Goal: Task Accomplishment & Management: Complete application form

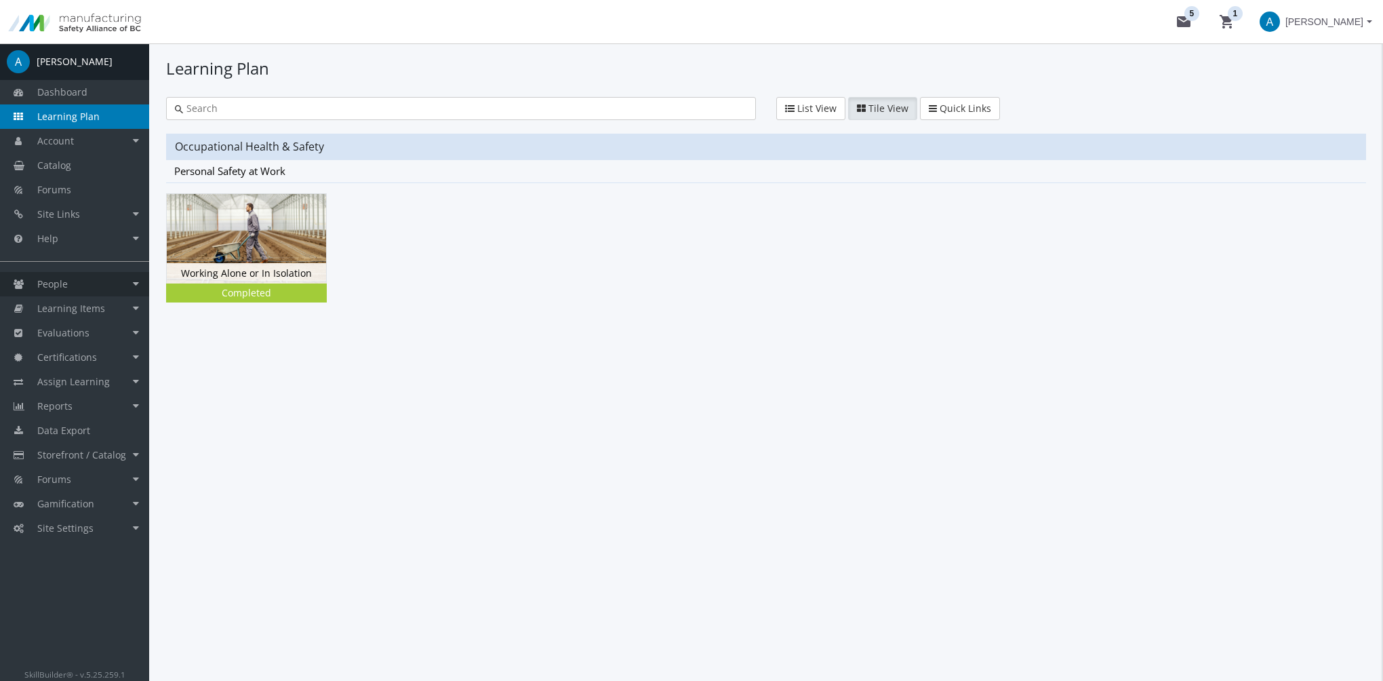
click at [81, 281] on link "People" at bounding box center [74, 284] width 149 height 24
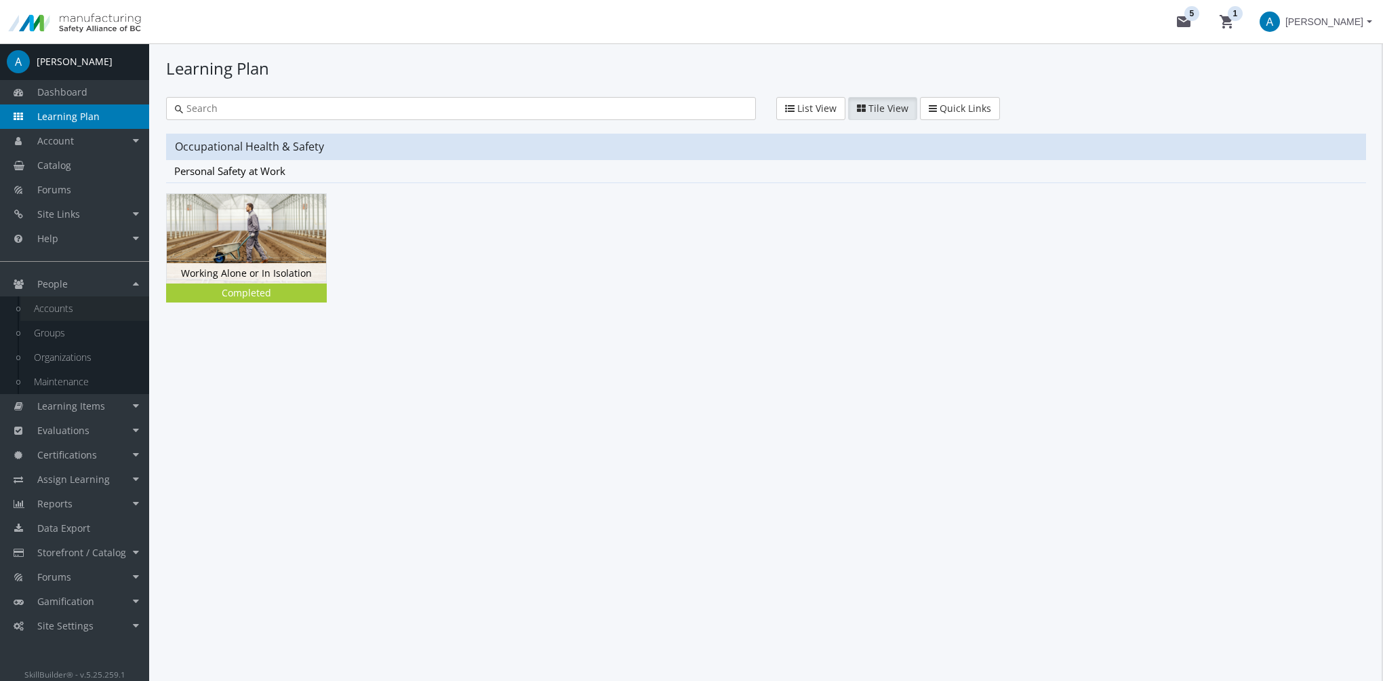
click at [94, 306] on link "Accounts" at bounding box center [84, 308] width 129 height 24
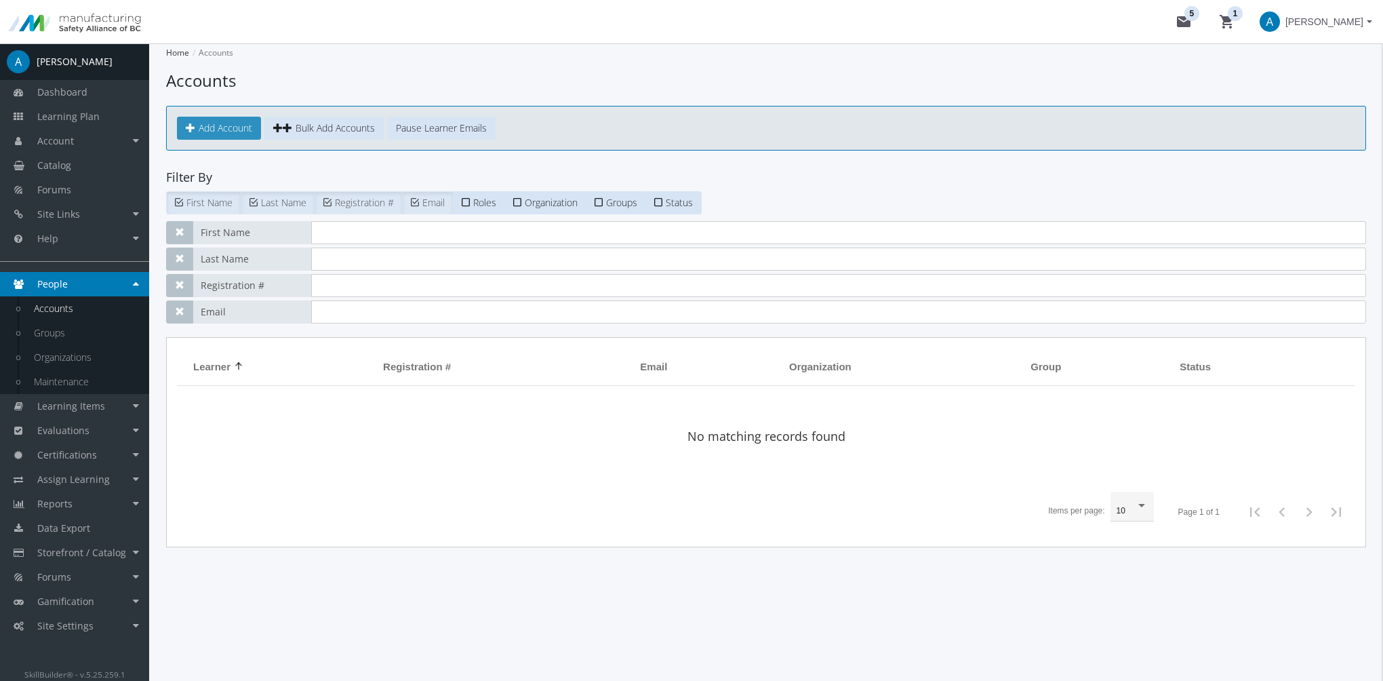
click at [199, 129] on span "Add Account" at bounding box center [226, 127] width 54 height 13
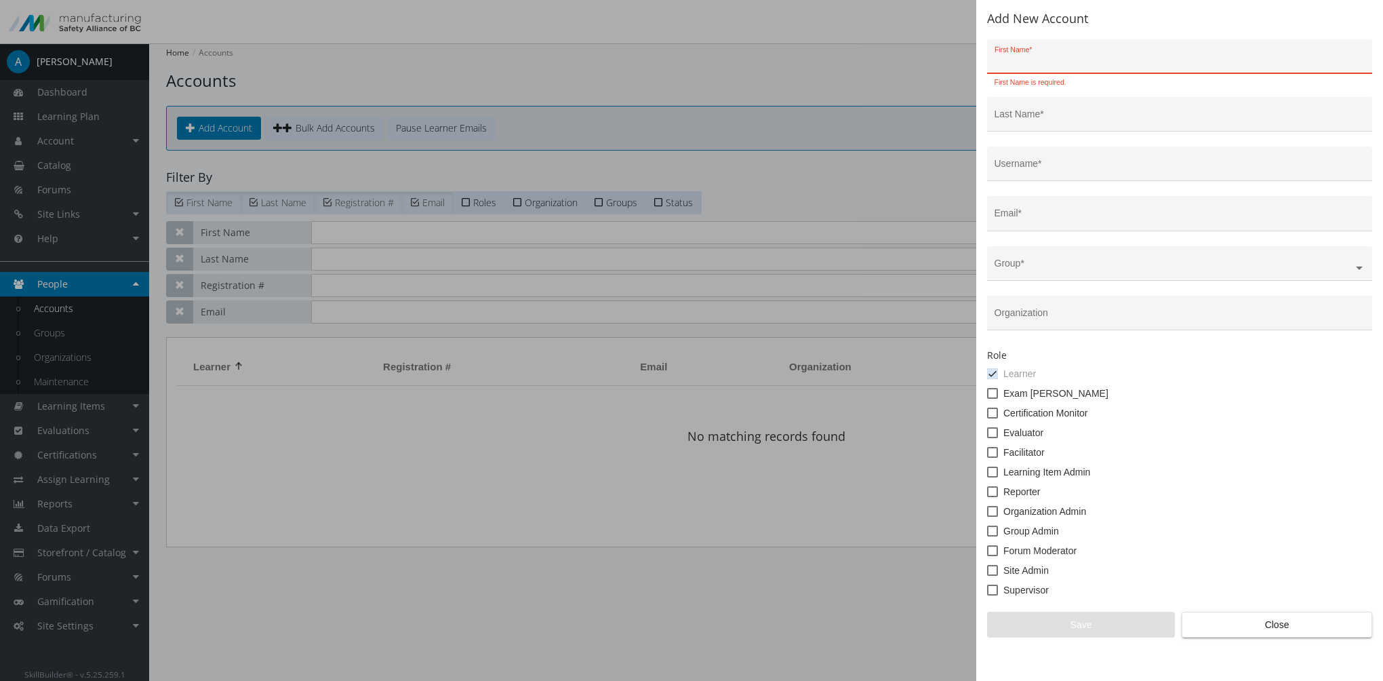
click at [1043, 62] on input "First Name *" at bounding box center [1179, 61] width 371 height 11
paste input "[PERSON_NAME] <[PERSON_NAME][EMAIL_ADDRESS][DOMAIN_NAME]>"
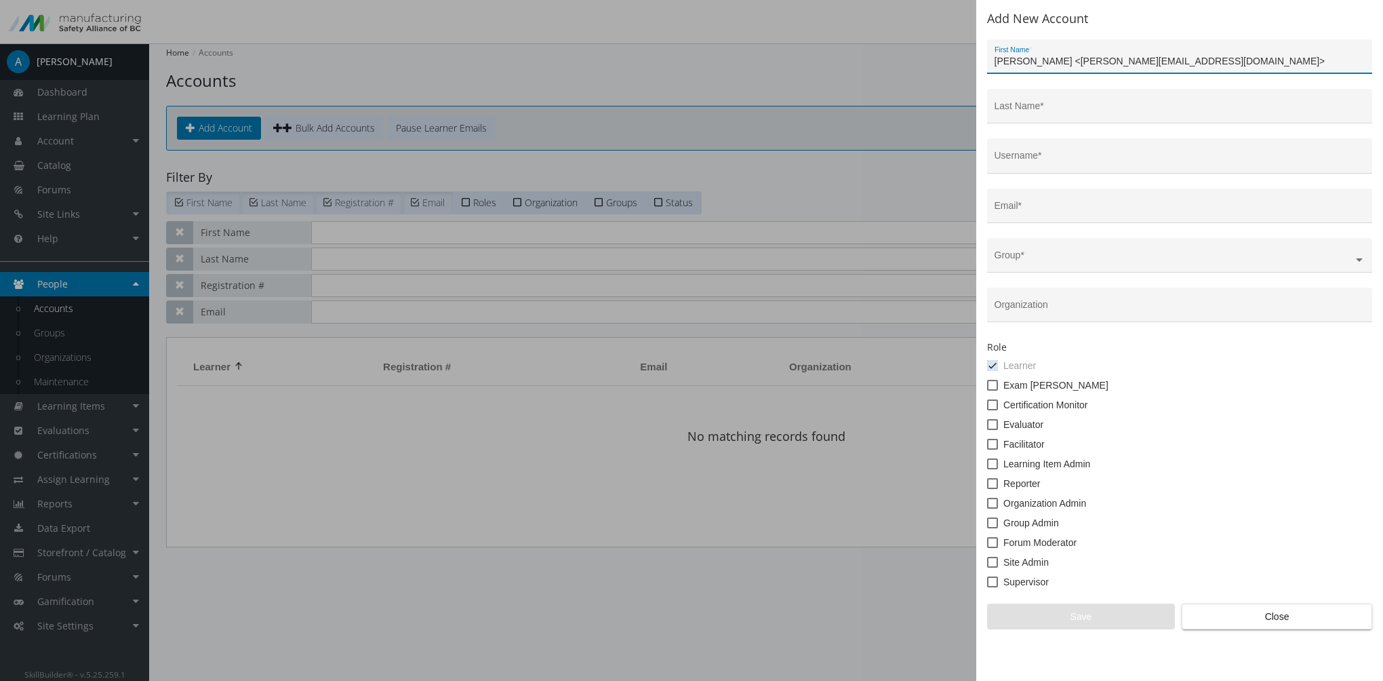
drag, startPoint x: 1037, startPoint y: 61, endPoint x: 1191, endPoint y: 65, distance: 153.9
click at [1191, 65] on input "[PERSON_NAME] <[PERSON_NAME][EMAIL_ADDRESS][DOMAIN_NAME]>" at bounding box center [1179, 61] width 371 height 11
type input "[PERSON_NAME]"
click at [1080, 152] on div "Username *" at bounding box center [1179, 160] width 371 height 28
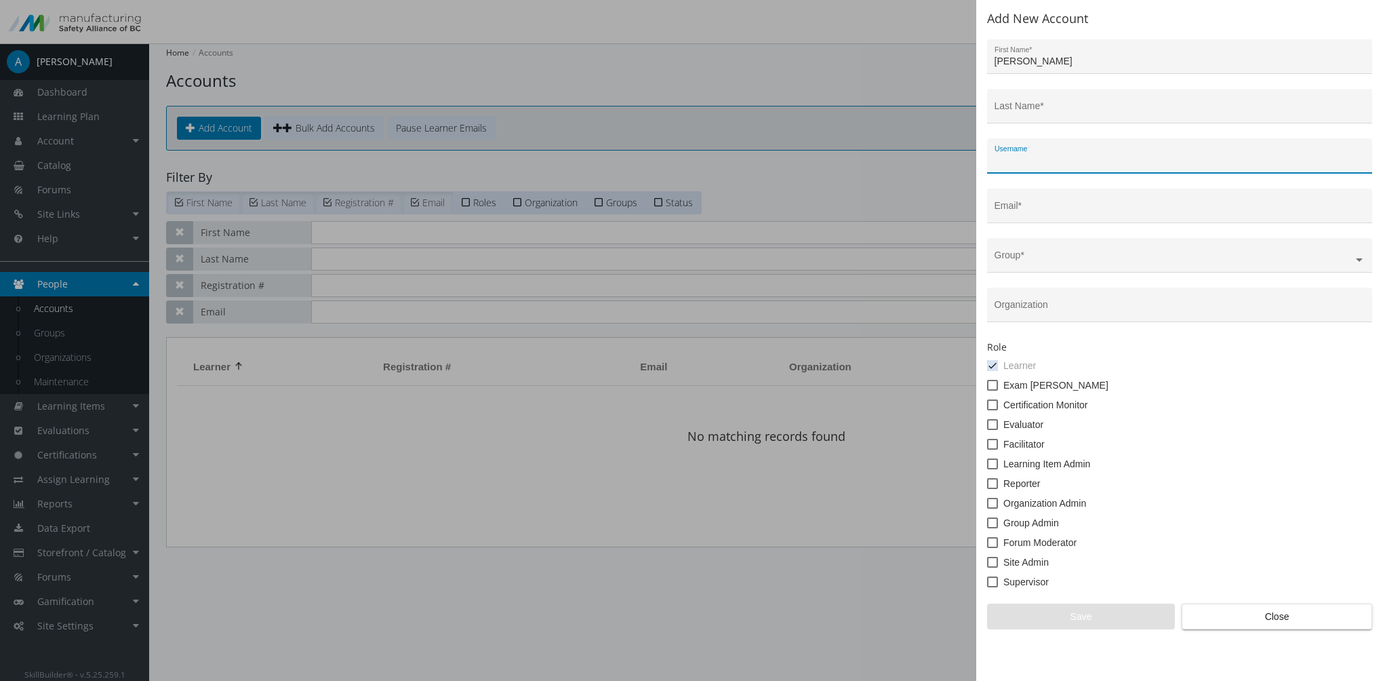
paste input "<[PERSON_NAME][EMAIL_ADDRESS][DOMAIN_NAME]>"
type input "<[PERSON_NAME][EMAIL_ADDRESS][DOMAIN_NAME]>"
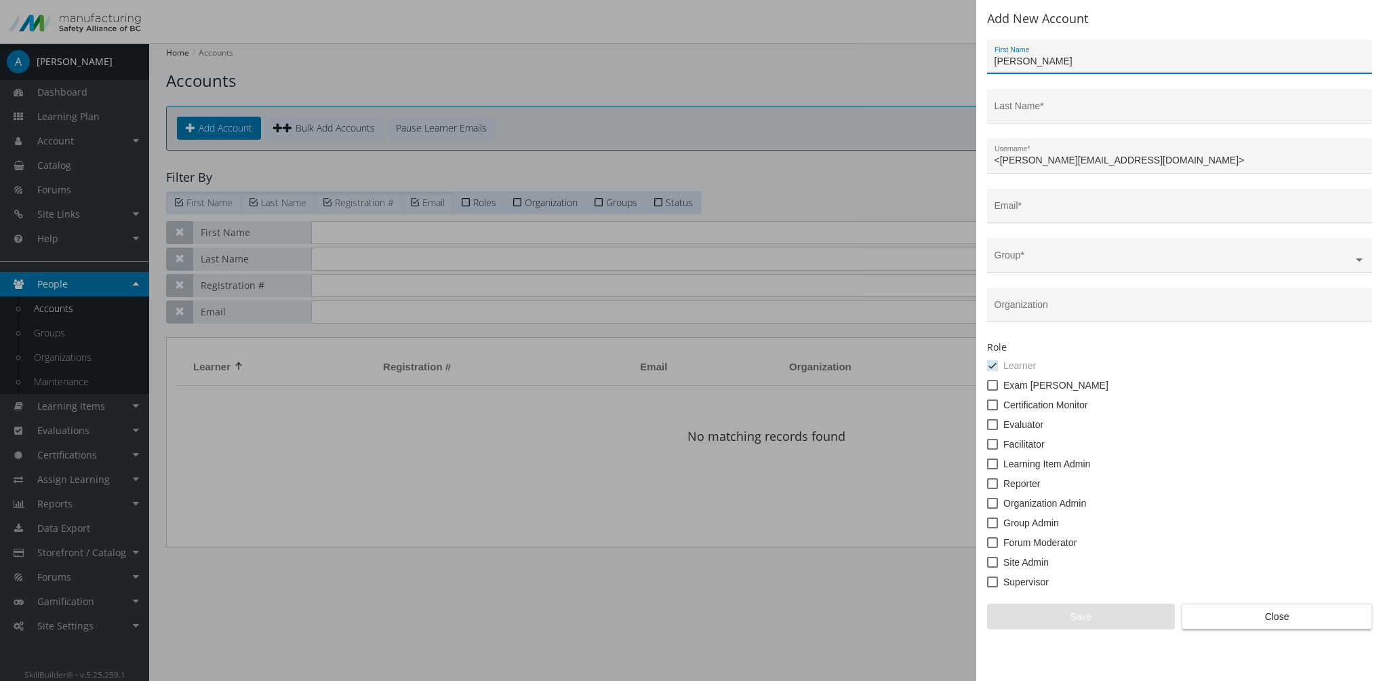
click at [1021, 61] on input "[PERSON_NAME]" at bounding box center [1179, 61] width 371 height 11
drag, startPoint x: 1017, startPoint y: 61, endPoint x: 1055, endPoint y: 62, distance: 37.3
click at [1054, 62] on input "[PERSON_NAME]" at bounding box center [1179, 61] width 371 height 11
type input "[PERSON_NAME]"
click at [1037, 110] on input "Last Name *" at bounding box center [1179, 111] width 371 height 11
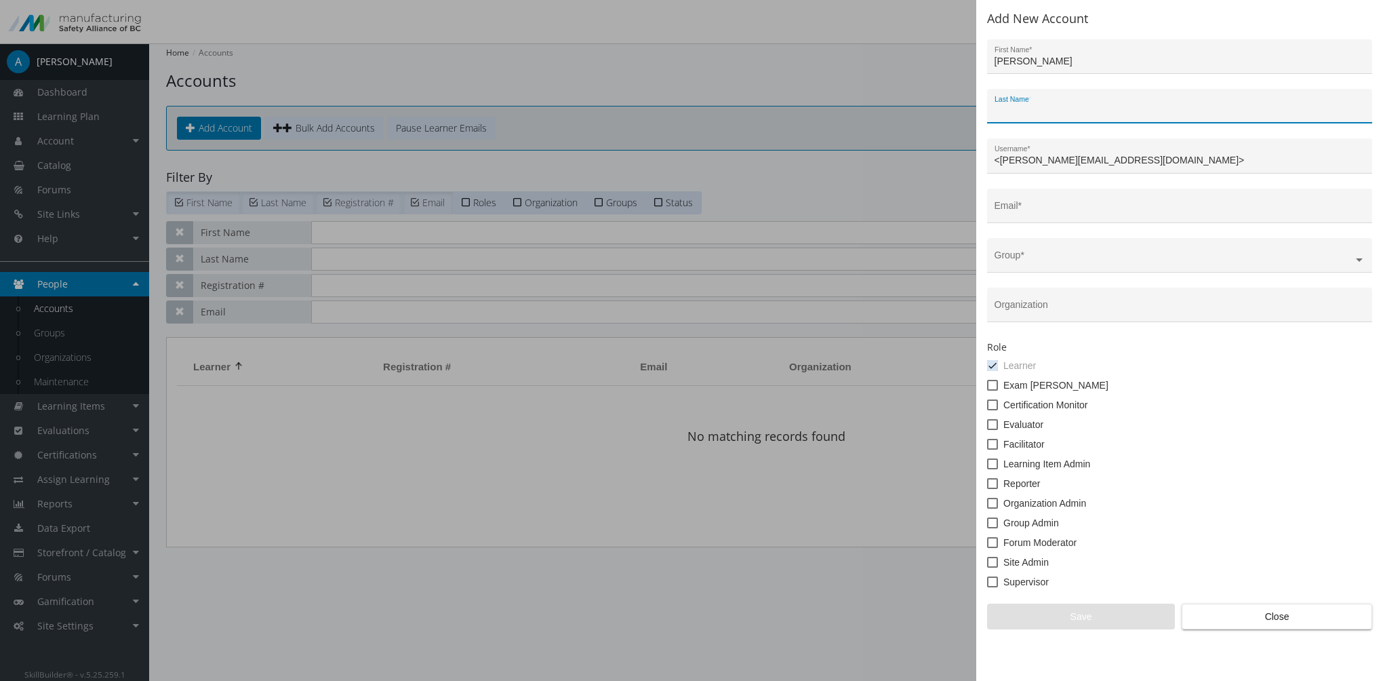
paste input "[PERSON_NAME]"
type input "[PERSON_NAME]"
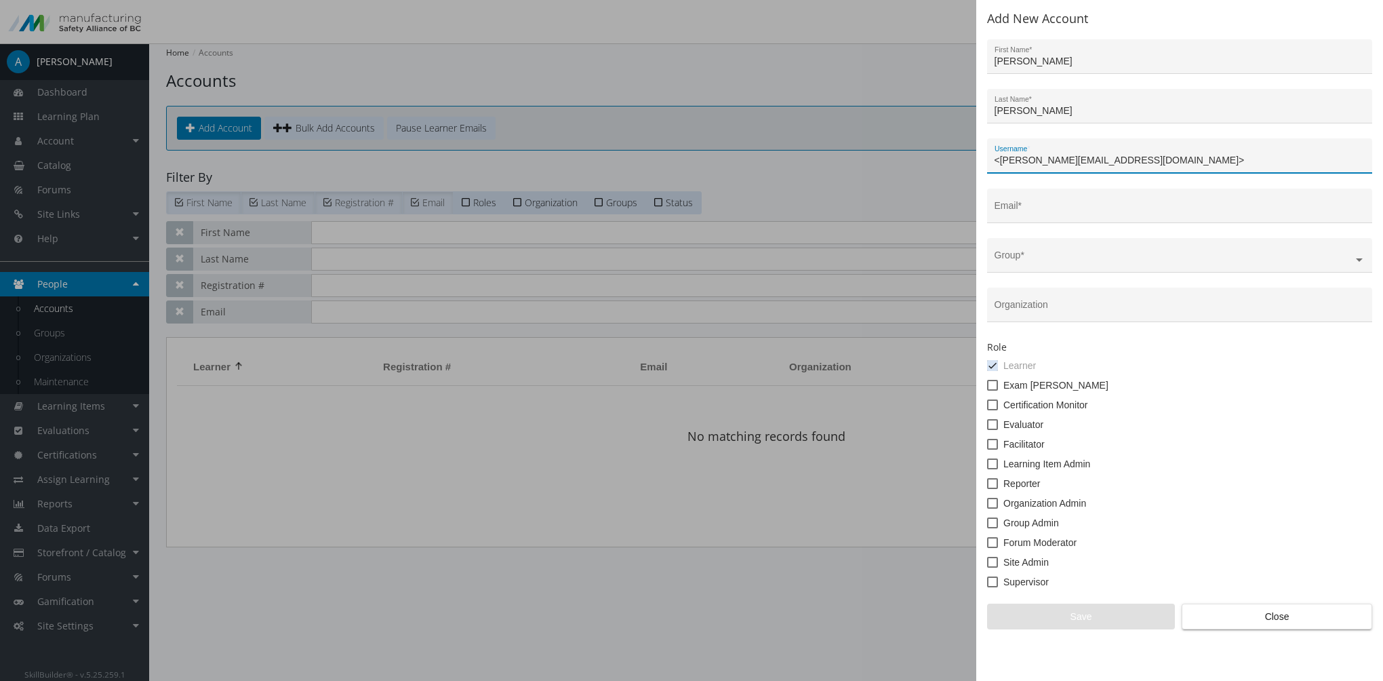
click at [998, 161] on input "<[PERSON_NAME][EMAIL_ADDRESS][DOMAIN_NAME]>" at bounding box center [1179, 160] width 371 height 11
click at [1117, 159] on input "[PERSON_NAME][EMAIL_ADDRESS][DOMAIN_NAME]>" at bounding box center [1179, 160] width 371 height 11
drag, startPoint x: 1122, startPoint y: 163, endPoint x: 977, endPoint y: 163, distance: 144.4
click at [977, 163] on div "Add New Account [PERSON_NAME] First Name * [PERSON_NAME] Last Name * [PERSON_NA…" at bounding box center [1179, 340] width 407 height 681
type input "[PERSON_NAME][EMAIL_ADDRESS][DOMAIN_NAME]"
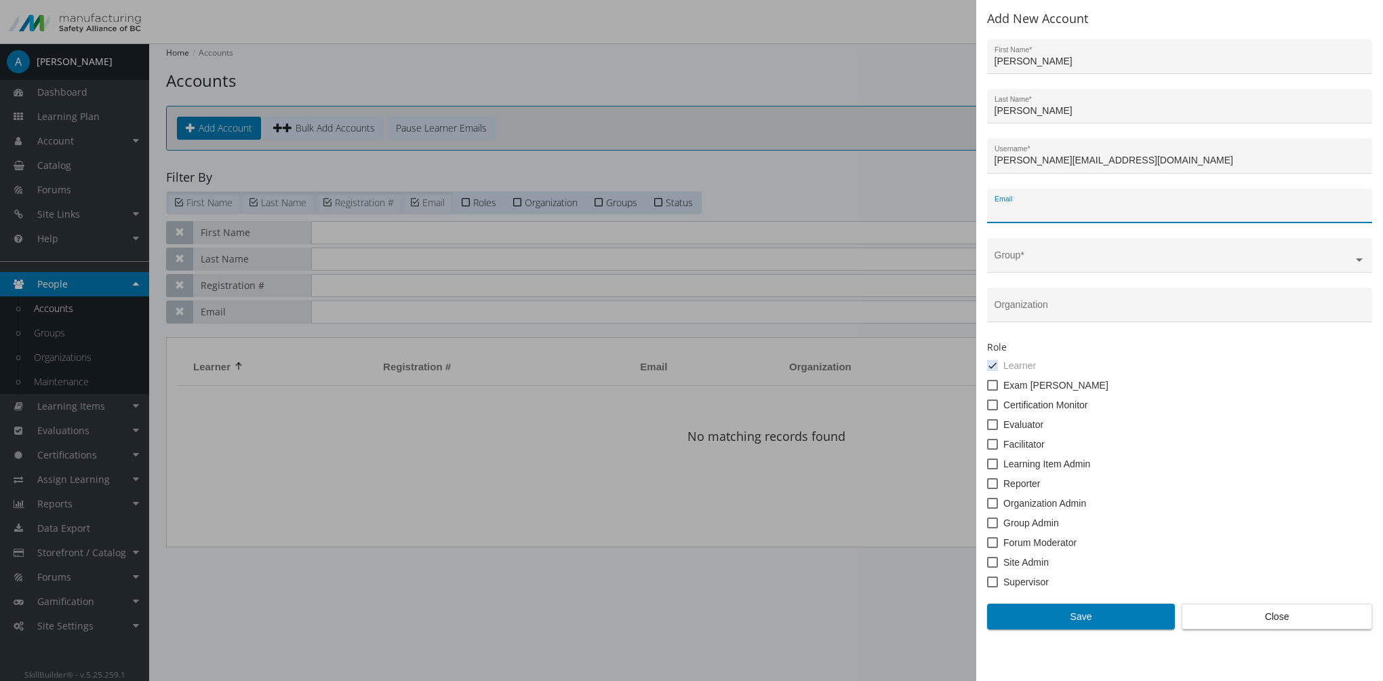
click at [1036, 214] on input "Email *" at bounding box center [1179, 210] width 371 height 11
paste input "[PERSON_NAME][EMAIL_ADDRESS][DOMAIN_NAME]"
type input "[PERSON_NAME][EMAIL_ADDRESS][DOMAIN_NAME]"
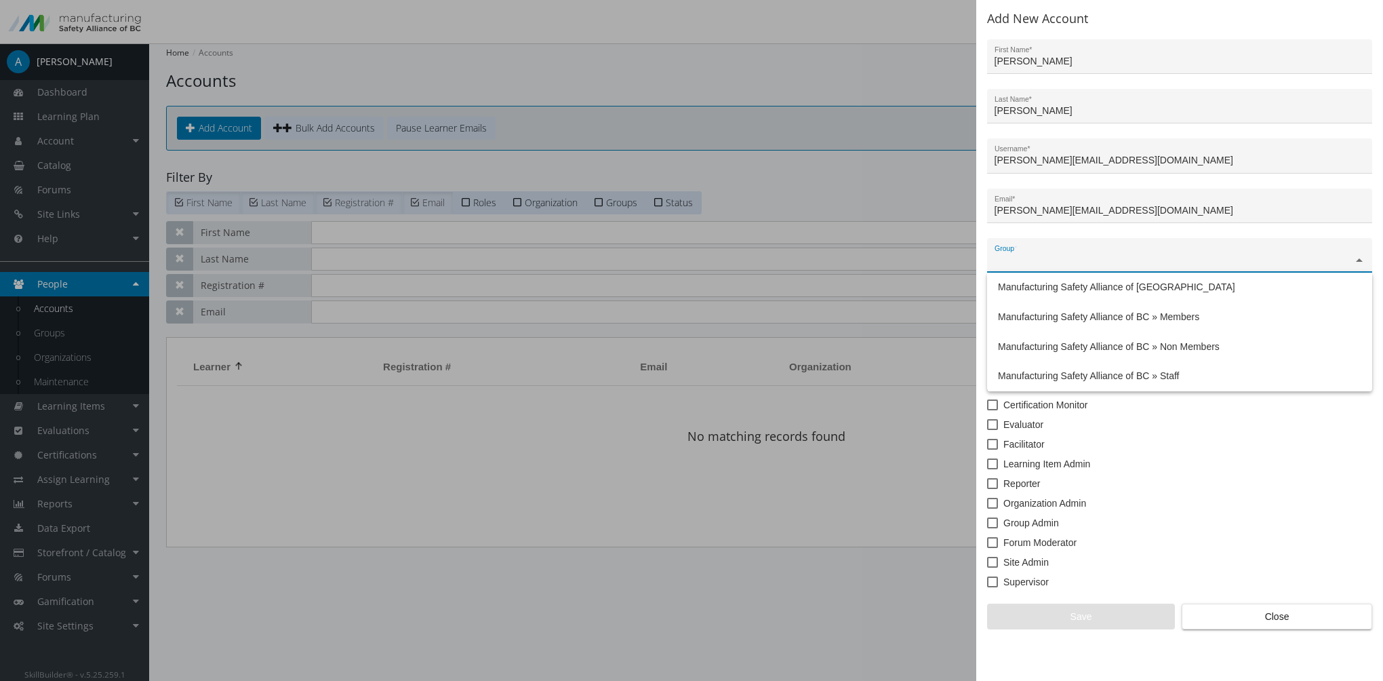
click at [1034, 256] on input "text" at bounding box center [1179, 260] width 371 height 11
click at [1055, 285] on span "Manufacturing Safety Alliance of [GEOGRAPHIC_DATA]" at bounding box center [1116, 286] width 237 height 11
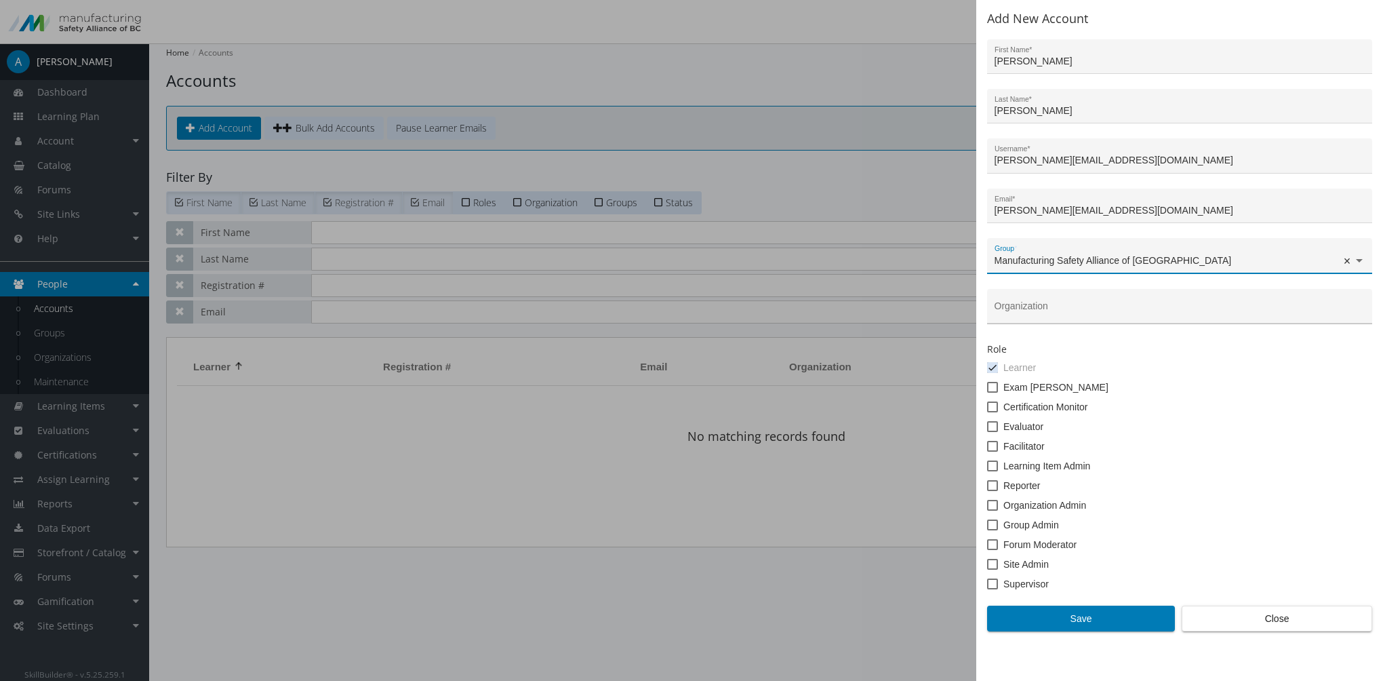
click at [1026, 304] on div "Organization" at bounding box center [1179, 310] width 371 height 28
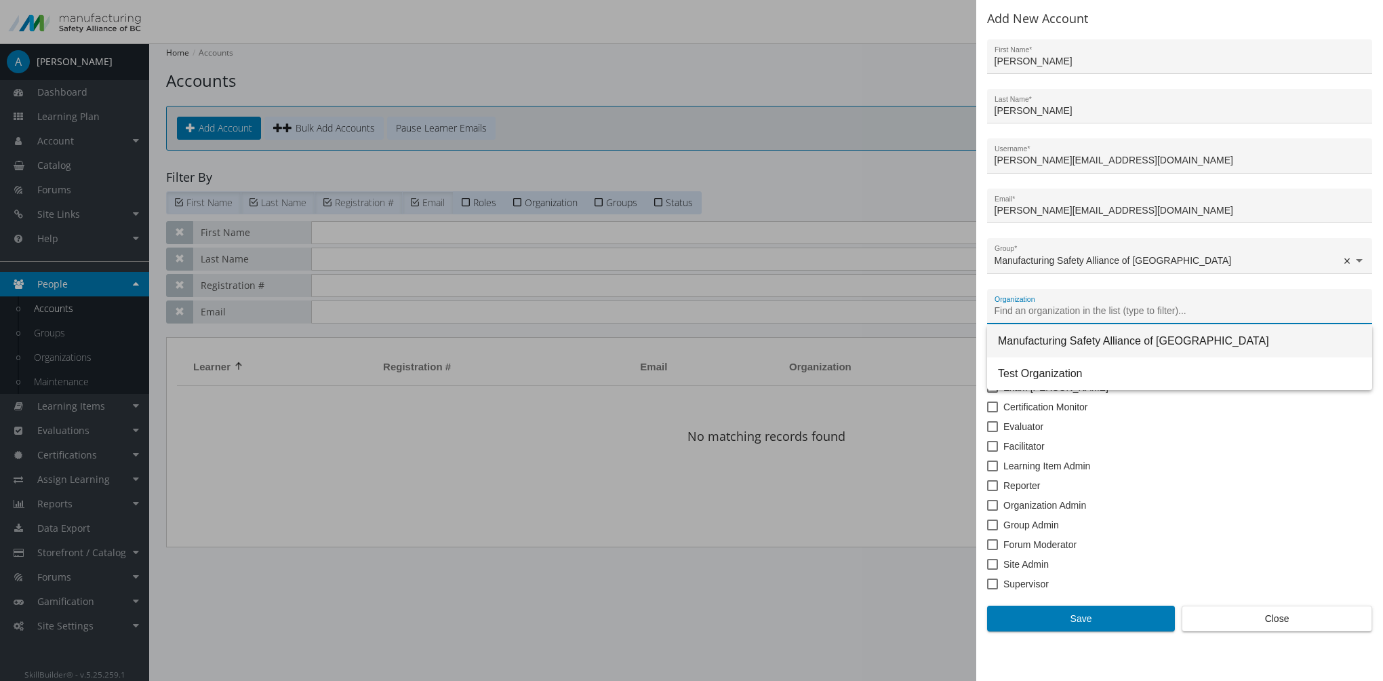
click at [1040, 344] on span "Manufacturing Safety Alliance of [GEOGRAPHIC_DATA]" at bounding box center [1179, 341] width 363 height 33
type input "Manufacturing Safety Alliance of [GEOGRAPHIC_DATA]"
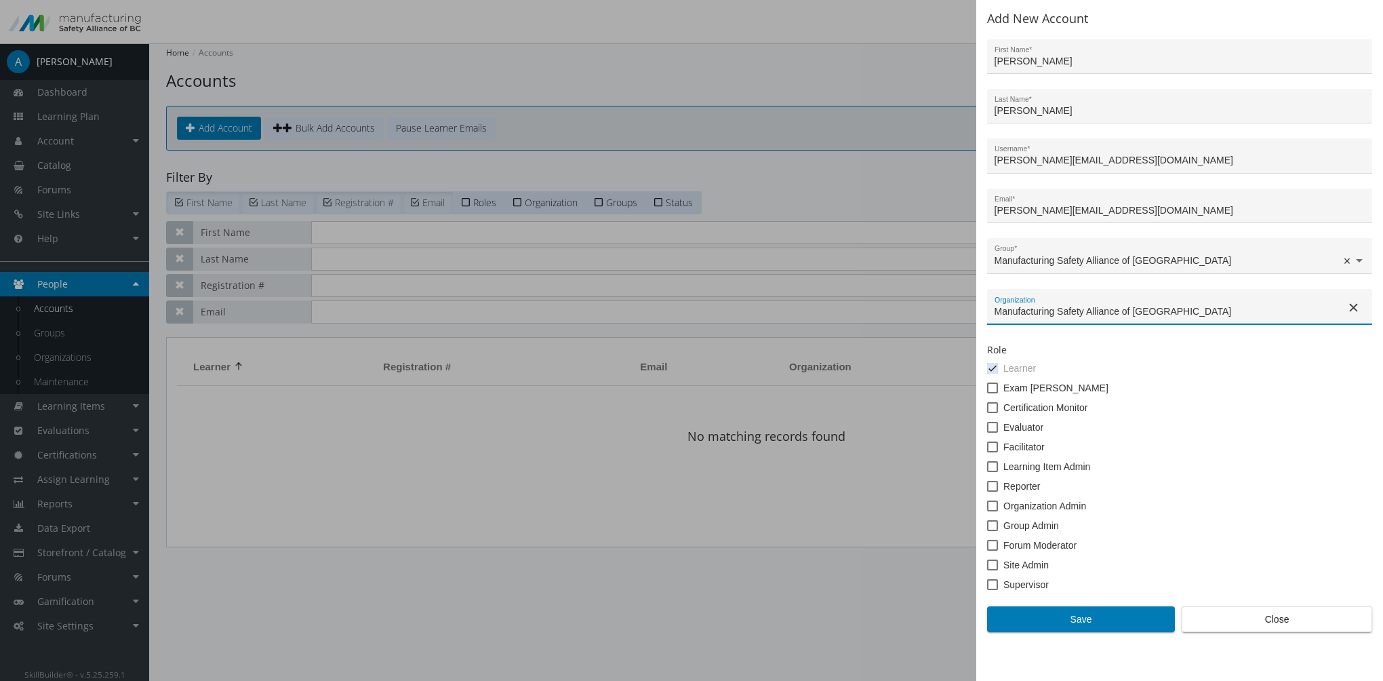
click at [991, 567] on span at bounding box center [992, 564] width 11 height 11
click at [988, 569] on input "Site Admin" at bounding box center [987, 569] width 1 height 1
checkbox input "true"
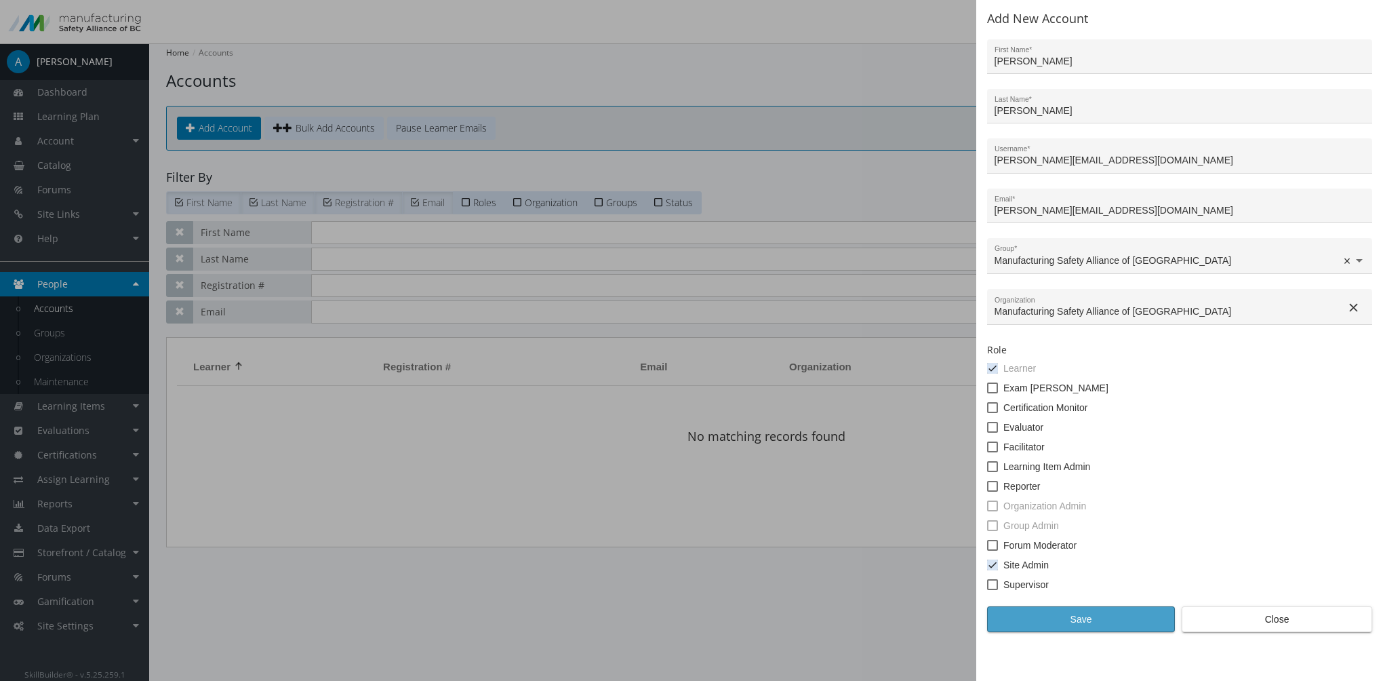
click at [1074, 618] on span "Save" at bounding box center [1080, 619] width 165 height 24
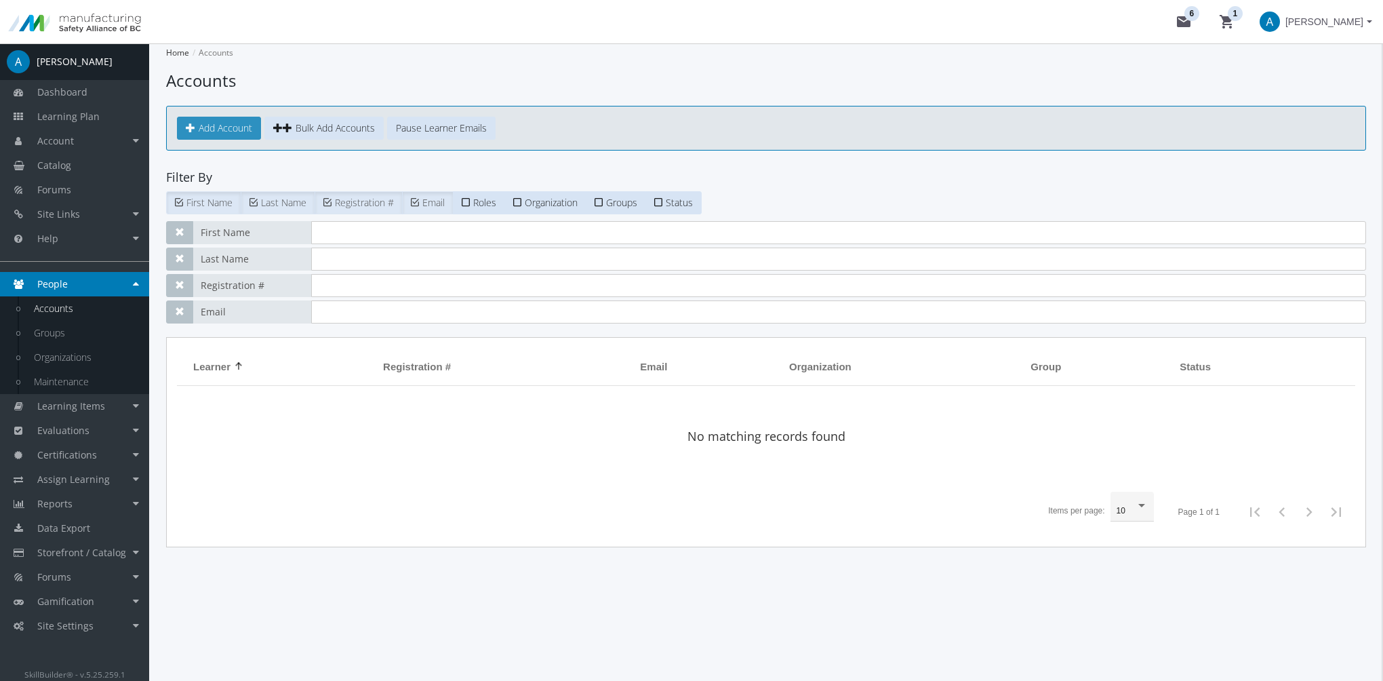
click at [252, 130] on span "Add Account" at bounding box center [226, 127] width 54 height 13
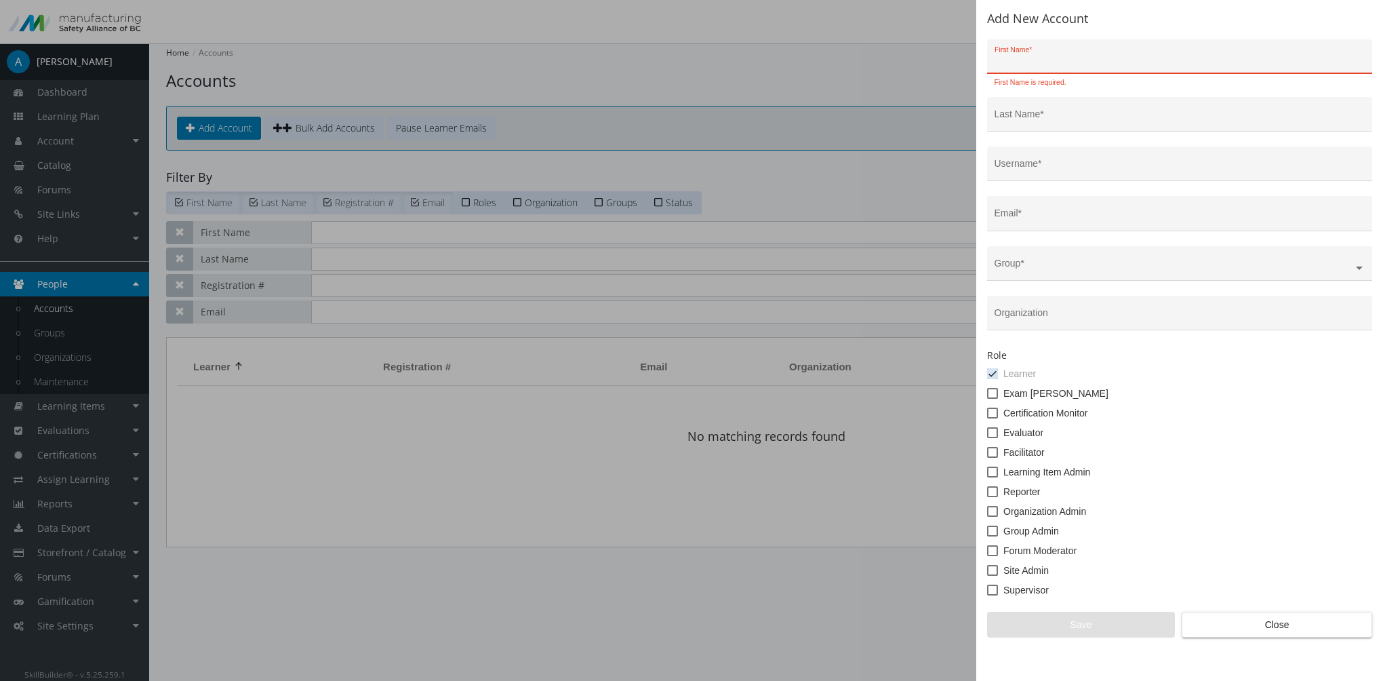
paste input "[PERSON_NAME] <[PERSON_NAME][EMAIL_ADDRESS][DOMAIN_NAME]>"
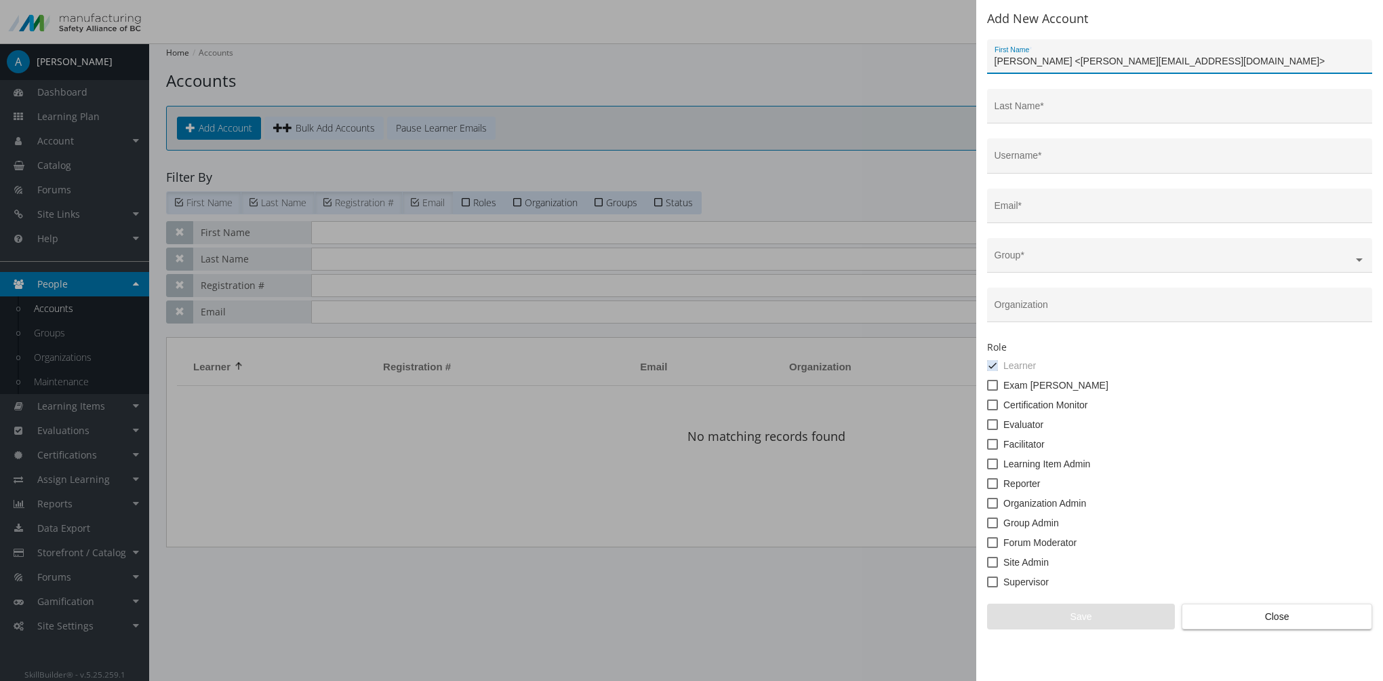
drag, startPoint x: 1068, startPoint y: 60, endPoint x: 1235, endPoint y: 60, distance: 167.4
click at [1235, 60] on input "[PERSON_NAME] <[PERSON_NAME][EMAIL_ADDRESS][DOMAIN_NAME]>" at bounding box center [1179, 61] width 371 height 11
type input "[PERSON_NAME]"
click at [1025, 165] on input "Username *" at bounding box center [1179, 160] width 371 height 11
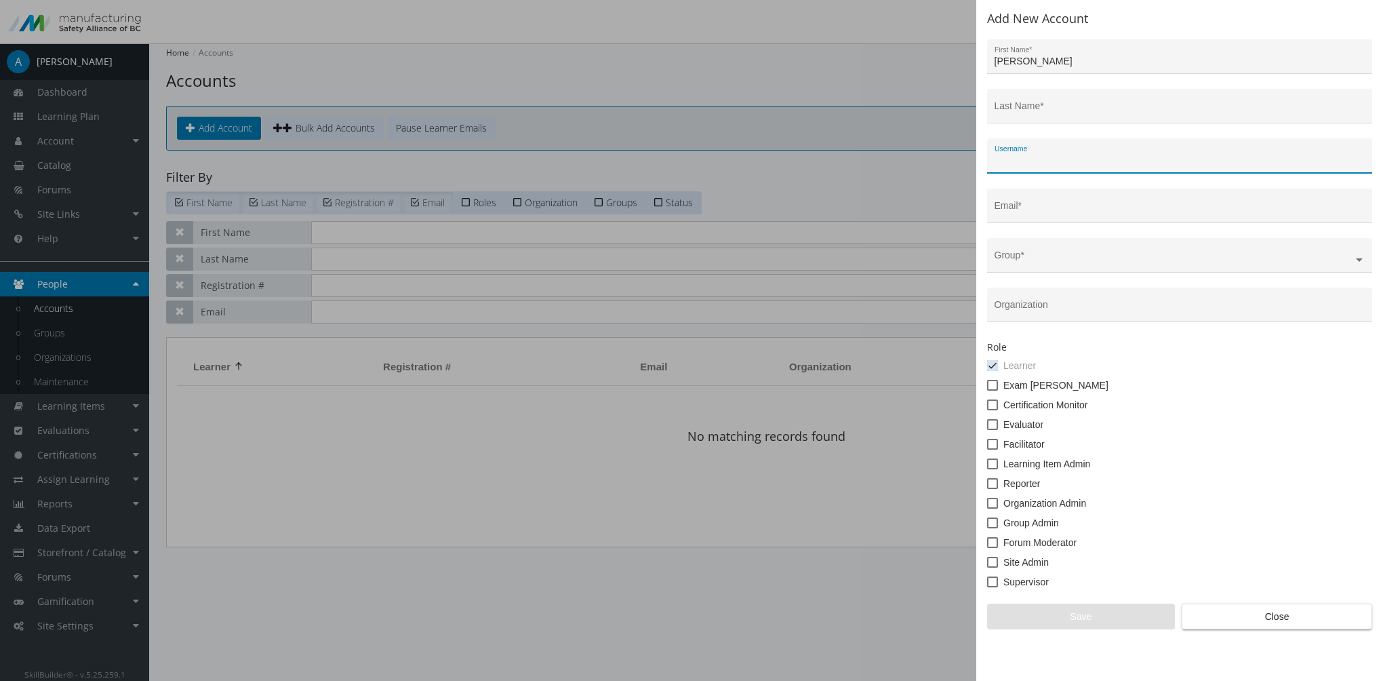
paste input "<[PERSON_NAME][EMAIL_ADDRESS][DOMAIN_NAME]>"
type input "<[PERSON_NAME][EMAIL_ADDRESS][DOMAIN_NAME]>"
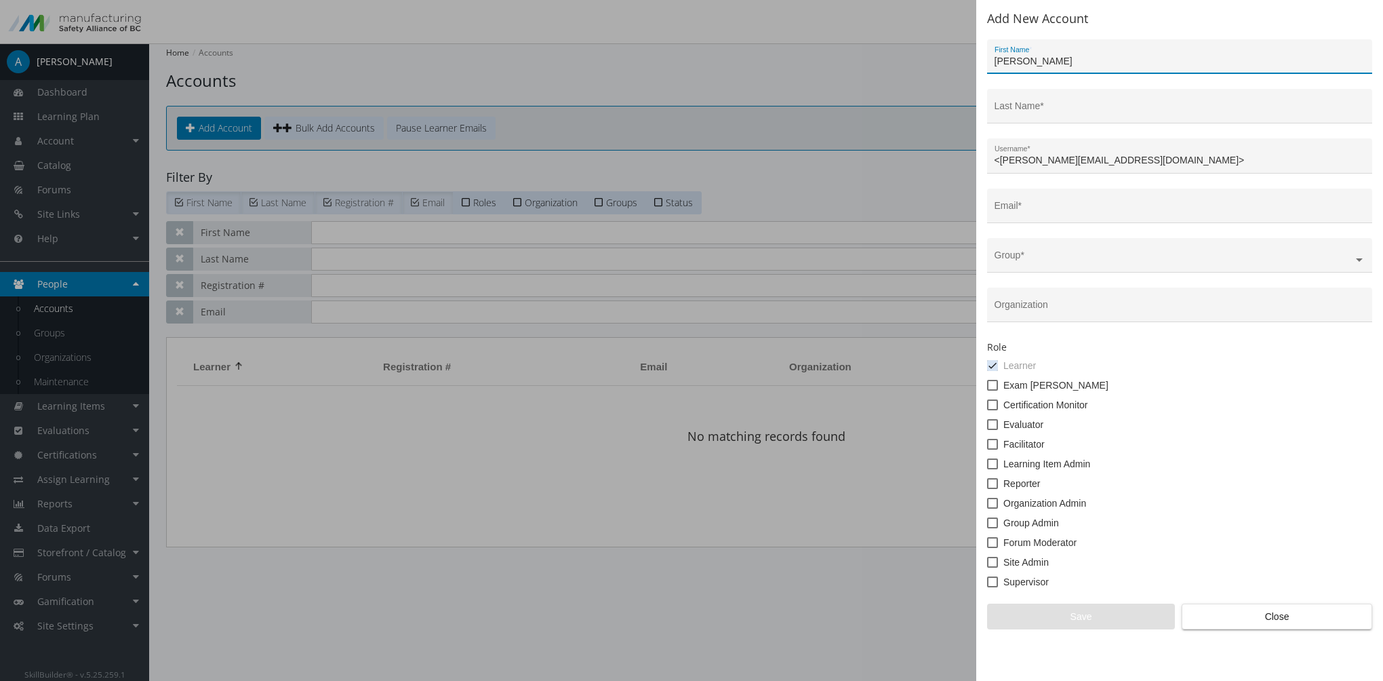
drag, startPoint x: 1031, startPoint y: 59, endPoint x: 1079, endPoint y: 60, distance: 48.1
click at [1079, 60] on input "[PERSON_NAME]" at bounding box center [1179, 61] width 371 height 11
type input "[PERSON_NAME]"
click at [1028, 108] on input "Last Name *" at bounding box center [1179, 111] width 371 height 11
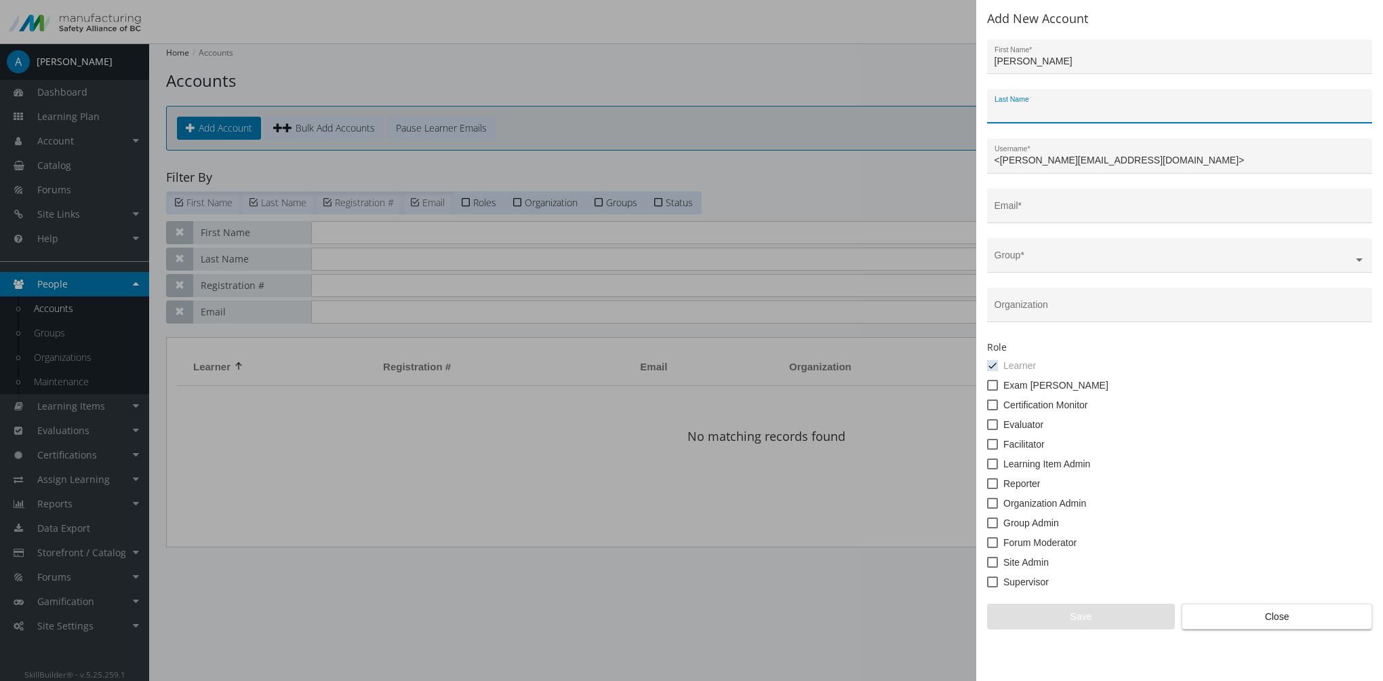
paste input "Yaychuk"
type input "Yaychuk"
click at [999, 159] on input "<[PERSON_NAME][EMAIL_ADDRESS][DOMAIN_NAME]>" at bounding box center [1179, 160] width 371 height 11
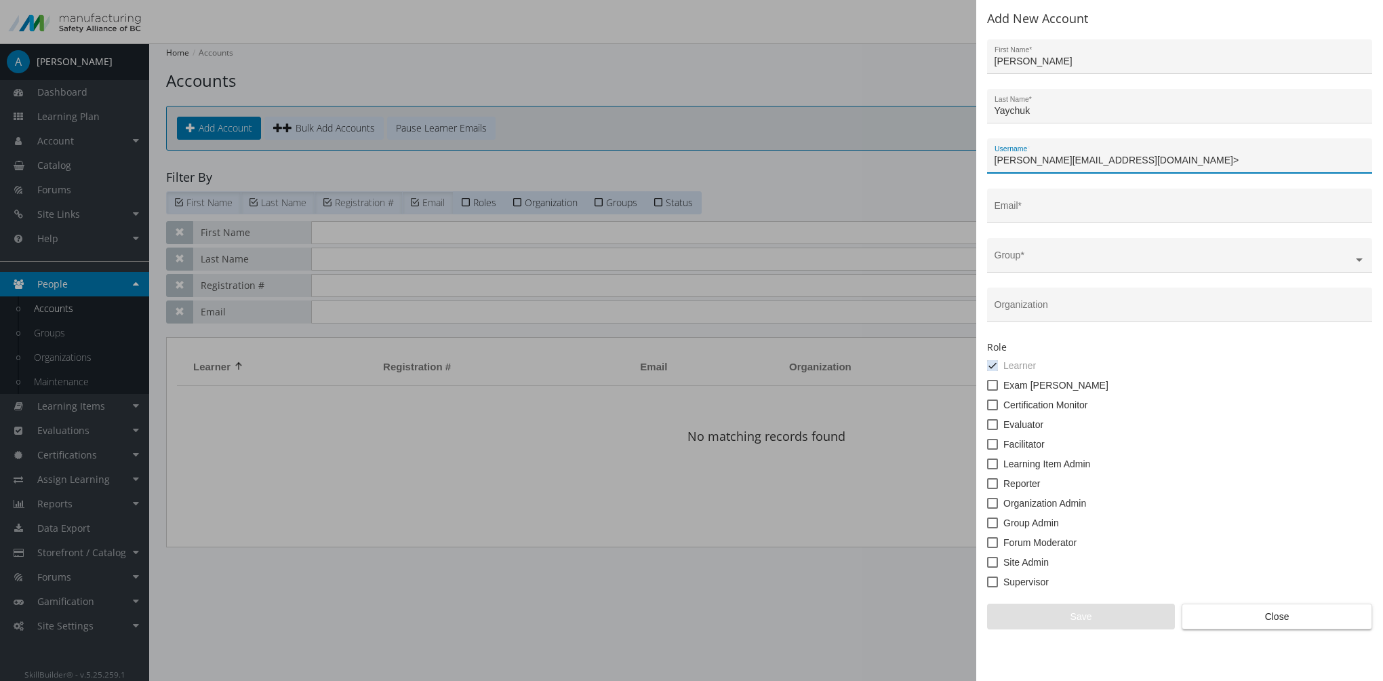
click at [1139, 161] on input "[PERSON_NAME][EMAIL_ADDRESS][DOMAIN_NAME]>" at bounding box center [1179, 160] width 371 height 11
drag, startPoint x: 1139, startPoint y: 161, endPoint x: 945, endPoint y: 158, distance: 193.9
click at [945, 158] on div "Add New Account [PERSON_NAME] First Name * [PERSON_NAME] Last Name * [PERSON_NA…" at bounding box center [691, 340] width 1383 height 681
type input "[PERSON_NAME][EMAIL_ADDRESS][DOMAIN_NAME]"
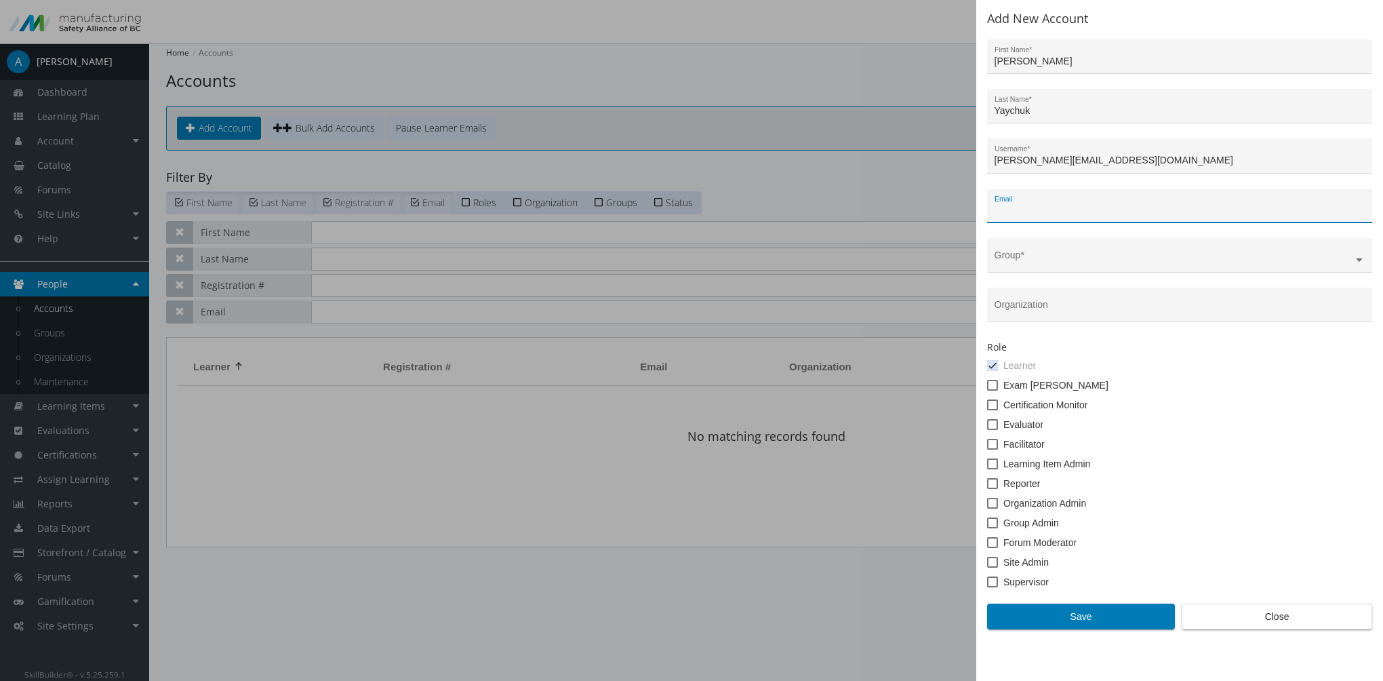
click at [1013, 207] on input "Email *" at bounding box center [1179, 210] width 371 height 11
paste input "[PERSON_NAME][EMAIL_ADDRESS][DOMAIN_NAME]"
type input "[PERSON_NAME][EMAIL_ADDRESS][DOMAIN_NAME]"
click at [1021, 261] on input "text" at bounding box center [1179, 260] width 371 height 11
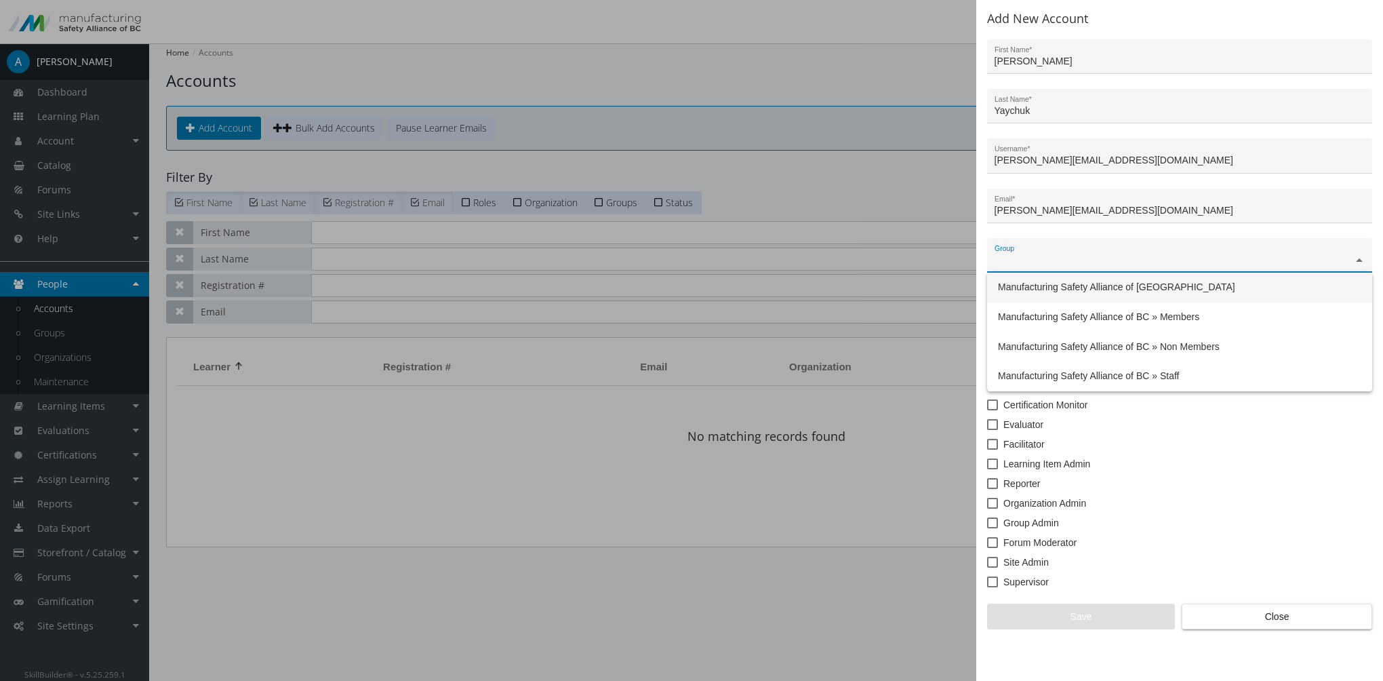
click at [1030, 290] on span "Manufacturing Safety Alliance of [GEOGRAPHIC_DATA]" at bounding box center [1116, 286] width 237 height 11
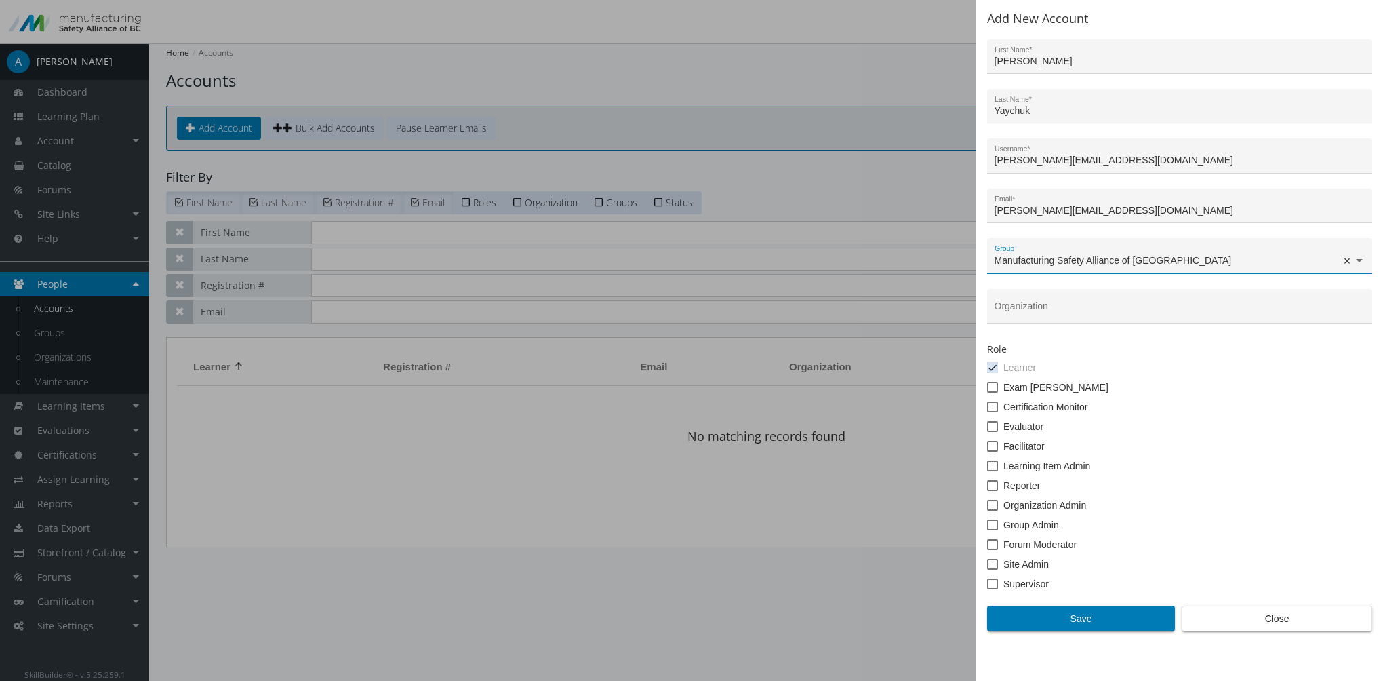
click at [1024, 307] on input "Organization" at bounding box center [1179, 311] width 371 height 11
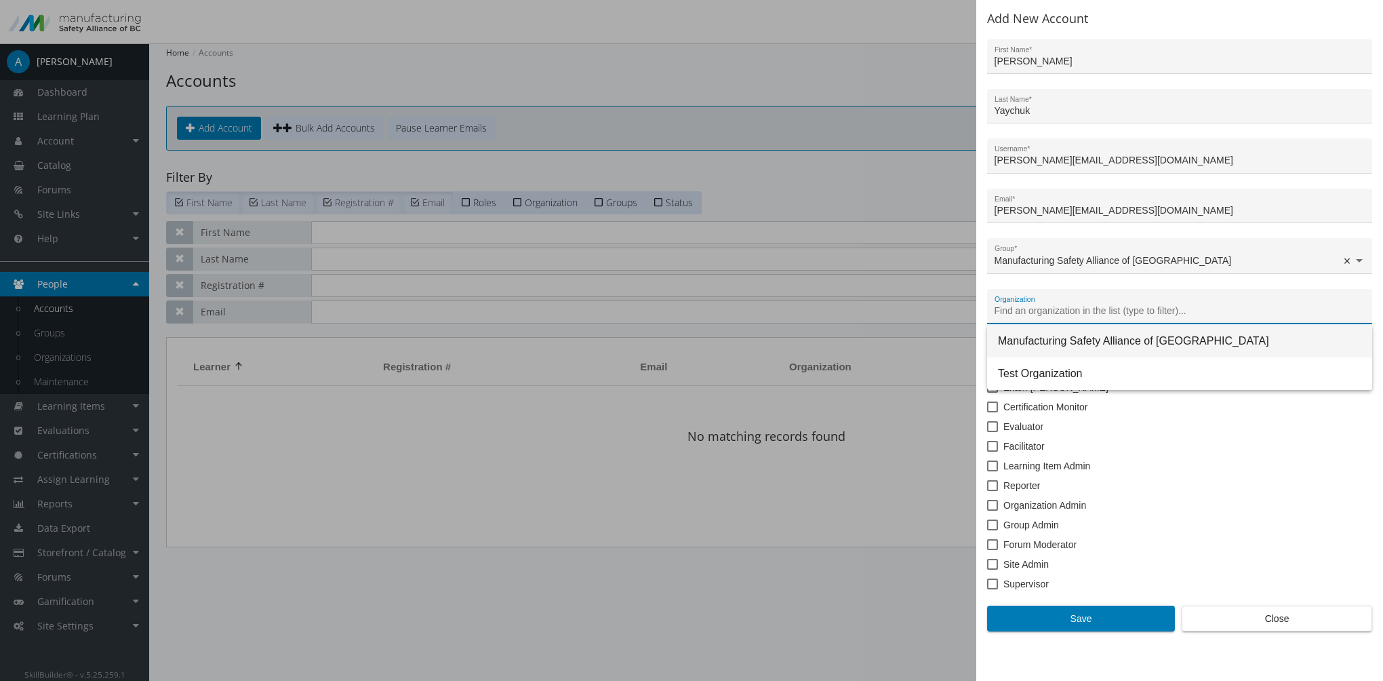
click at [1040, 338] on span "Manufacturing Safety Alliance of [GEOGRAPHIC_DATA]" at bounding box center [1179, 341] width 363 height 33
type input "Manufacturing Safety Alliance of [GEOGRAPHIC_DATA]"
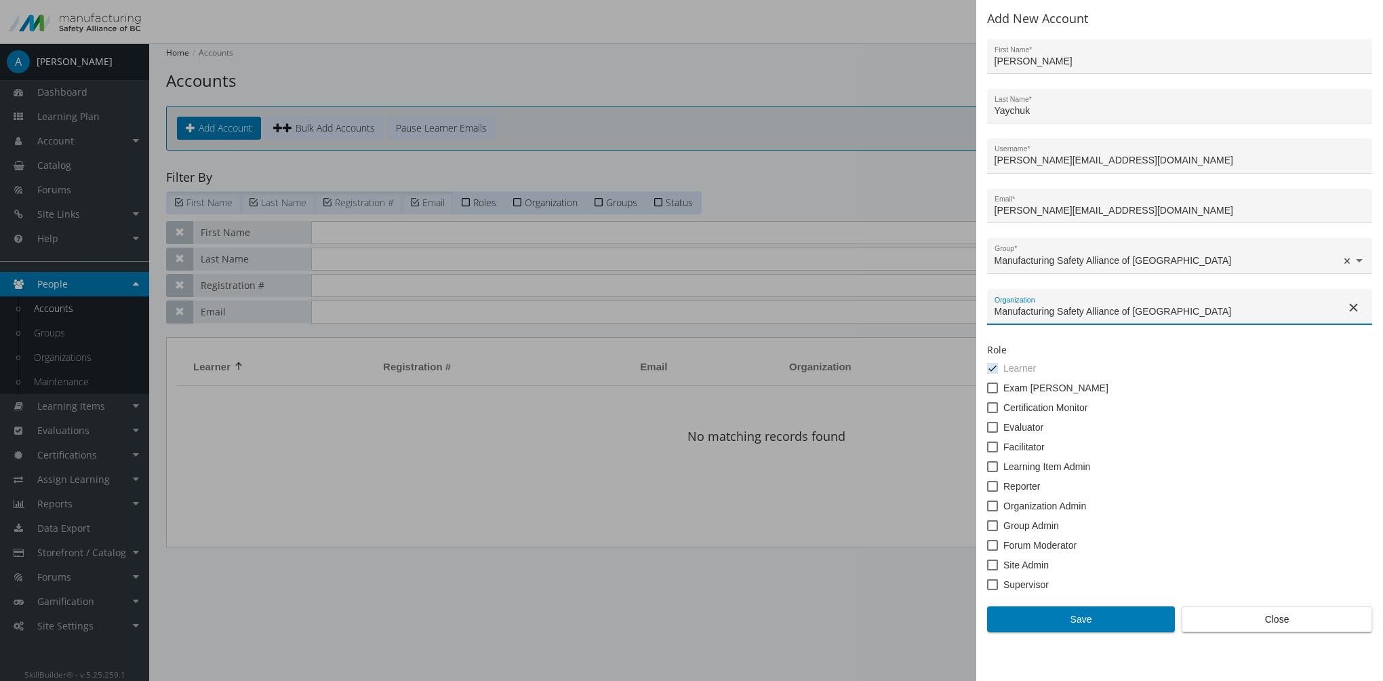
click at [992, 563] on span at bounding box center [992, 564] width 11 height 11
click at [988, 569] on input "Site Admin" at bounding box center [987, 569] width 1 height 1
checkbox input "true"
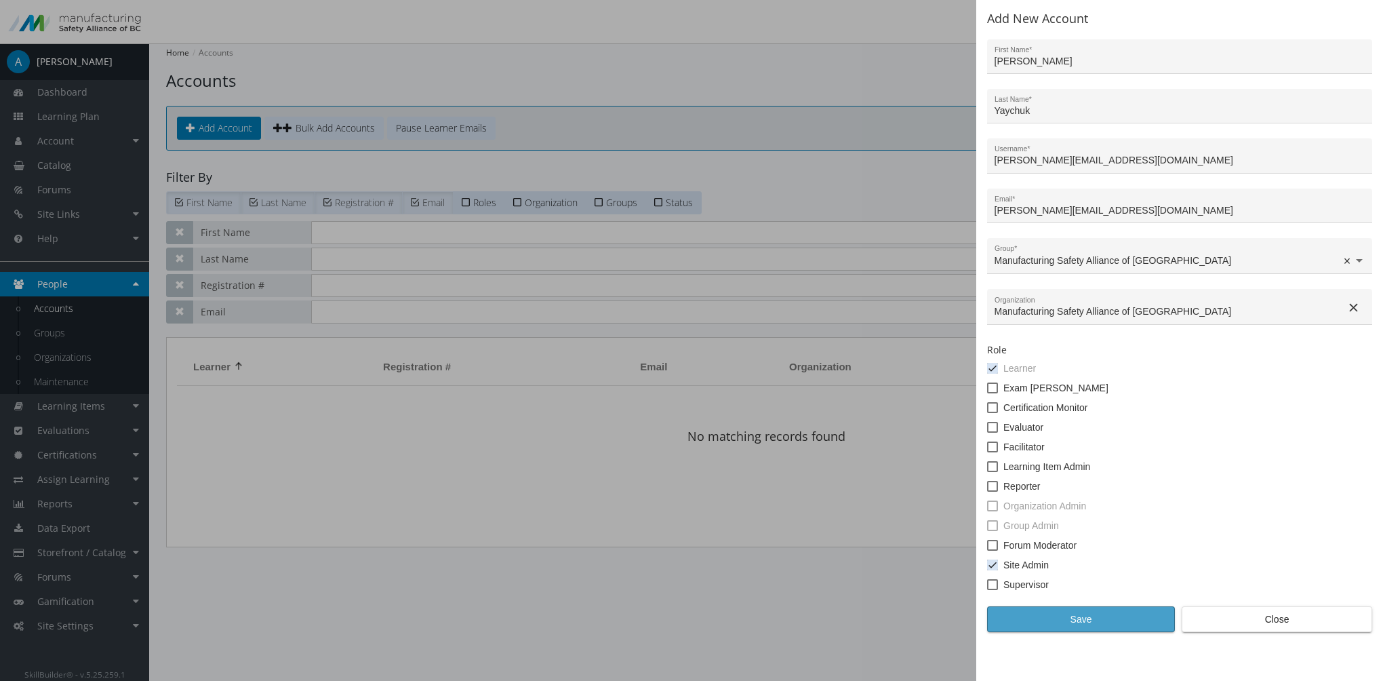
click at [1050, 616] on span "Save" at bounding box center [1080, 619] width 165 height 24
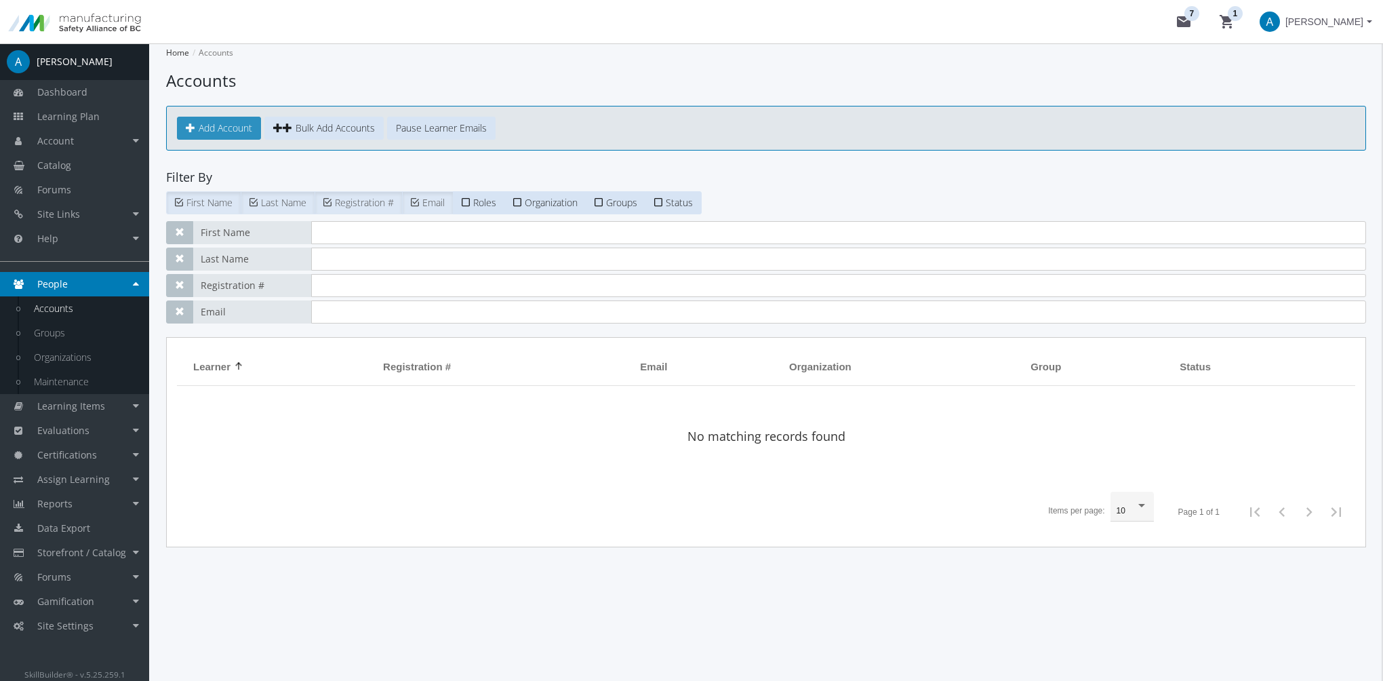
click at [226, 127] on span "Add Account" at bounding box center [226, 127] width 54 height 13
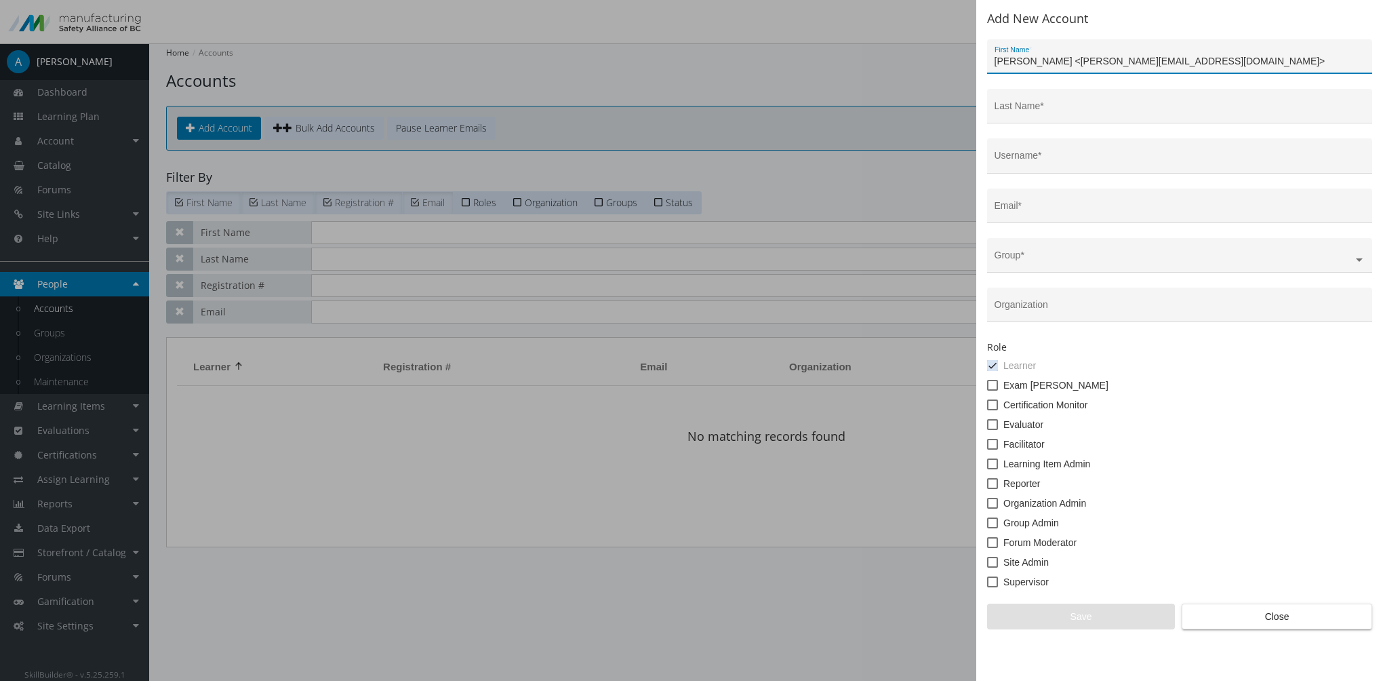
drag, startPoint x: 1047, startPoint y: 60, endPoint x: 1177, endPoint y: 73, distance: 131.4
click at [1177, 73] on div "[PERSON_NAME] <[PERSON_NAME][EMAIL_ADDRESS][DOMAIN_NAME]> First Name *" at bounding box center [1179, 60] width 371 height 28
type input "[PERSON_NAME]"
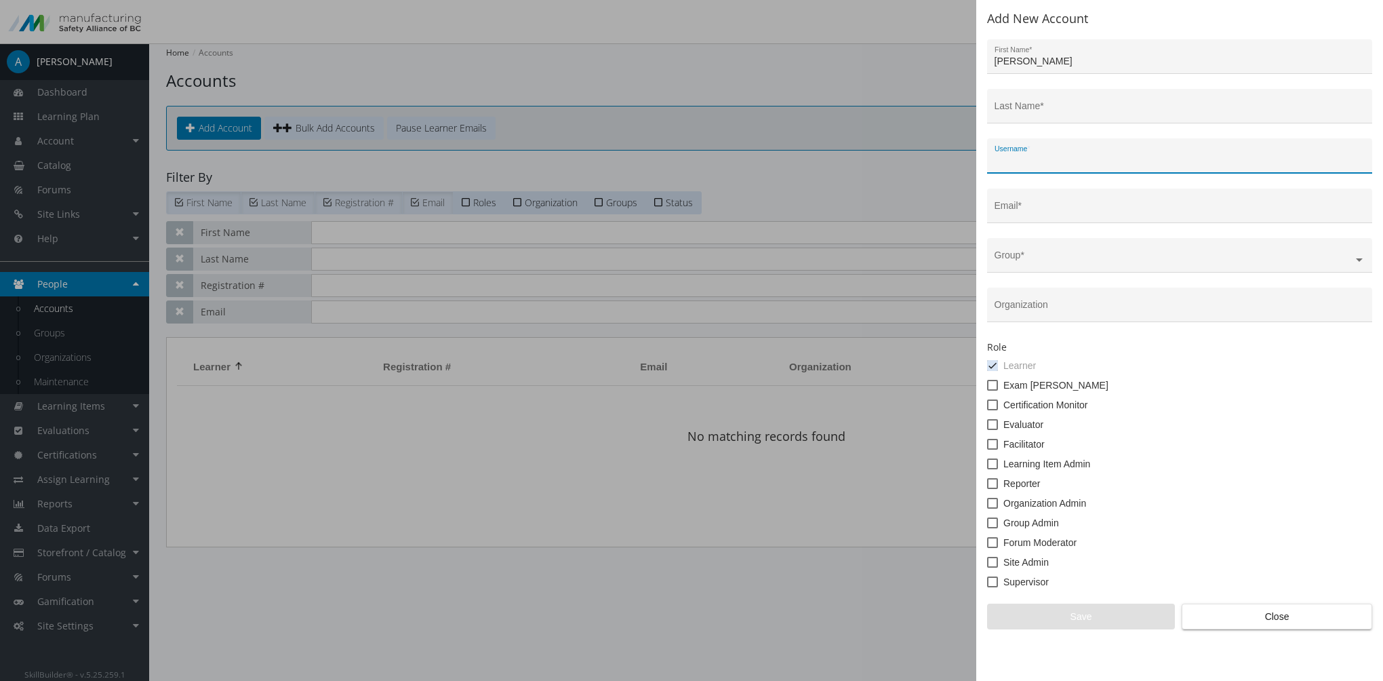
click at [1038, 162] on input "Username *" at bounding box center [1179, 160] width 371 height 11
paste input "<[PERSON_NAME][EMAIL_ADDRESS][DOMAIN_NAME]>"
type input "<[PERSON_NAME][EMAIL_ADDRESS][DOMAIN_NAME]>"
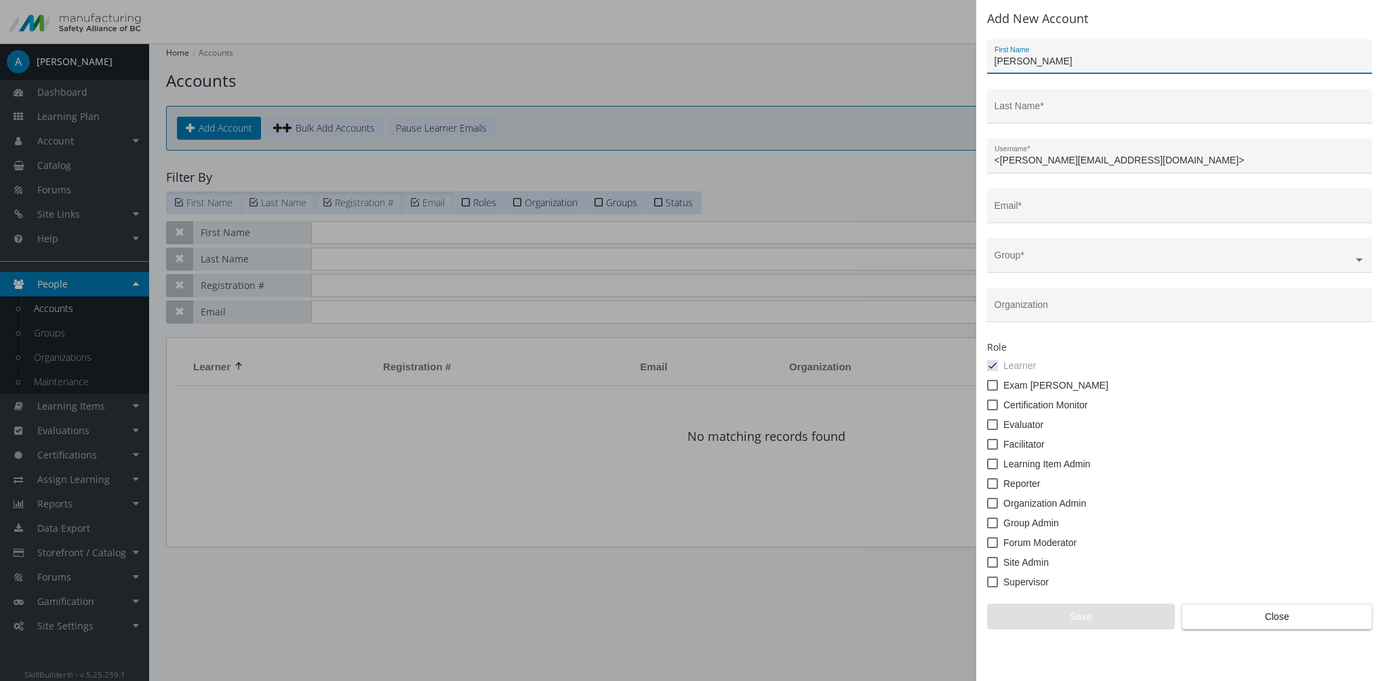
drag, startPoint x: 1025, startPoint y: 65, endPoint x: 1038, endPoint y: 64, distance: 12.9
click at [1066, 64] on input "[PERSON_NAME]" at bounding box center [1179, 61] width 371 height 11
type input "[PERSON_NAME]"
click at [1009, 108] on input "Last Name *" at bounding box center [1179, 111] width 371 height 11
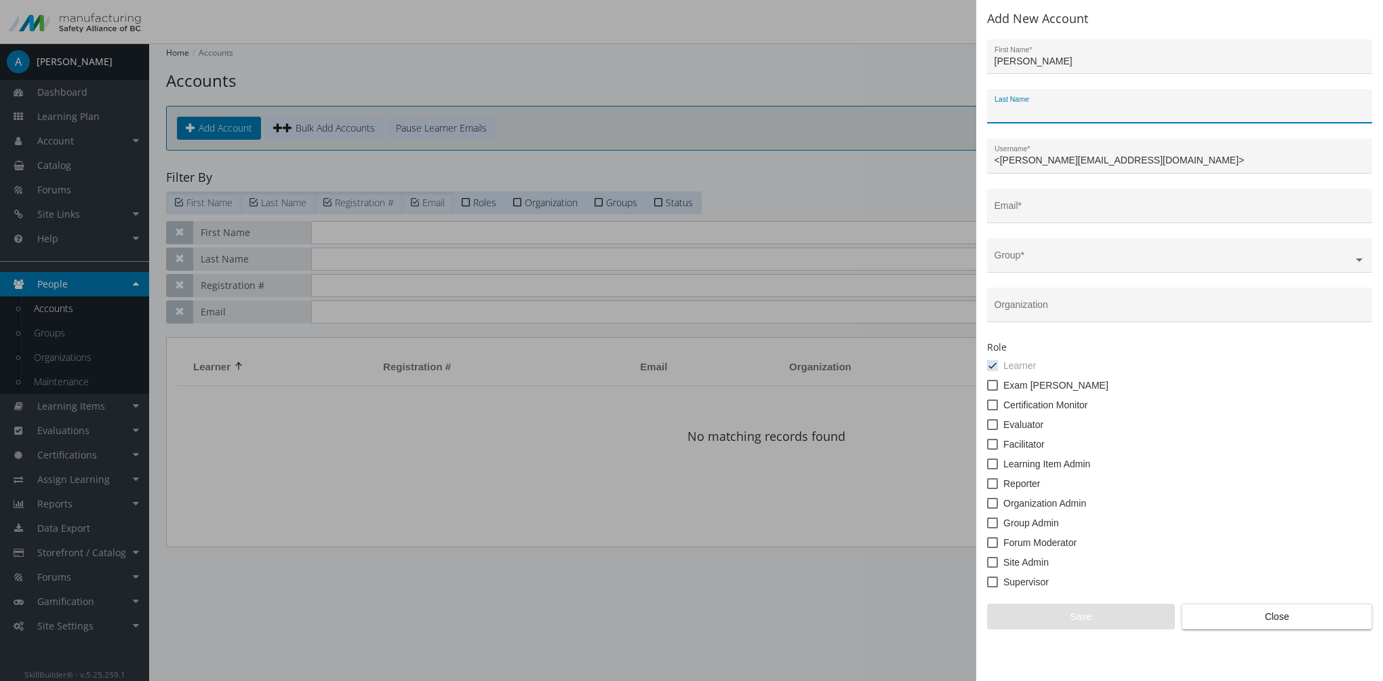
paste input "[PERSON_NAME]"
type input "[PERSON_NAME]"
click at [998, 161] on input "<[PERSON_NAME][EMAIL_ADDRESS][DOMAIN_NAME]>" at bounding box center [1179, 160] width 371 height 11
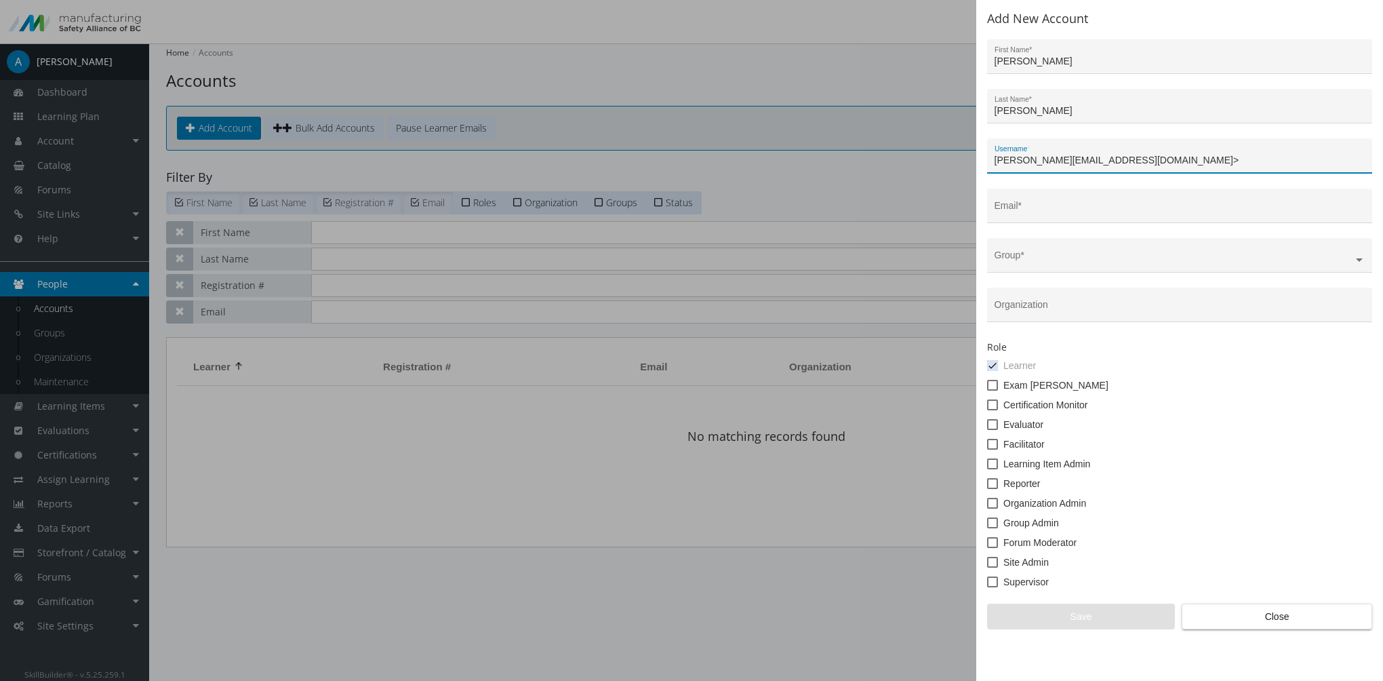
click at [1138, 161] on input "[PERSON_NAME][EMAIL_ADDRESS][DOMAIN_NAME]>" at bounding box center [1179, 160] width 371 height 11
drag, startPoint x: 1125, startPoint y: 158, endPoint x: 935, endPoint y: 157, distance: 190.5
click at [933, 157] on div "Add New Account [PERSON_NAME] First Name * [PERSON_NAME] Last Name * [PERSON_NA…" at bounding box center [691, 340] width 1383 height 681
type input "[PERSON_NAME][EMAIL_ADDRESS][DOMAIN_NAME]"
click at [1032, 213] on input "Email *" at bounding box center [1179, 210] width 371 height 11
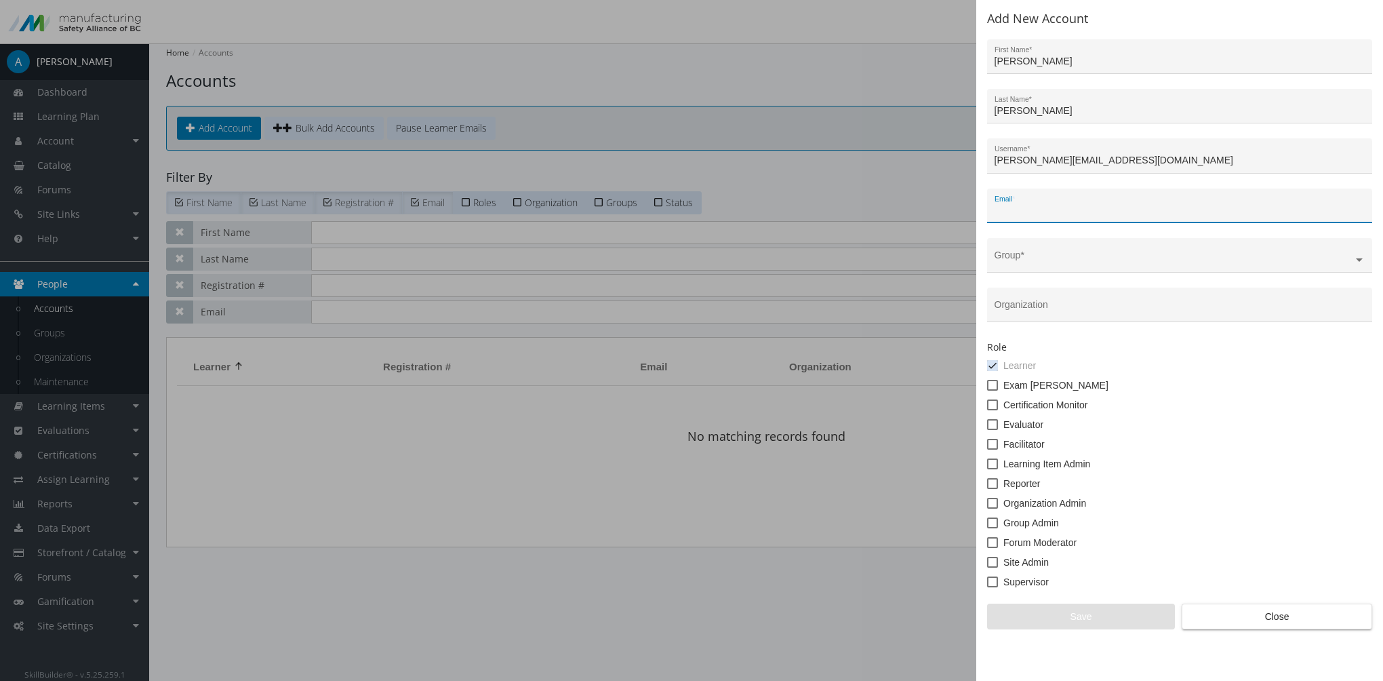
paste input "[PERSON_NAME][EMAIL_ADDRESS][DOMAIN_NAME]"
type input "[PERSON_NAME][EMAIL_ADDRESS][DOMAIN_NAME]"
click at [1038, 256] on input "text" at bounding box center [1179, 260] width 371 height 11
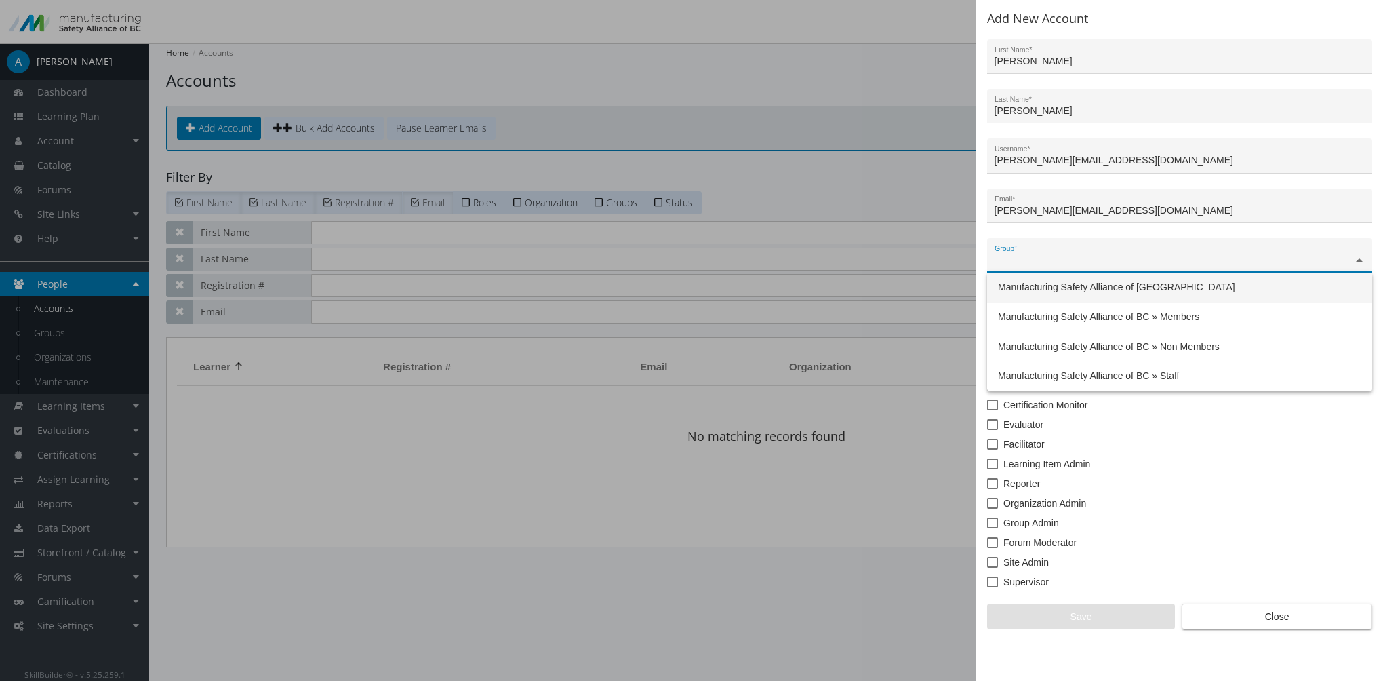
click at [1045, 287] on span "Manufacturing Safety Alliance of [GEOGRAPHIC_DATA]" at bounding box center [1116, 286] width 237 height 11
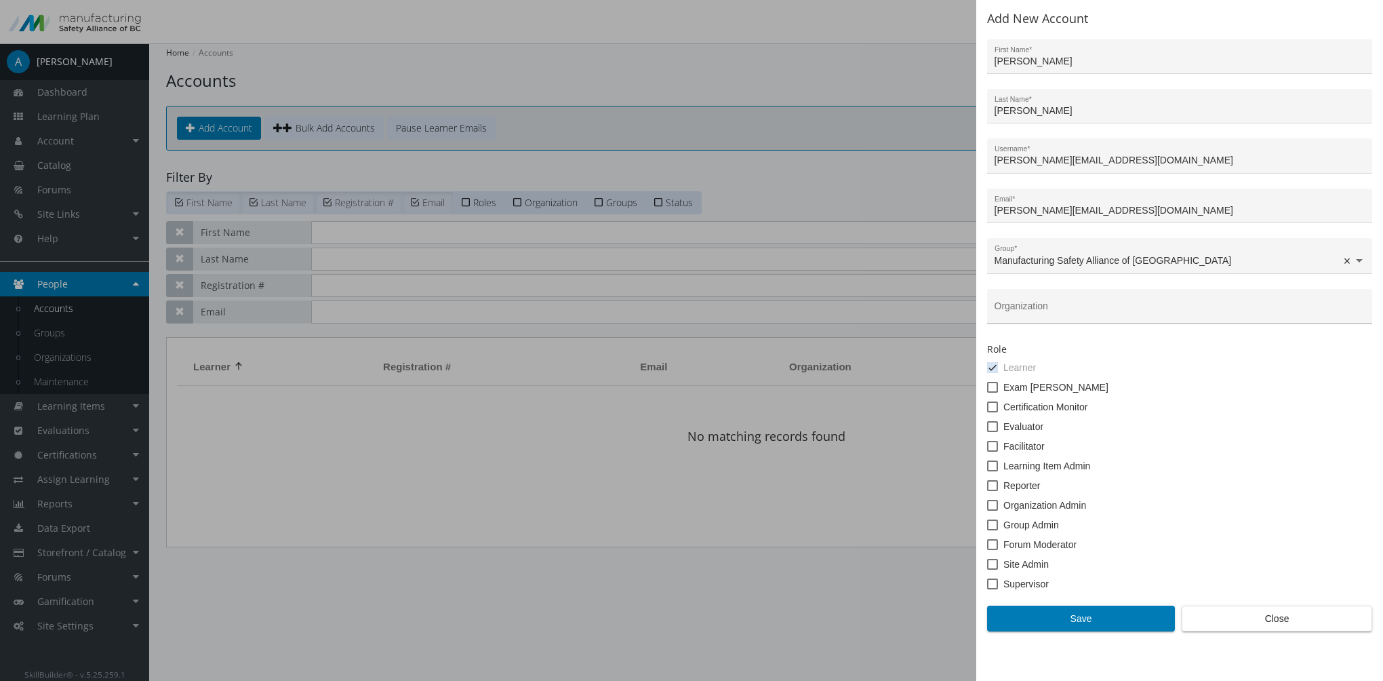
click at [1019, 300] on div "Organization" at bounding box center [1179, 310] width 371 height 28
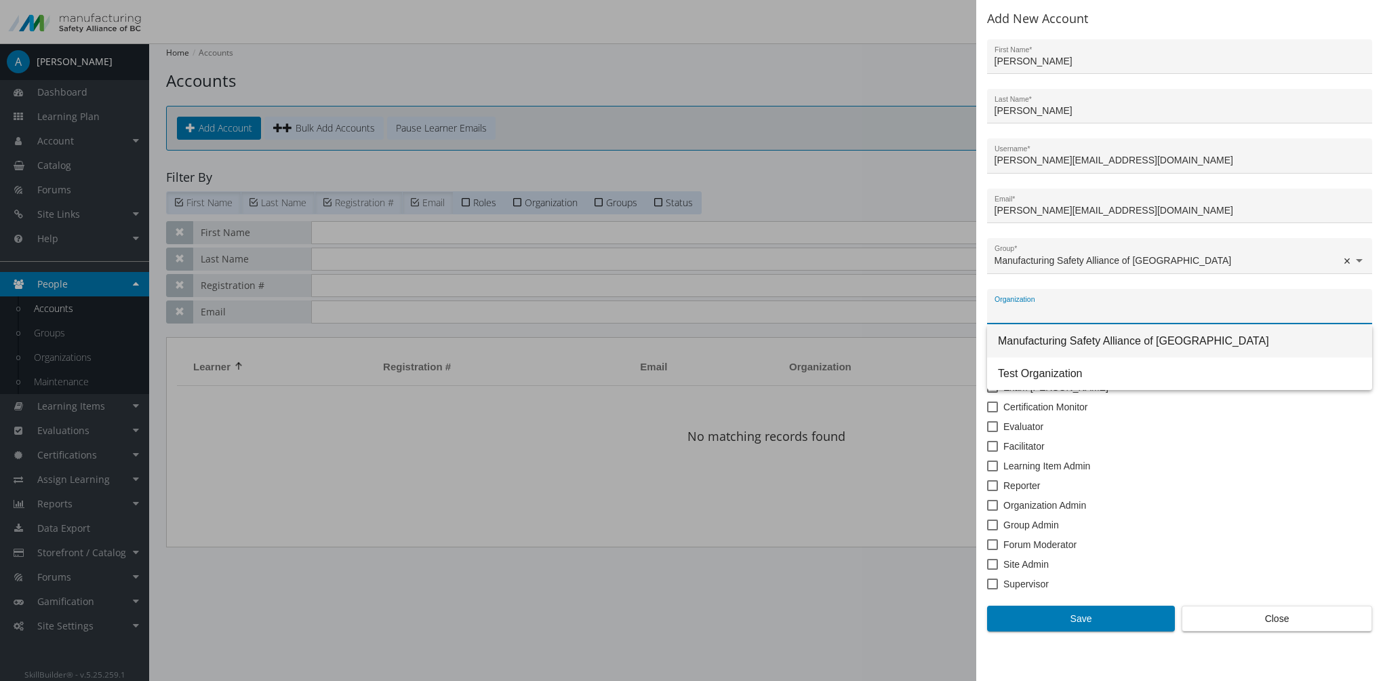
click at [1039, 338] on span "Manufacturing Safety Alliance of [GEOGRAPHIC_DATA]" at bounding box center [1179, 341] width 363 height 33
type input "Manufacturing Safety Alliance of [GEOGRAPHIC_DATA]"
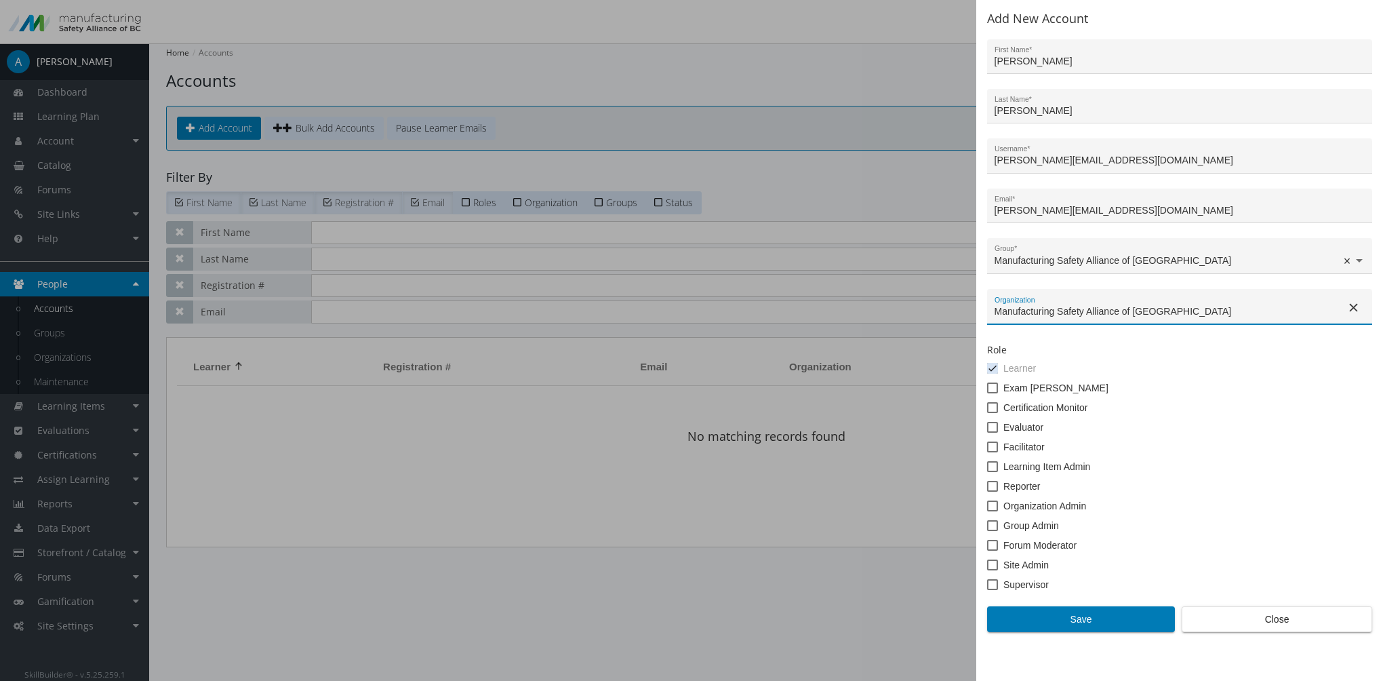
click at [989, 564] on span at bounding box center [992, 564] width 11 height 11
click at [988, 569] on input "Site Admin" at bounding box center [987, 569] width 1 height 1
checkbox input "true"
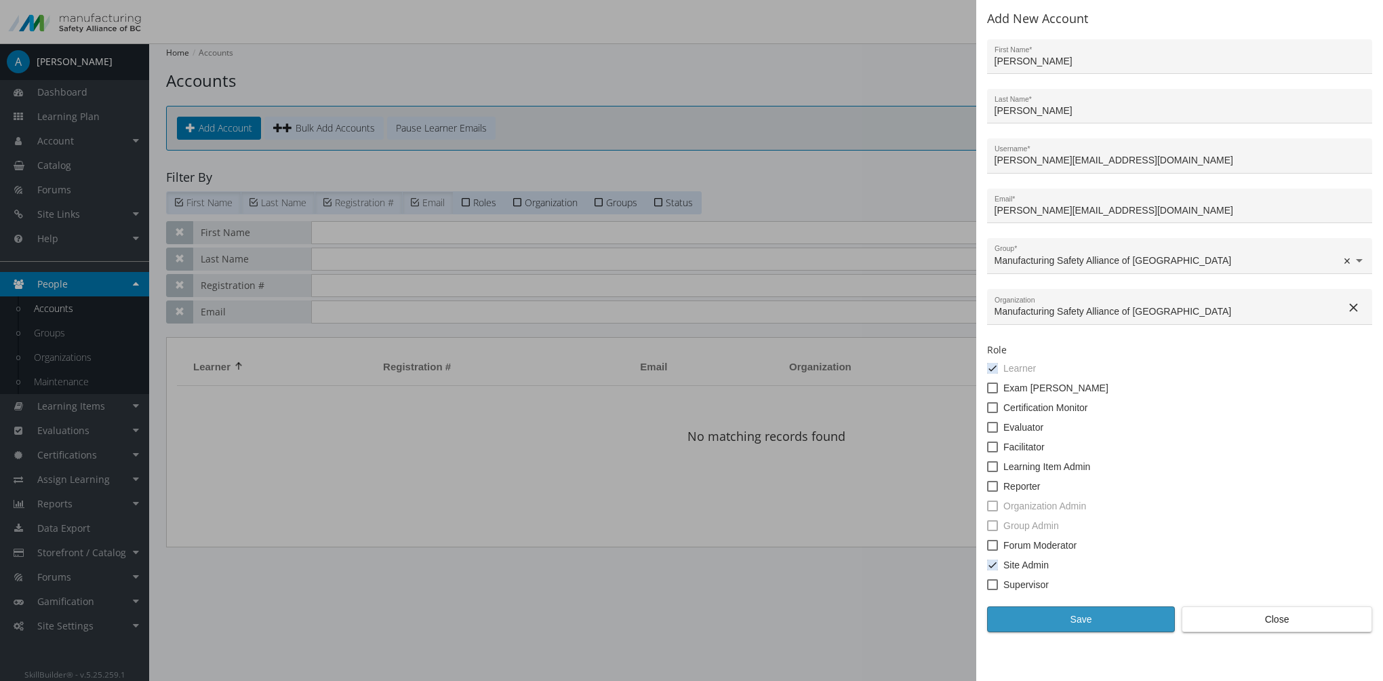
click at [1055, 617] on span "Save" at bounding box center [1080, 619] width 165 height 24
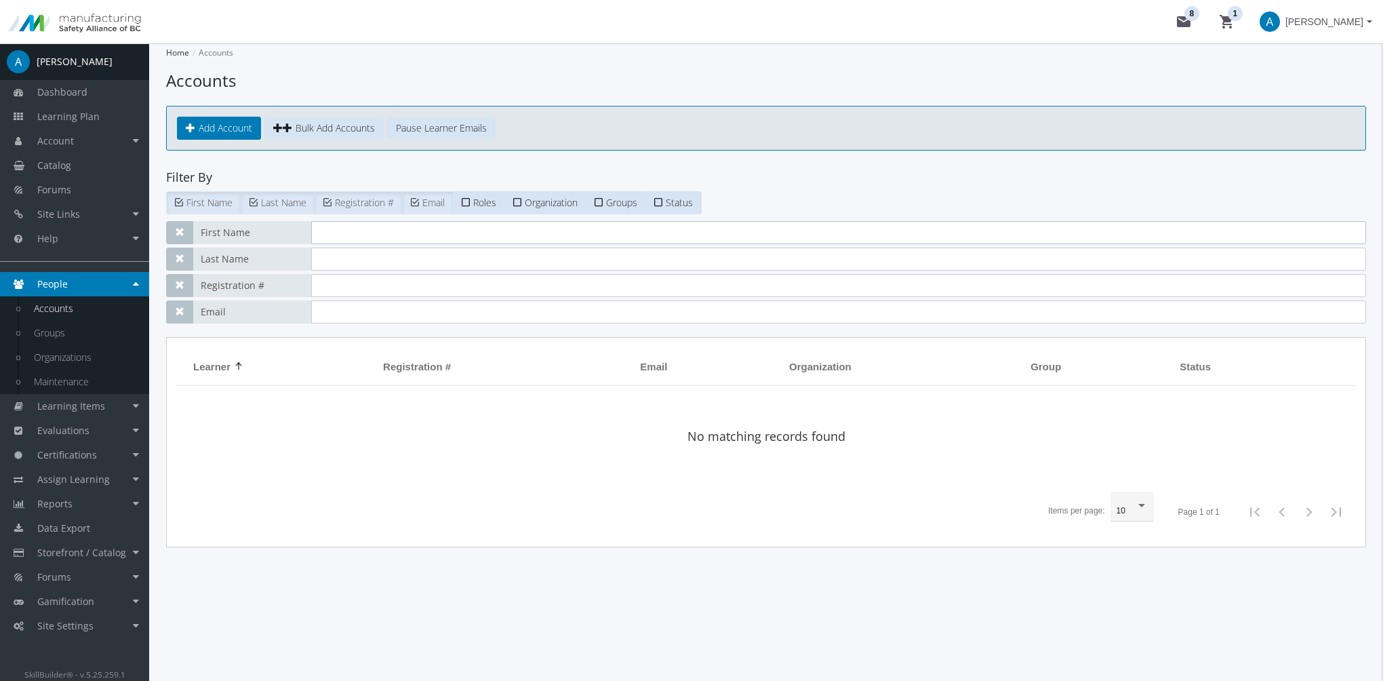
click at [362, 232] on input "text" at bounding box center [838, 232] width 1055 height 23
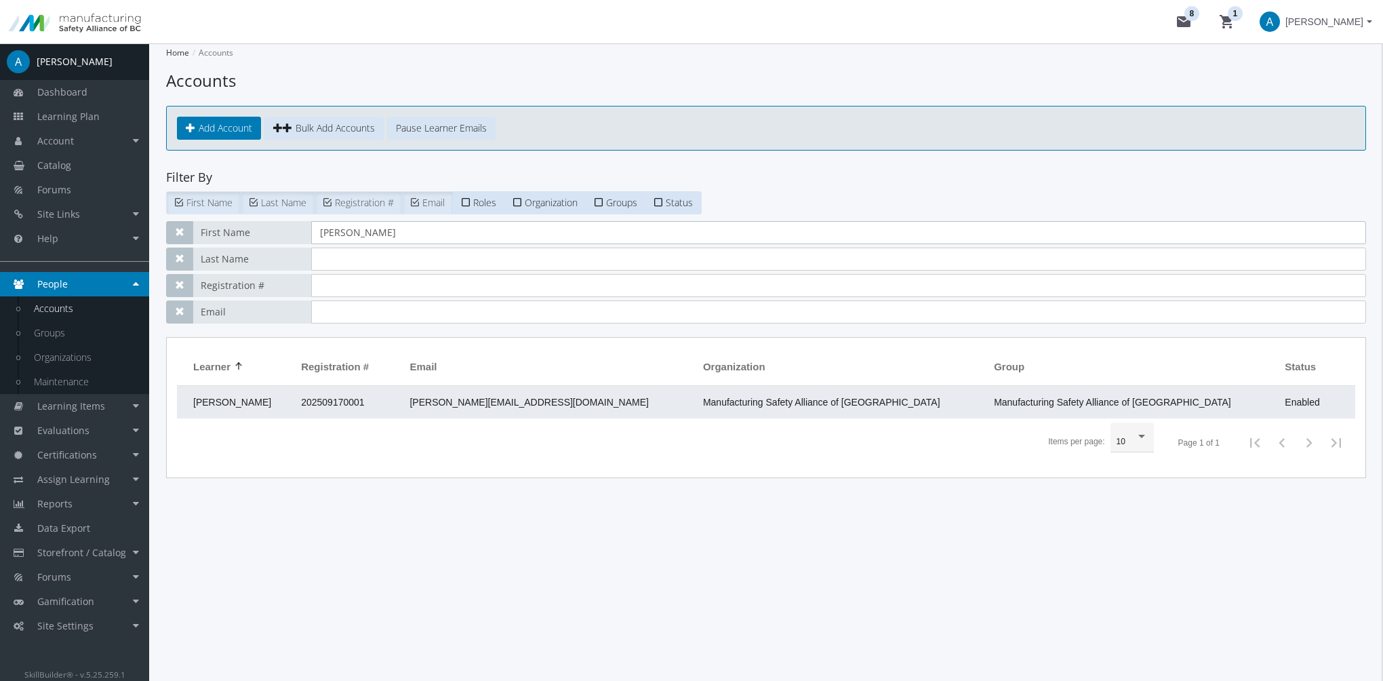
type input "[PERSON_NAME]"
click at [403, 396] on td "202509170001" at bounding box center [348, 402] width 108 height 33
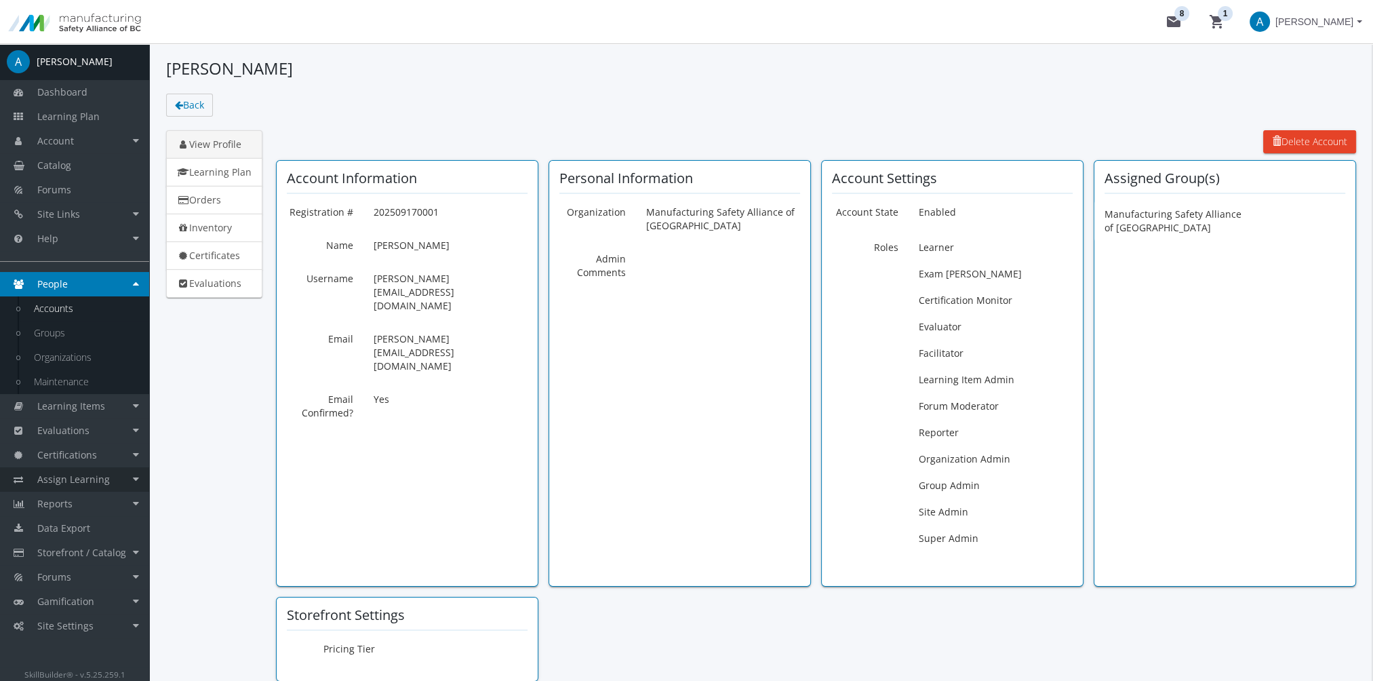
click at [106, 479] on link "Assign Learning" at bounding box center [74, 479] width 149 height 24
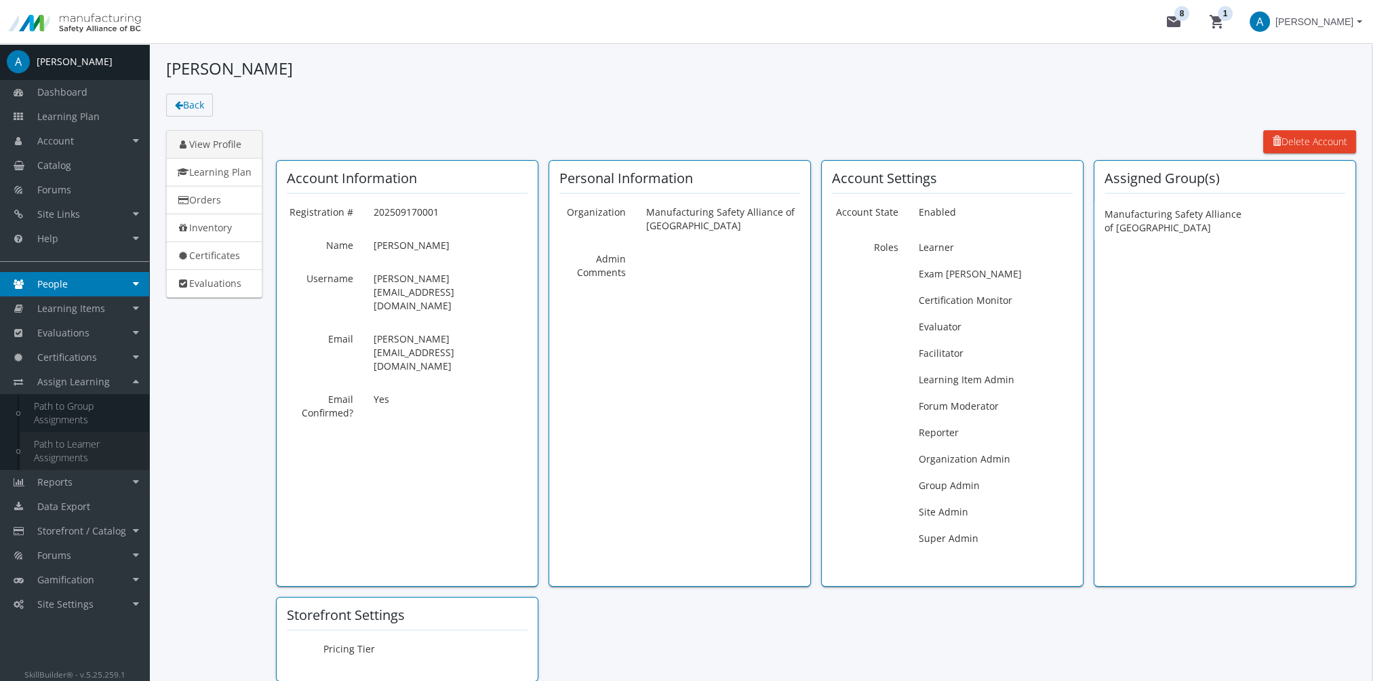
click at [87, 462] on link "Path to Learner Assignments" at bounding box center [84, 451] width 129 height 38
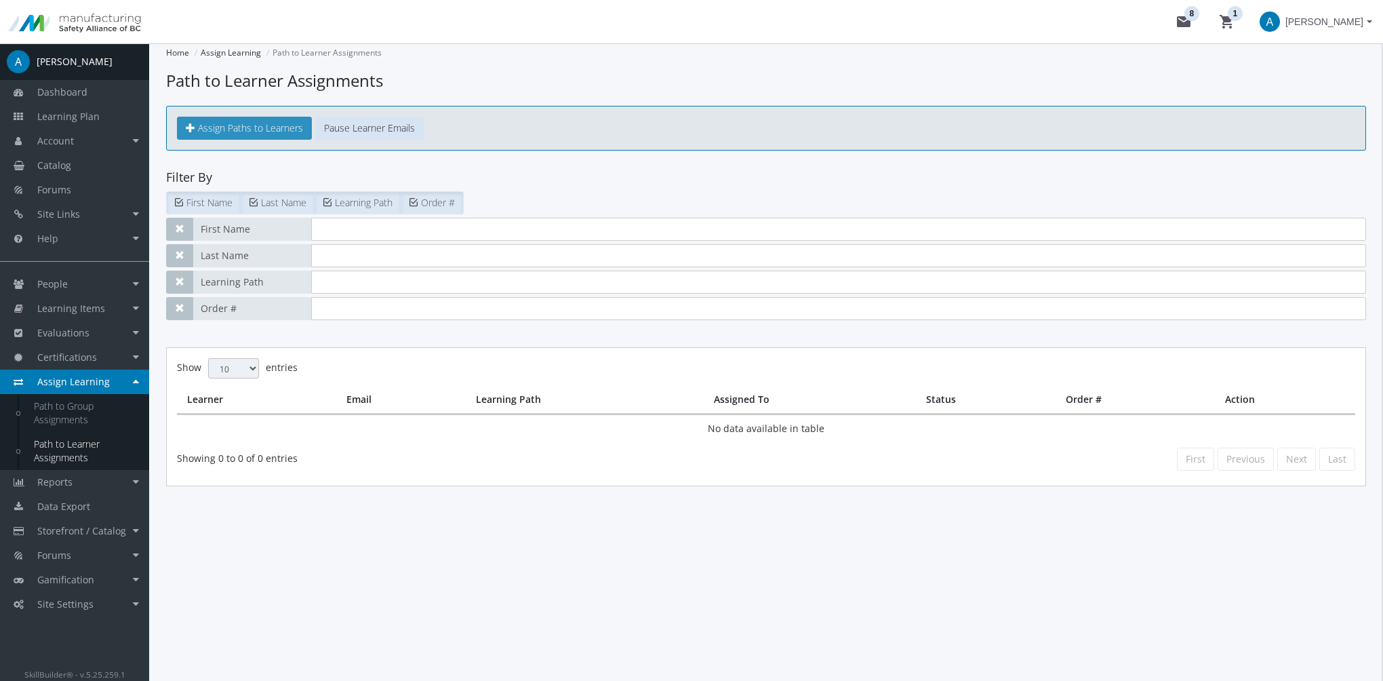
click at [235, 130] on span "Assign Paths to Learners" at bounding box center [250, 127] width 105 height 13
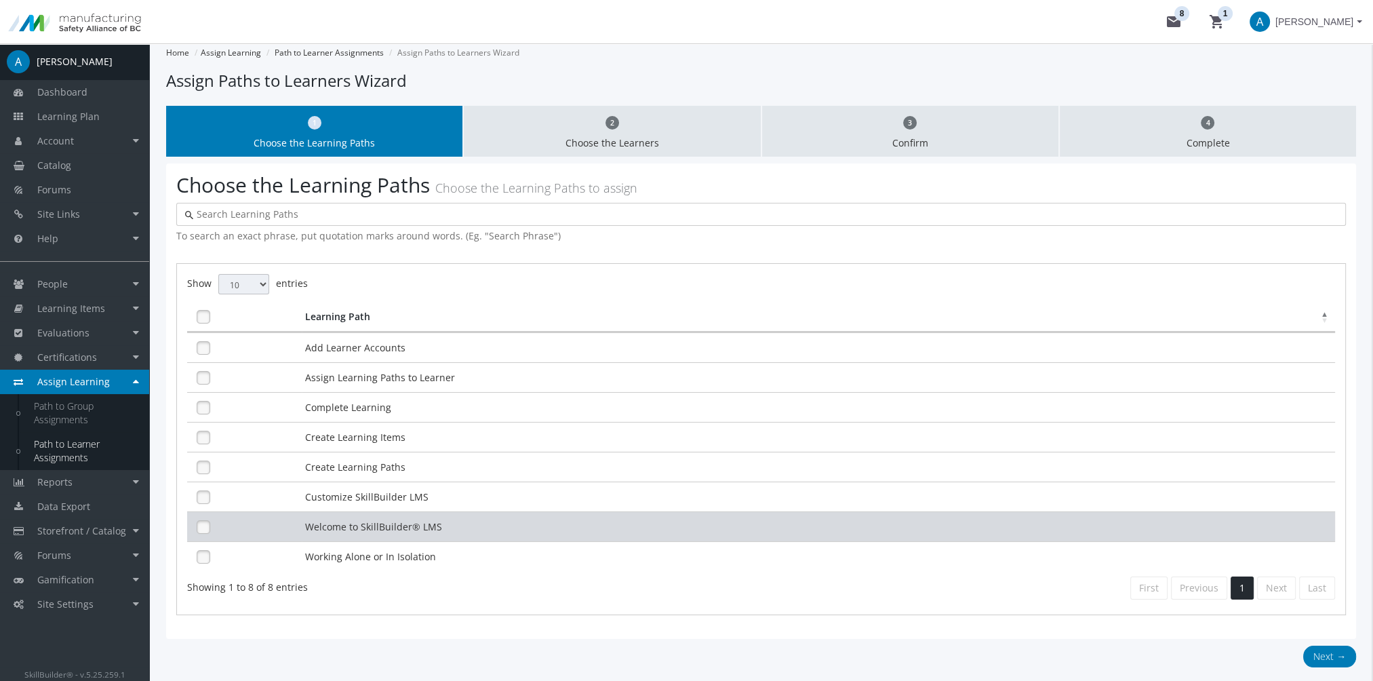
click at [396, 524] on td "Welcome to SkillBuilder® LMS" at bounding box center [818, 526] width 1033 height 30
click at [373, 518] on td "Welcome to SkillBuilder® LMS" at bounding box center [818, 526] width 1033 height 30
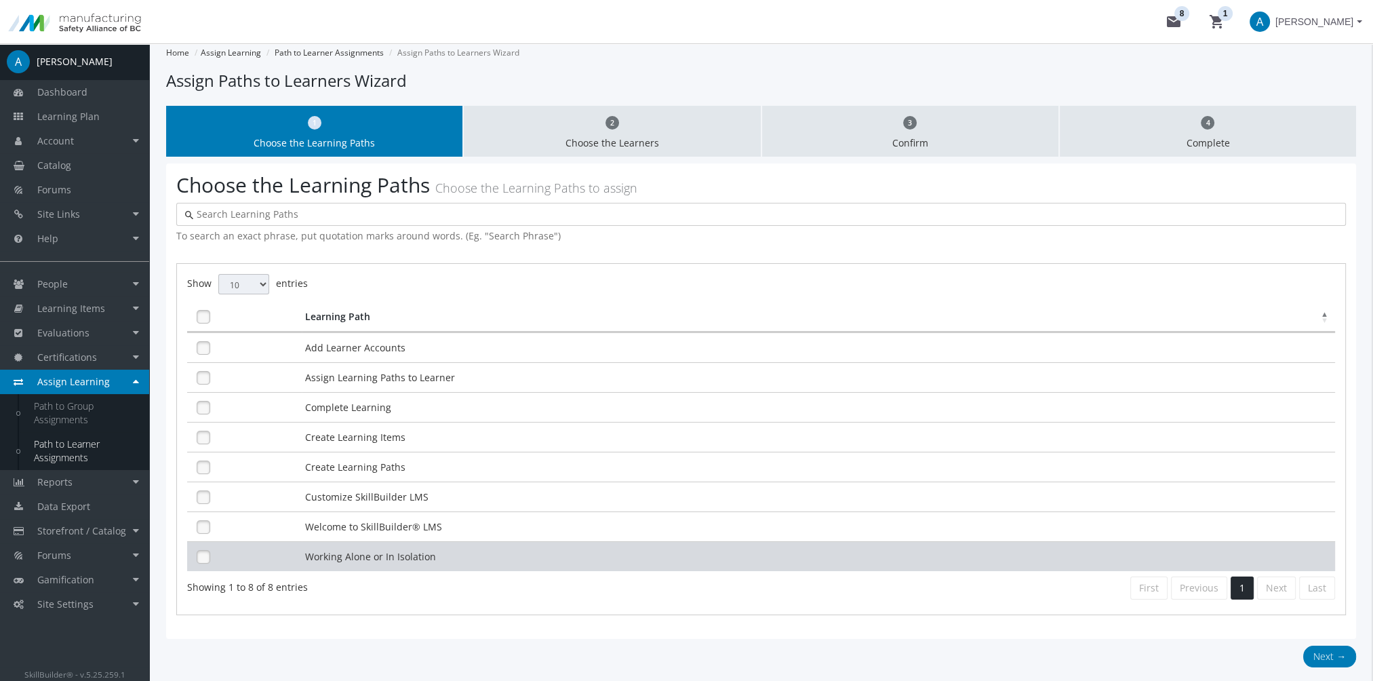
click at [401, 552] on td "Working Alone or In Isolation" at bounding box center [818, 556] width 1033 height 30
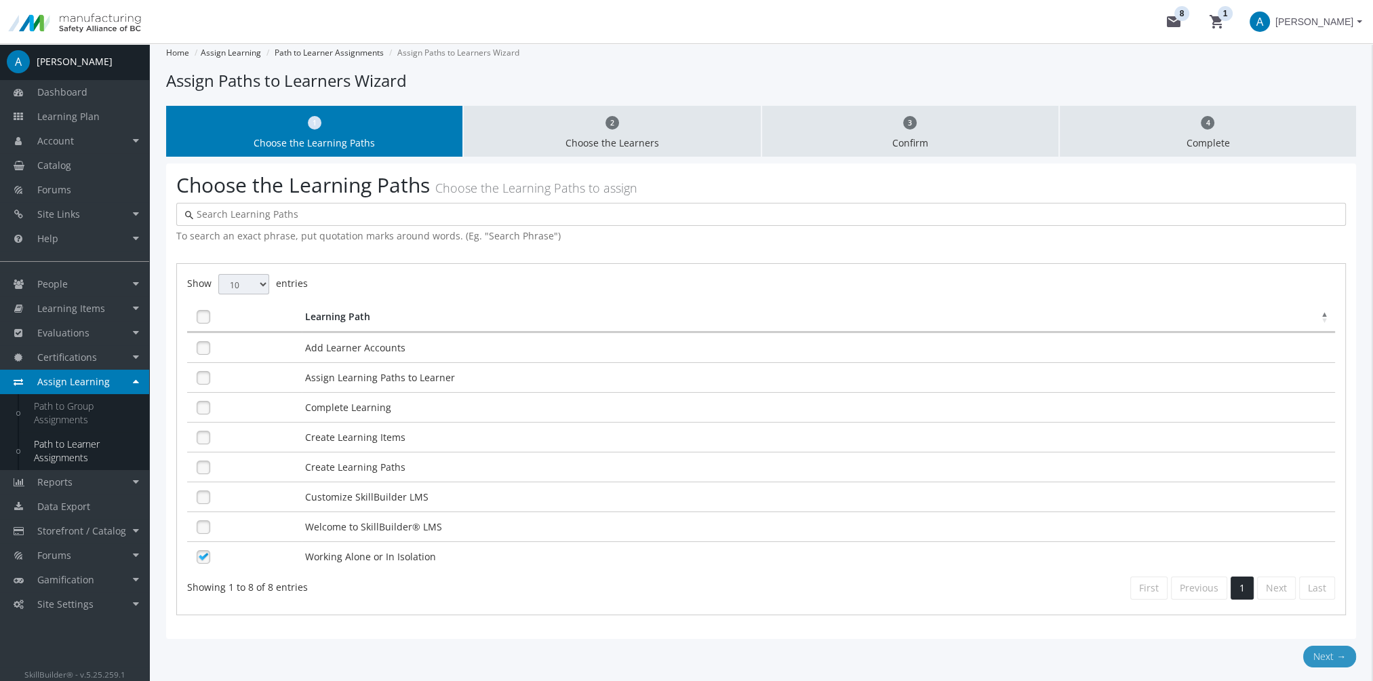
click at [1317, 648] on button "Next →" at bounding box center [1329, 656] width 53 height 22
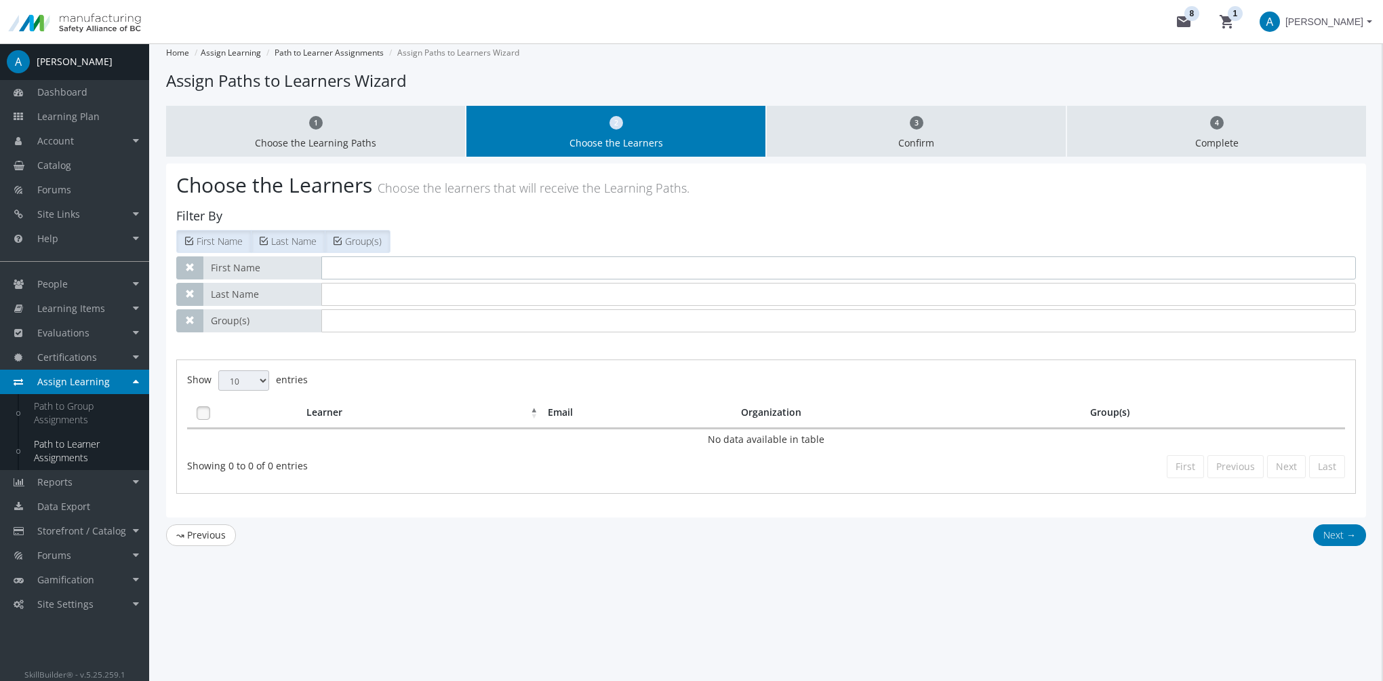
click at [358, 268] on input "text" at bounding box center [838, 267] width 1034 height 23
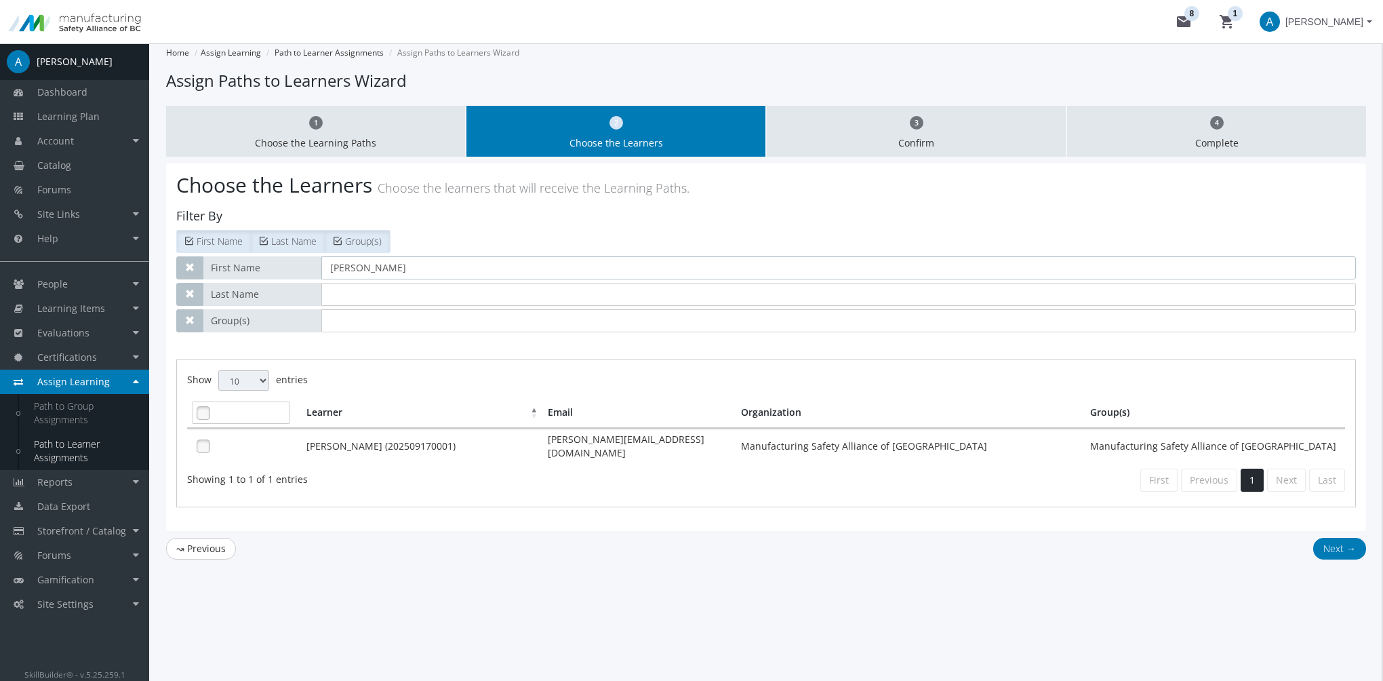
type input "[PERSON_NAME]"
click at [203, 418] on link at bounding box center [203, 413] width 20 height 20
click at [1337, 543] on button "Next →" at bounding box center [1339, 549] width 53 height 22
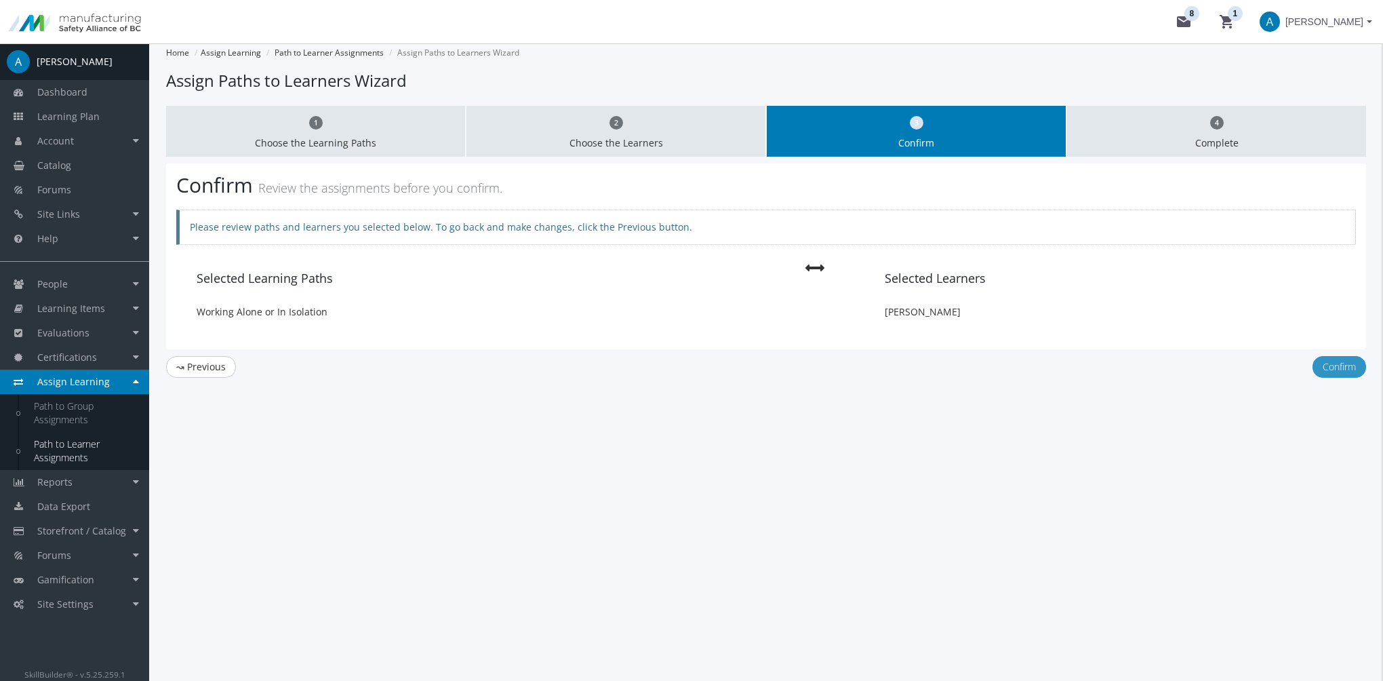
click at [1337, 364] on button "Confirm" at bounding box center [1339, 367] width 54 height 22
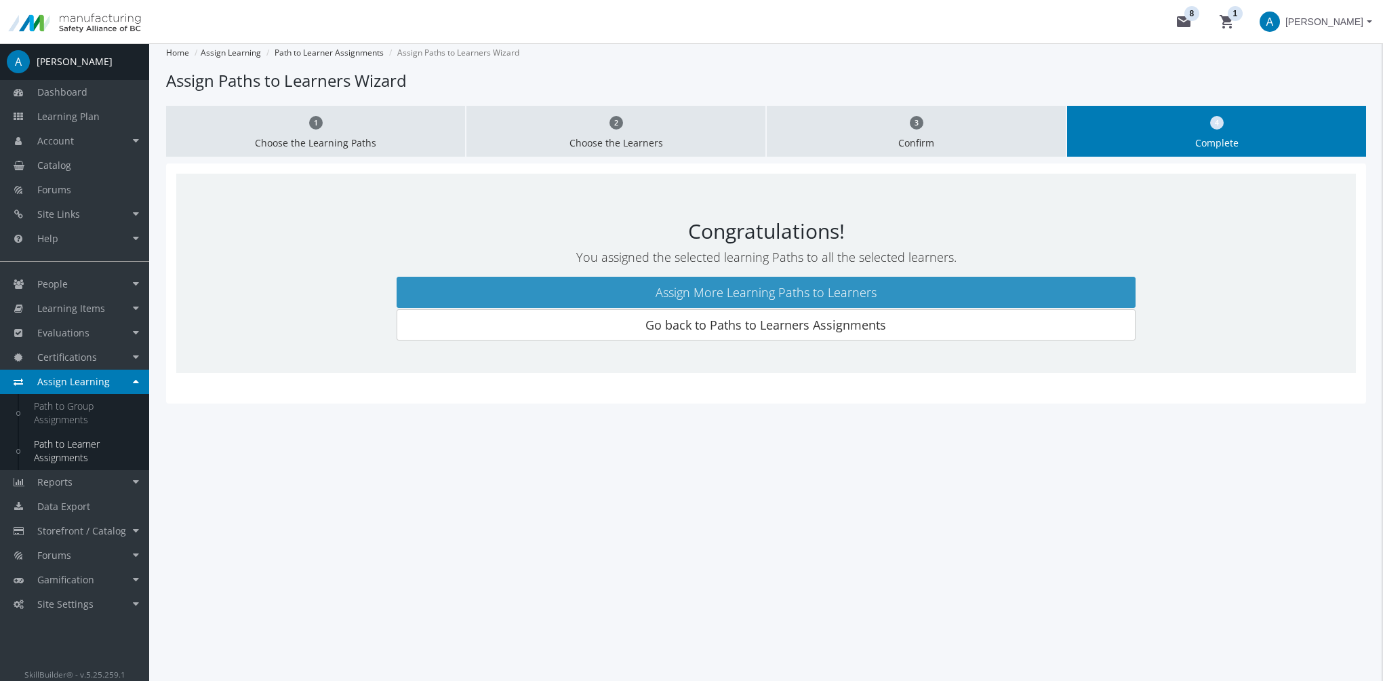
click at [812, 292] on link "Assign More Learning Paths to Learners" at bounding box center [766, 292] width 739 height 31
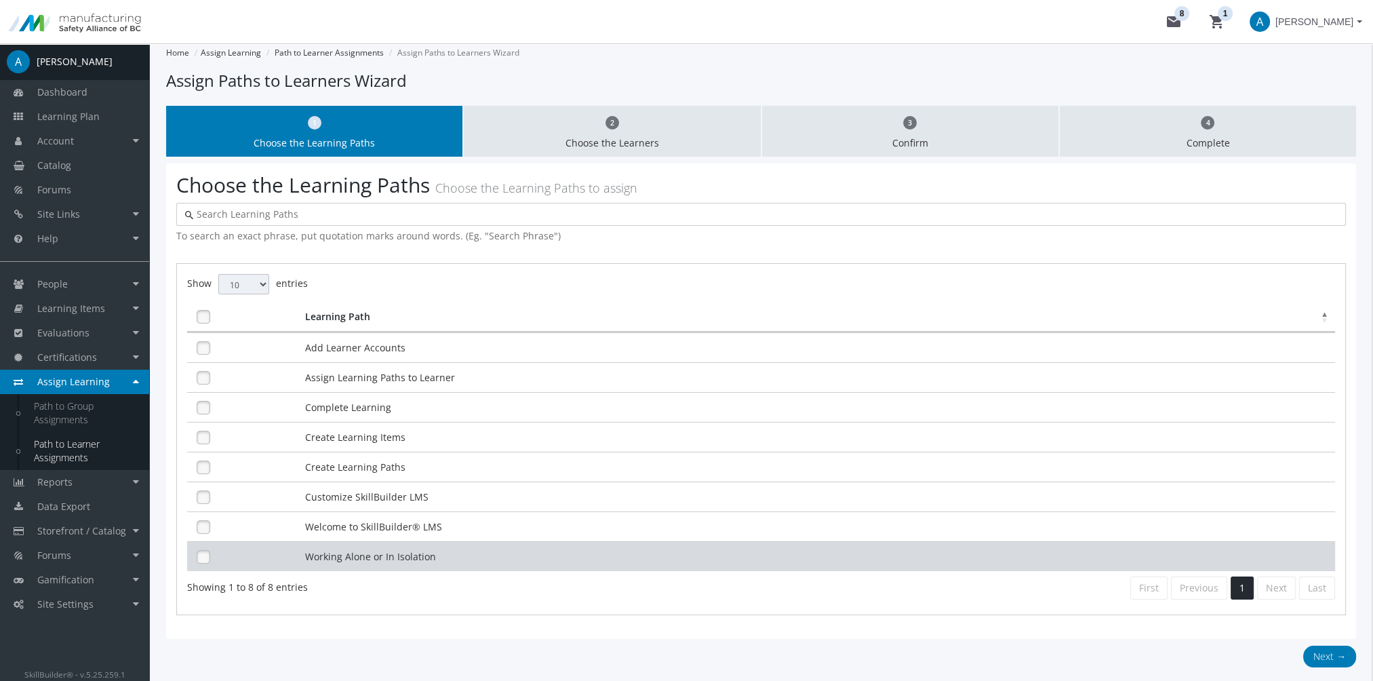
click at [384, 549] on td "Working Alone or In Isolation" at bounding box center [818, 556] width 1033 height 30
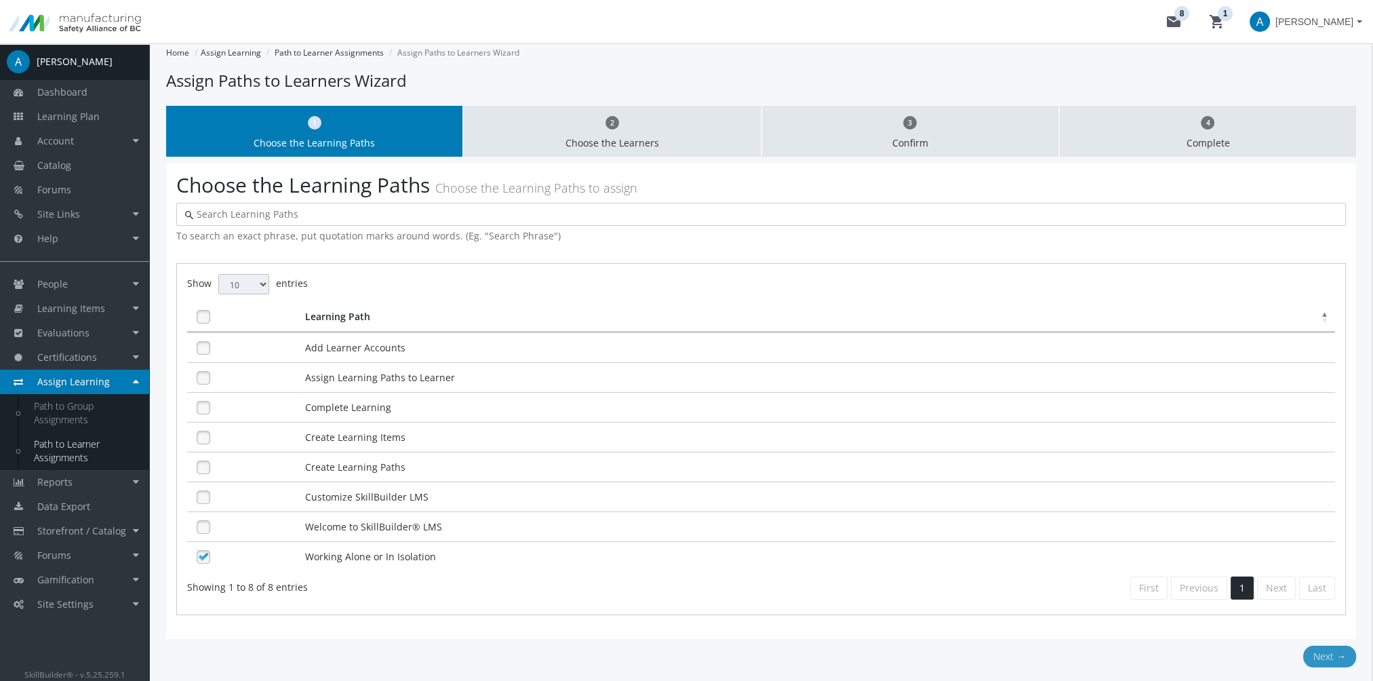
click at [1320, 657] on button "Next →" at bounding box center [1329, 656] width 53 height 22
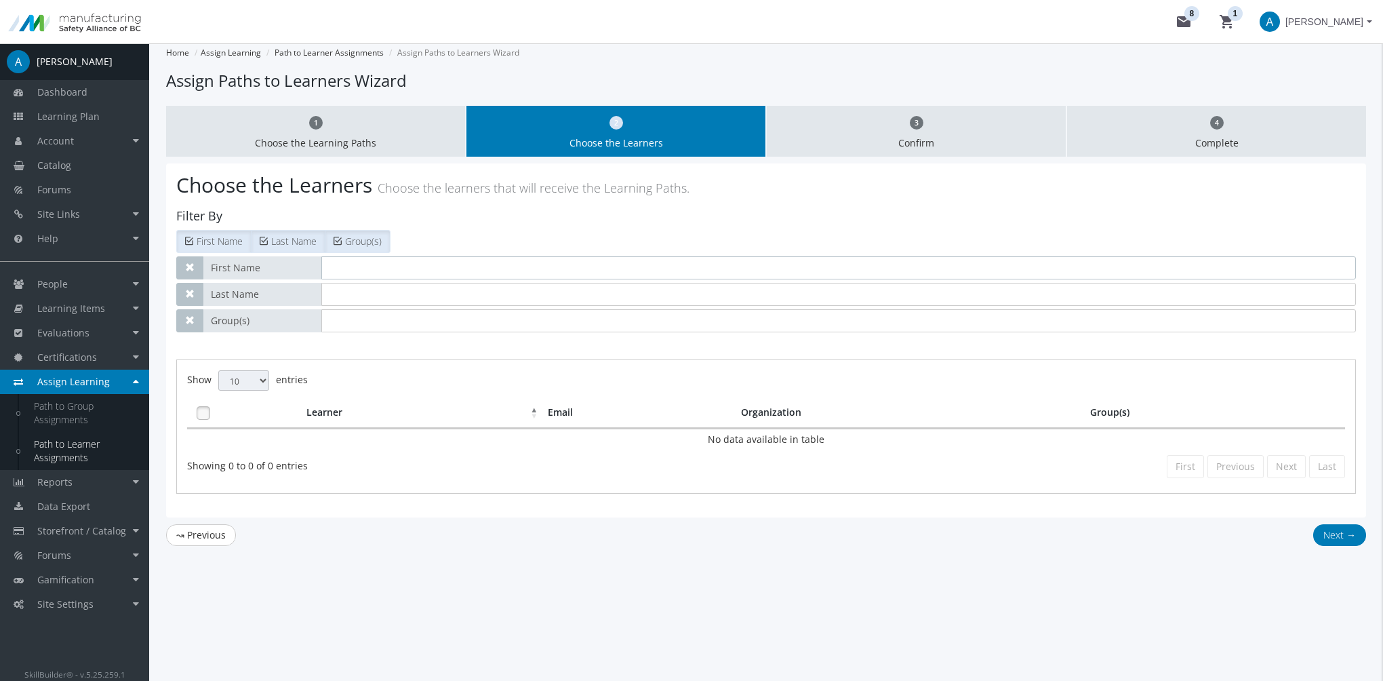
click at [382, 260] on input "text" at bounding box center [838, 267] width 1034 height 23
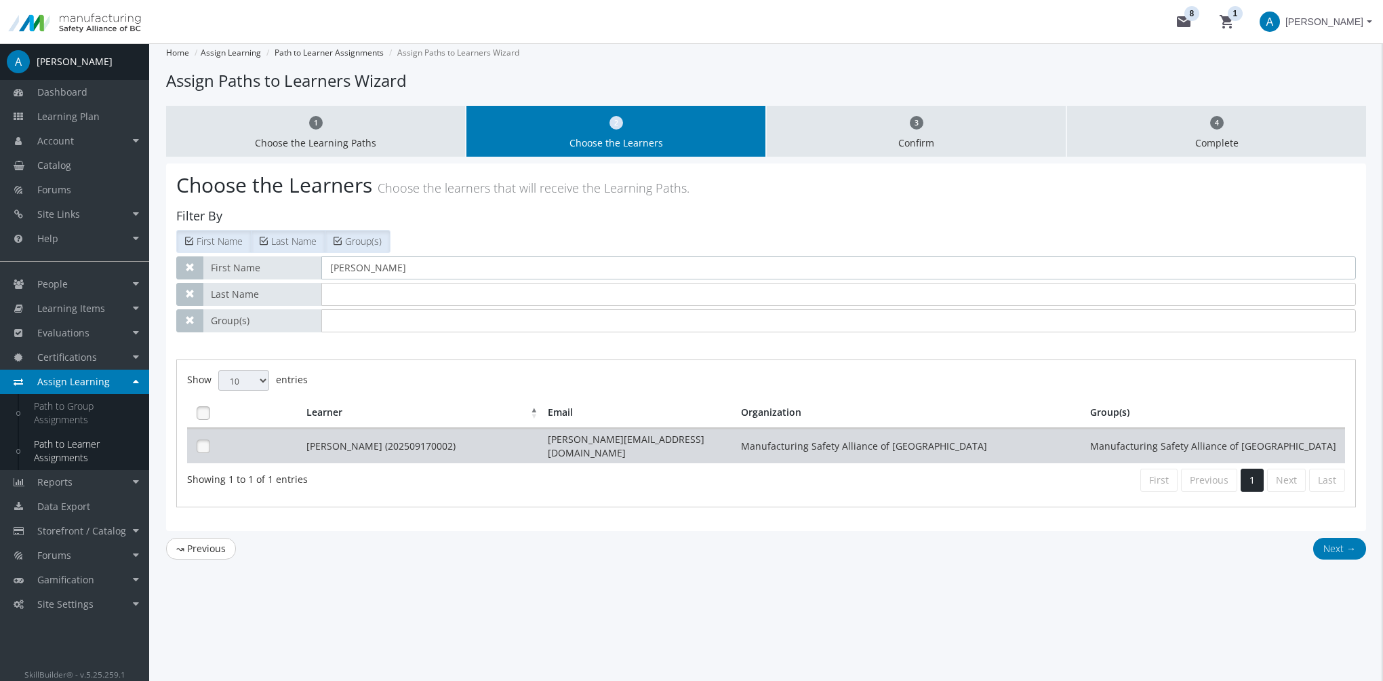
type input "[PERSON_NAME]"
click at [325, 437] on td "[PERSON_NAME] (202509170002)" at bounding box center [424, 445] width 242 height 35
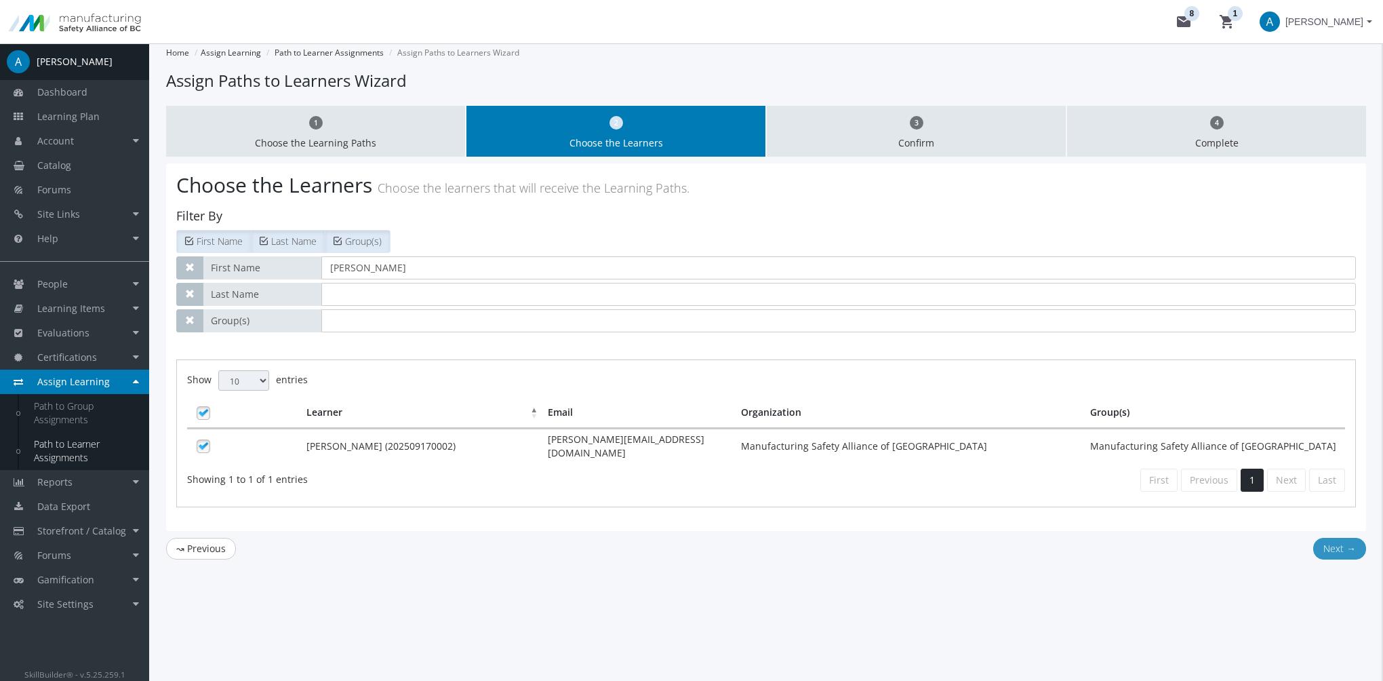
click at [1340, 542] on button "Next →" at bounding box center [1339, 549] width 53 height 22
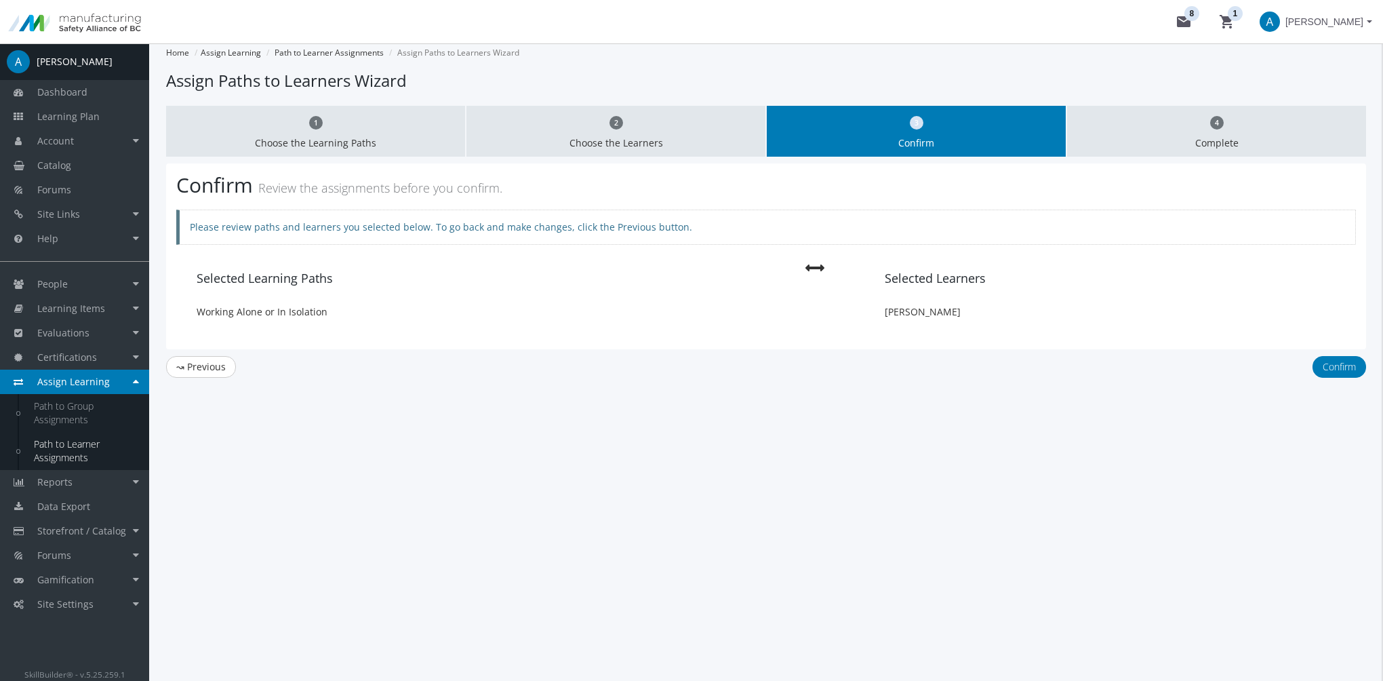
click at [1349, 354] on div "1 Choose the Learning Paths 2 Choose the Learners 3 Confirm 4 Complete Confirm …" at bounding box center [766, 248] width 1200 height 285
click at [1349, 363] on button "Confirm" at bounding box center [1339, 367] width 54 height 22
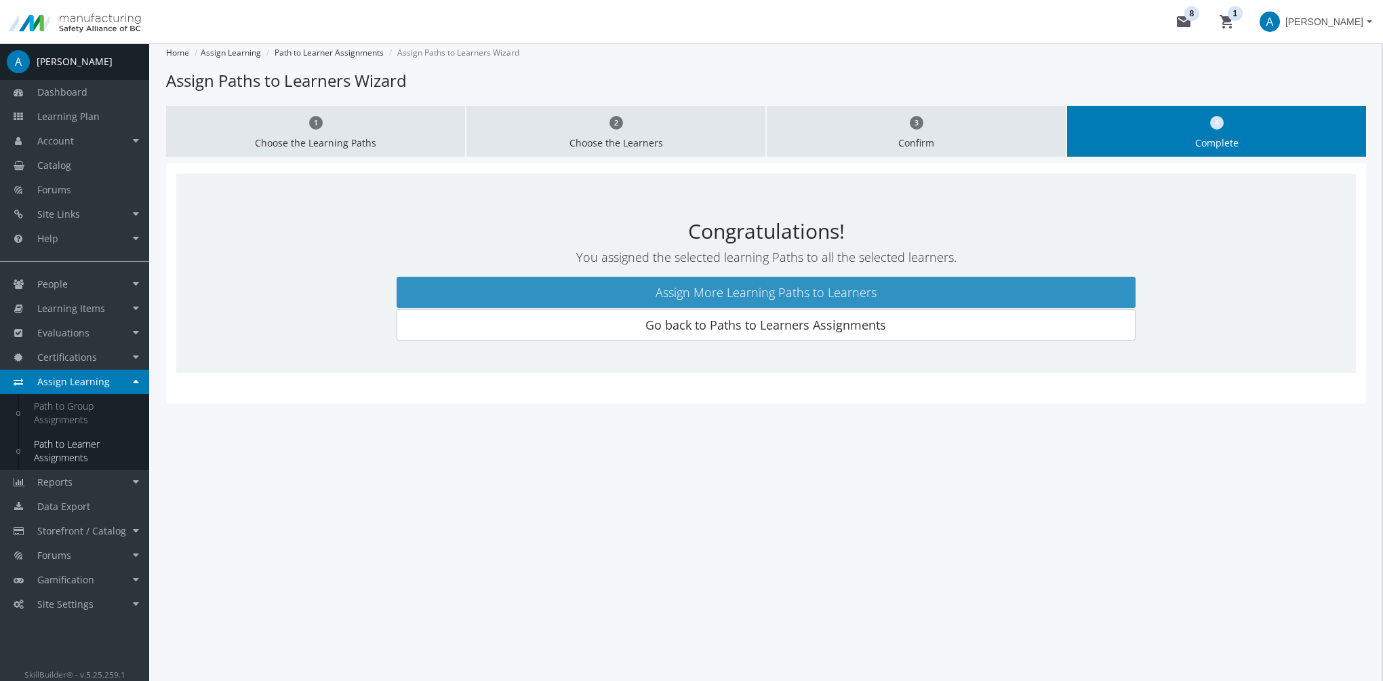
click at [911, 288] on link "Assign More Learning Paths to Learners" at bounding box center [766, 292] width 739 height 31
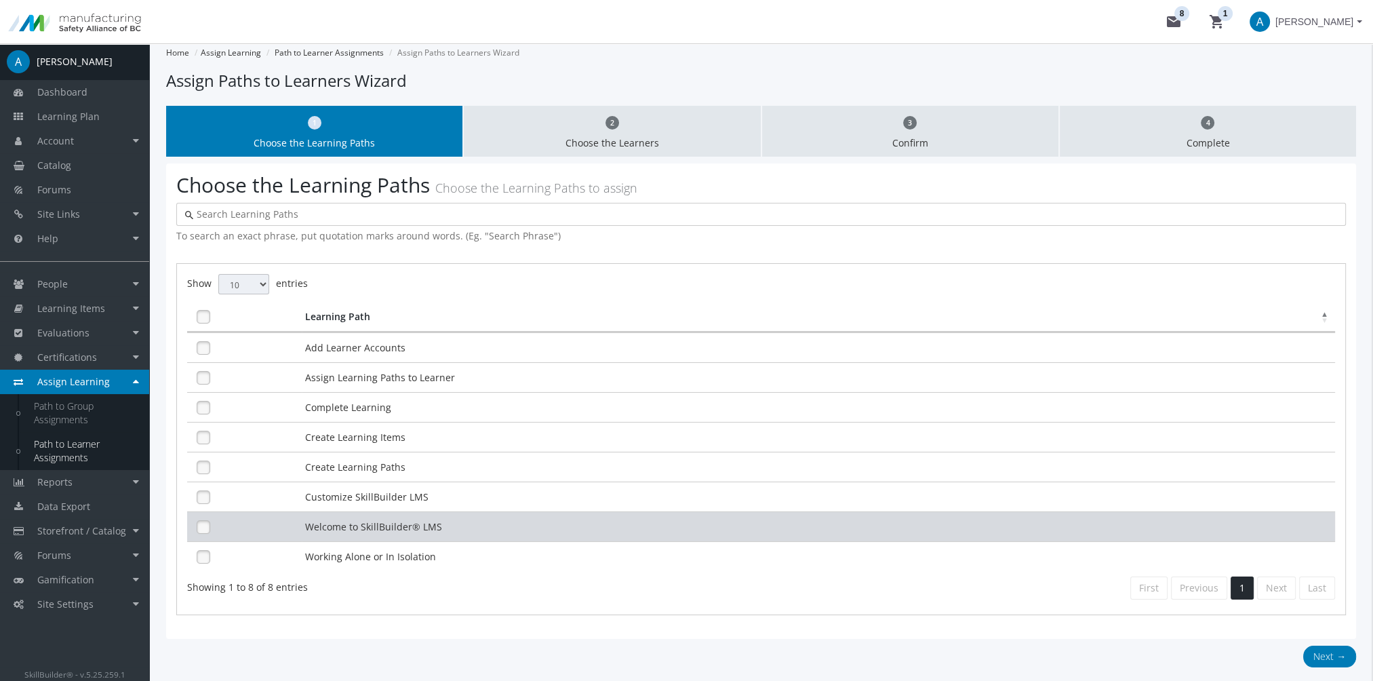
click at [335, 529] on td "Welcome to SkillBuilder® LMS" at bounding box center [818, 526] width 1033 height 30
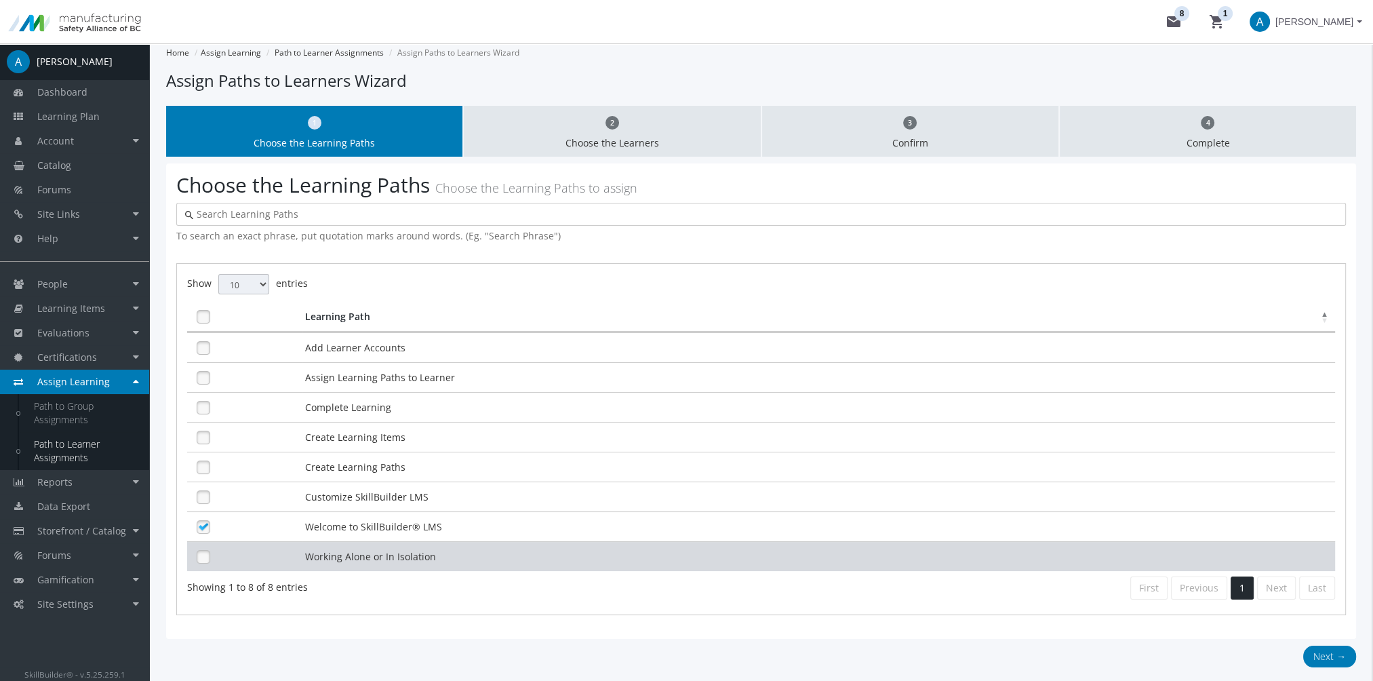
click at [367, 553] on td "Working Alone or In Isolation" at bounding box center [818, 556] width 1033 height 30
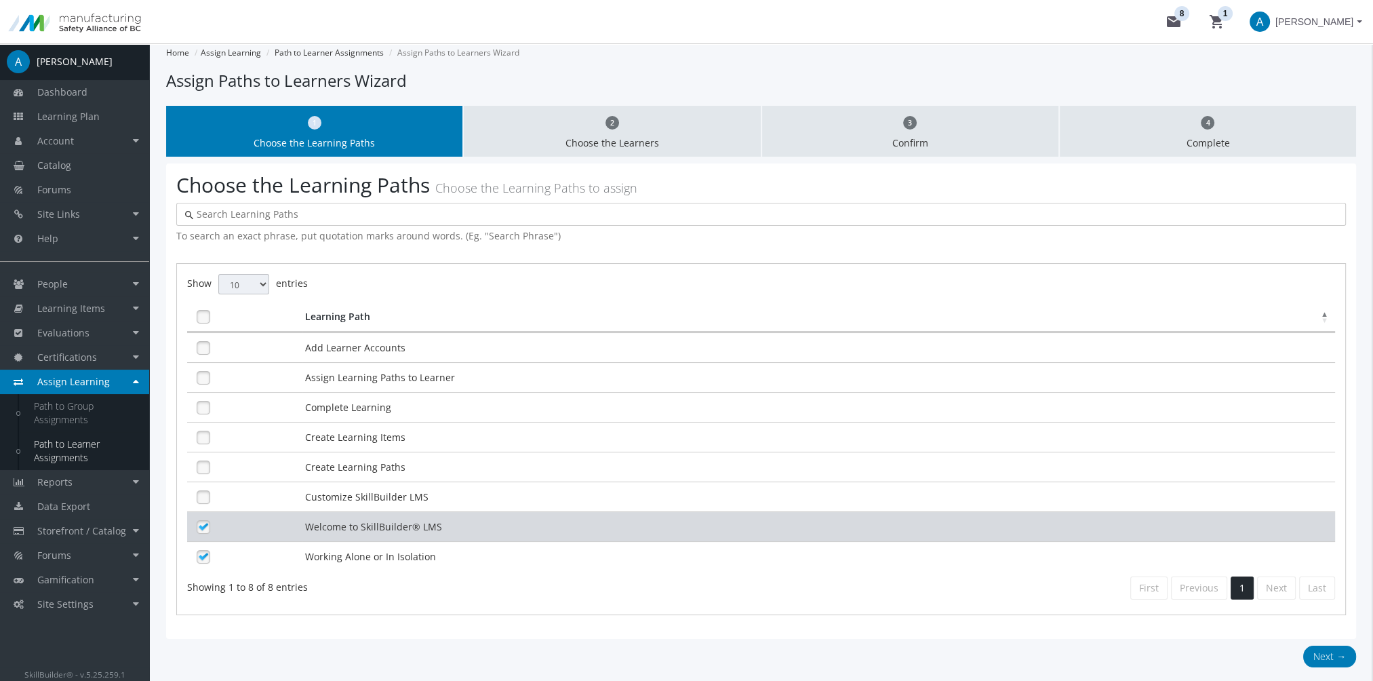
click at [327, 518] on td "Welcome to SkillBuilder® LMS" at bounding box center [818, 526] width 1033 height 30
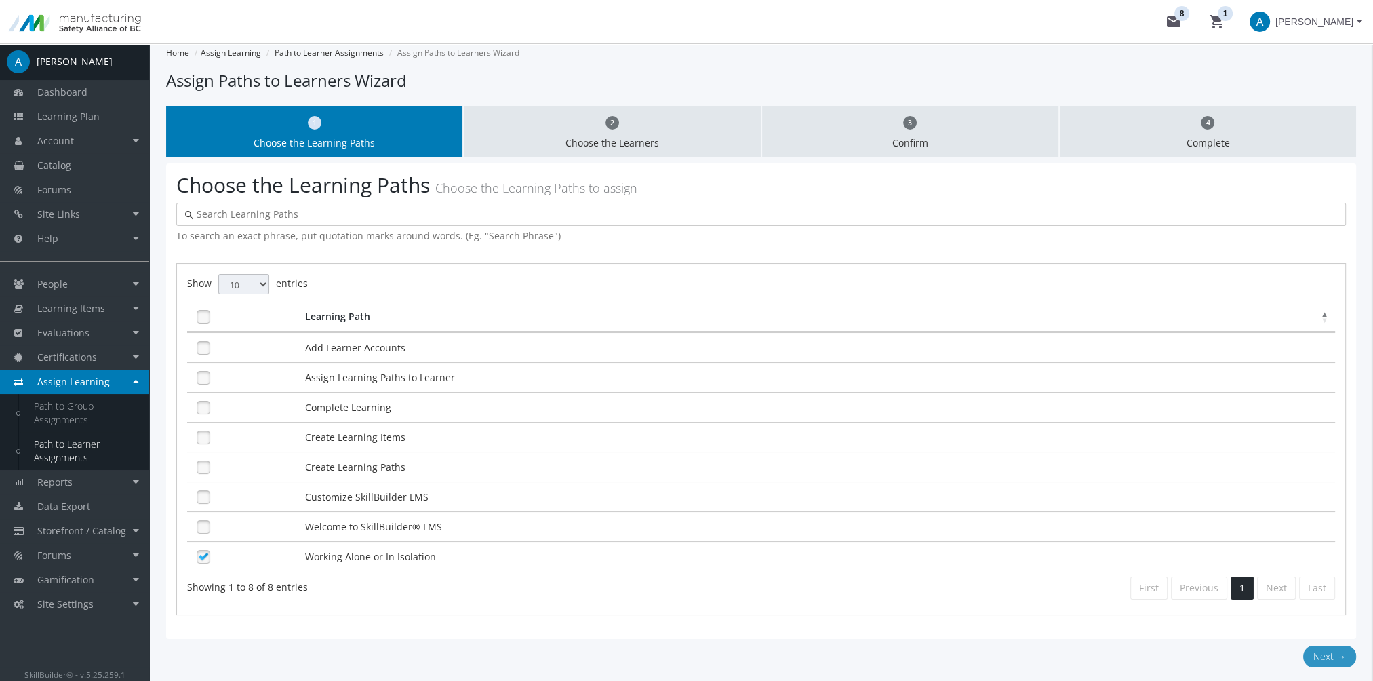
click at [1331, 656] on button "Next →" at bounding box center [1329, 656] width 53 height 22
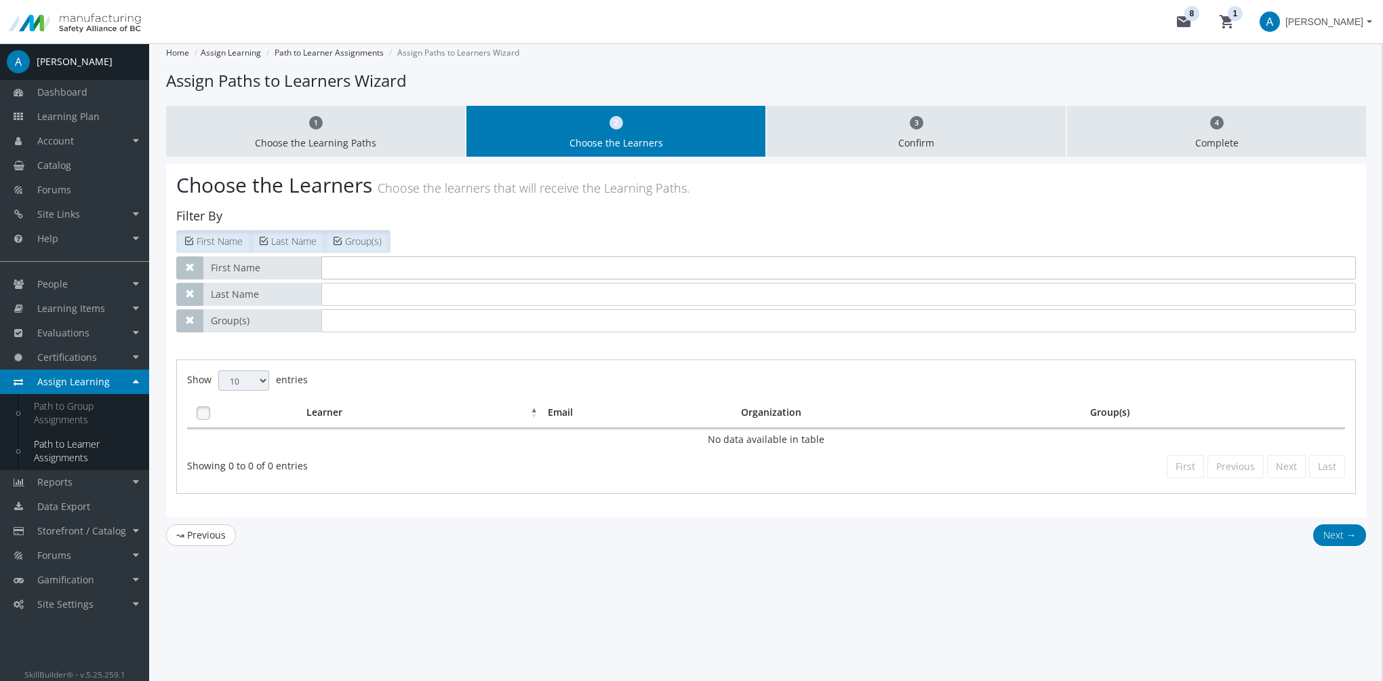
click at [379, 259] on input "text" at bounding box center [838, 267] width 1034 height 23
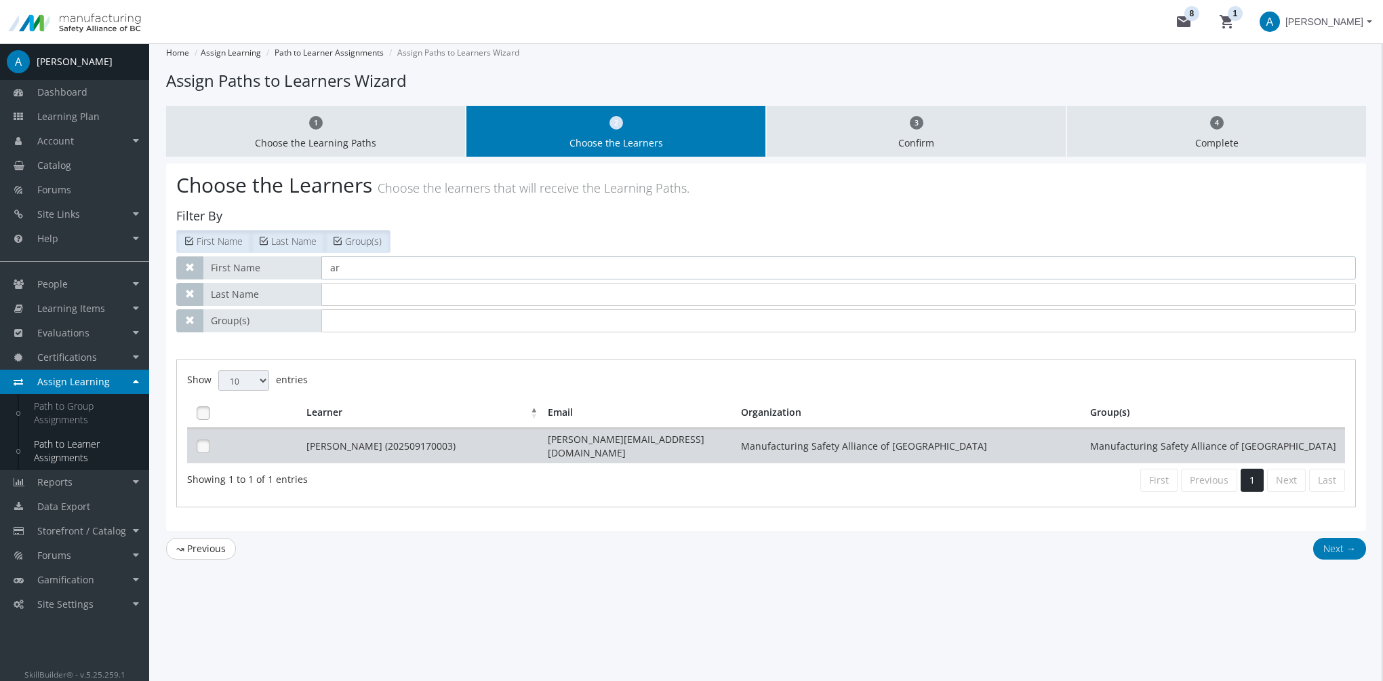
type input "ar"
click at [337, 430] on td "[PERSON_NAME] (202509170003)" at bounding box center [424, 445] width 242 height 35
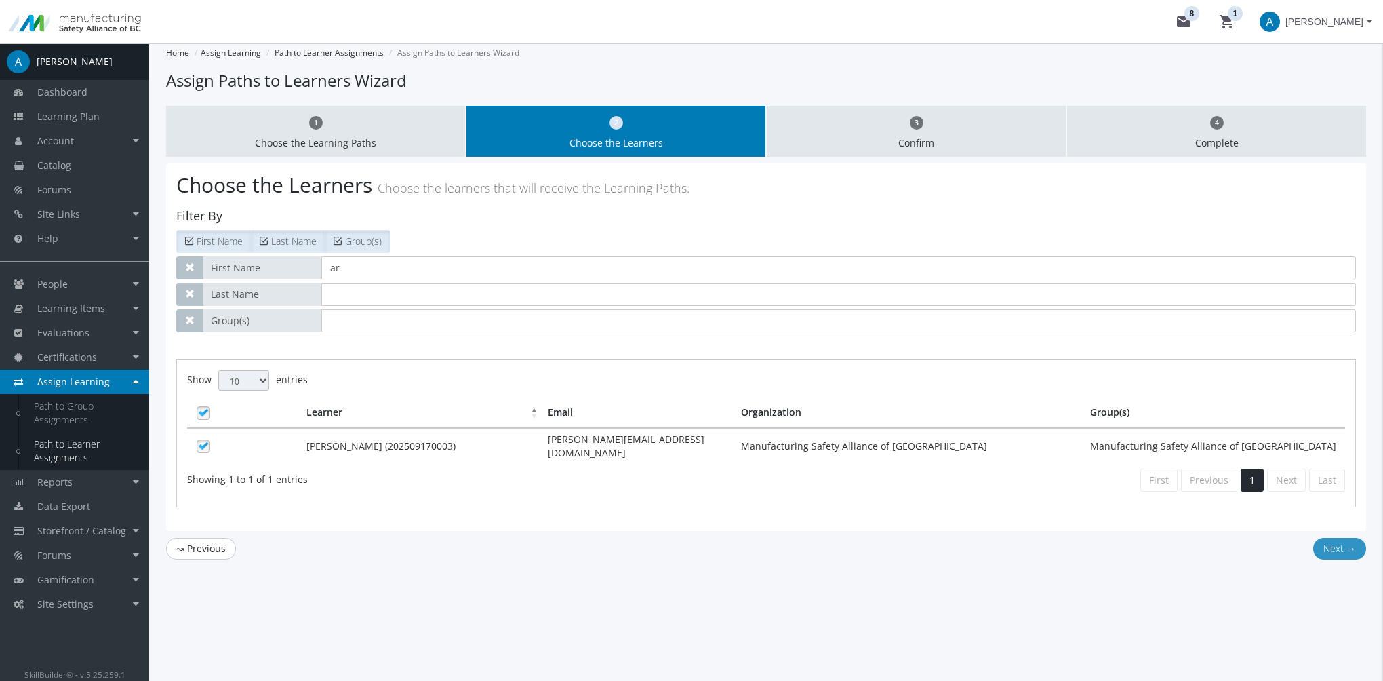
click at [1348, 546] on button "Next →" at bounding box center [1339, 549] width 53 height 22
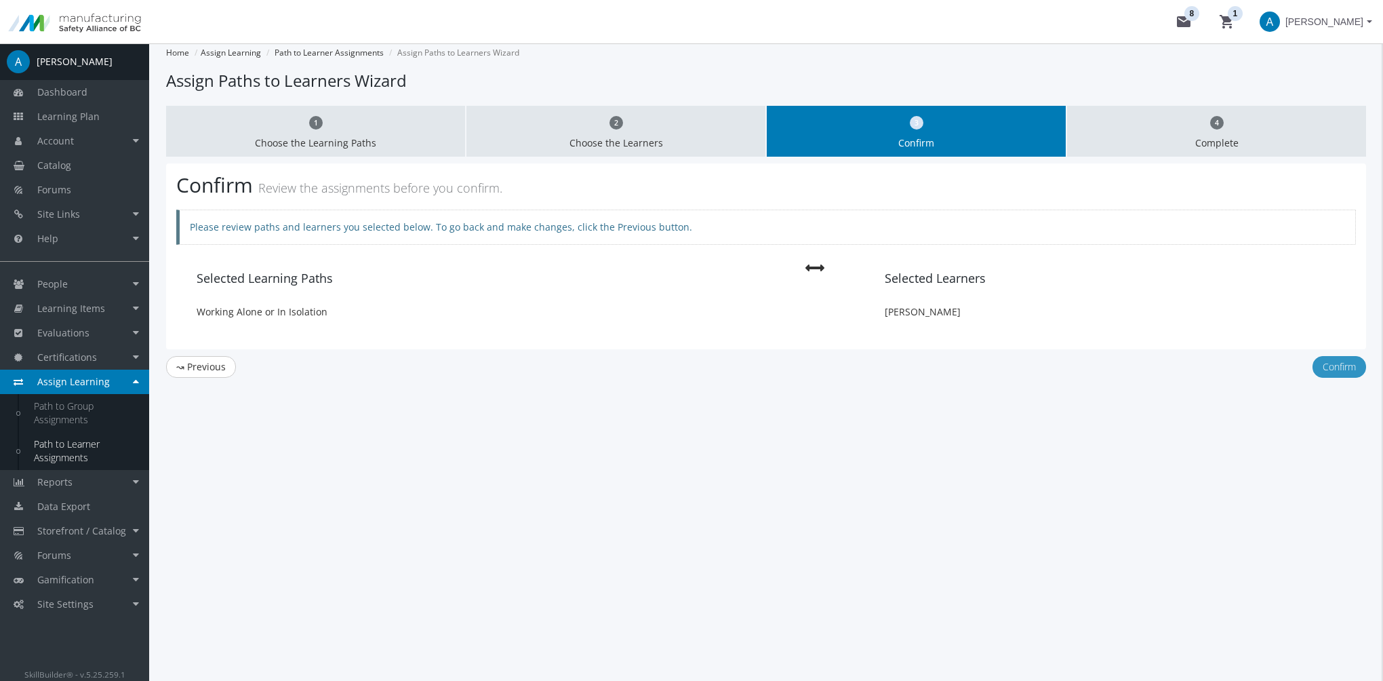
click at [1338, 369] on button "Confirm" at bounding box center [1339, 367] width 54 height 22
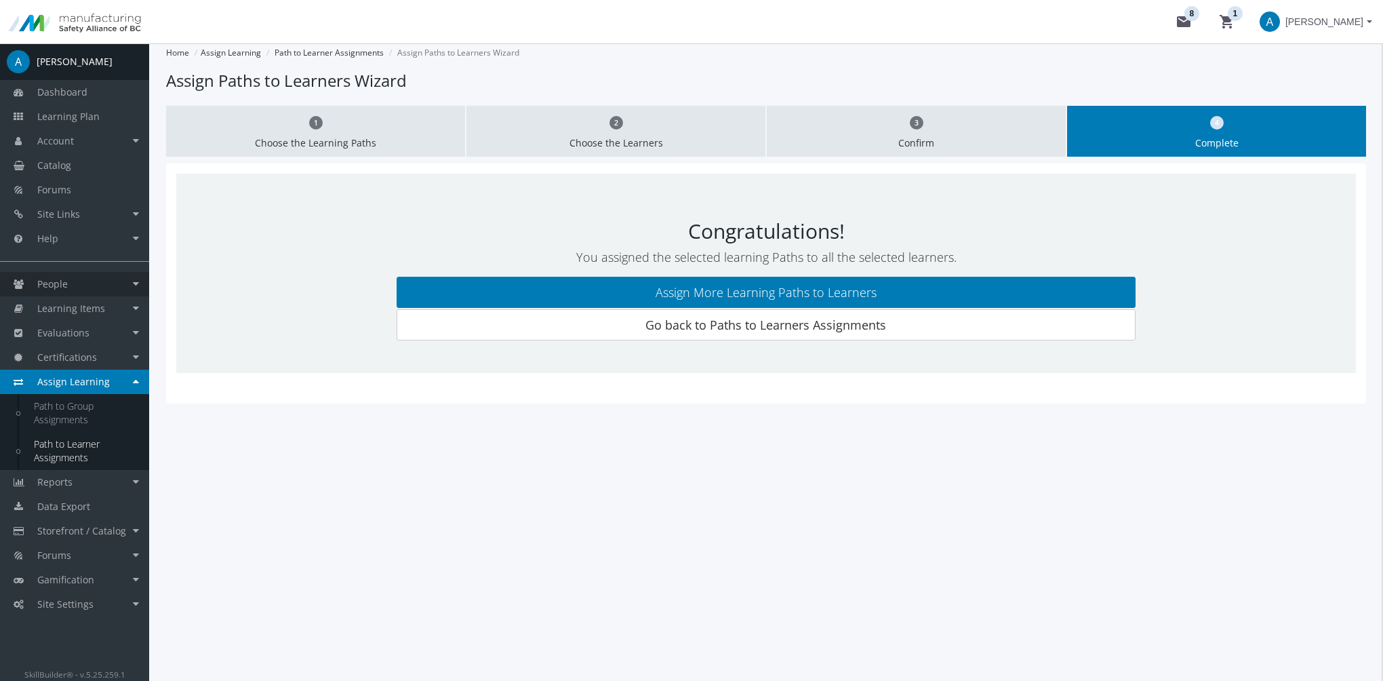
click at [102, 277] on link "People" at bounding box center [74, 284] width 149 height 24
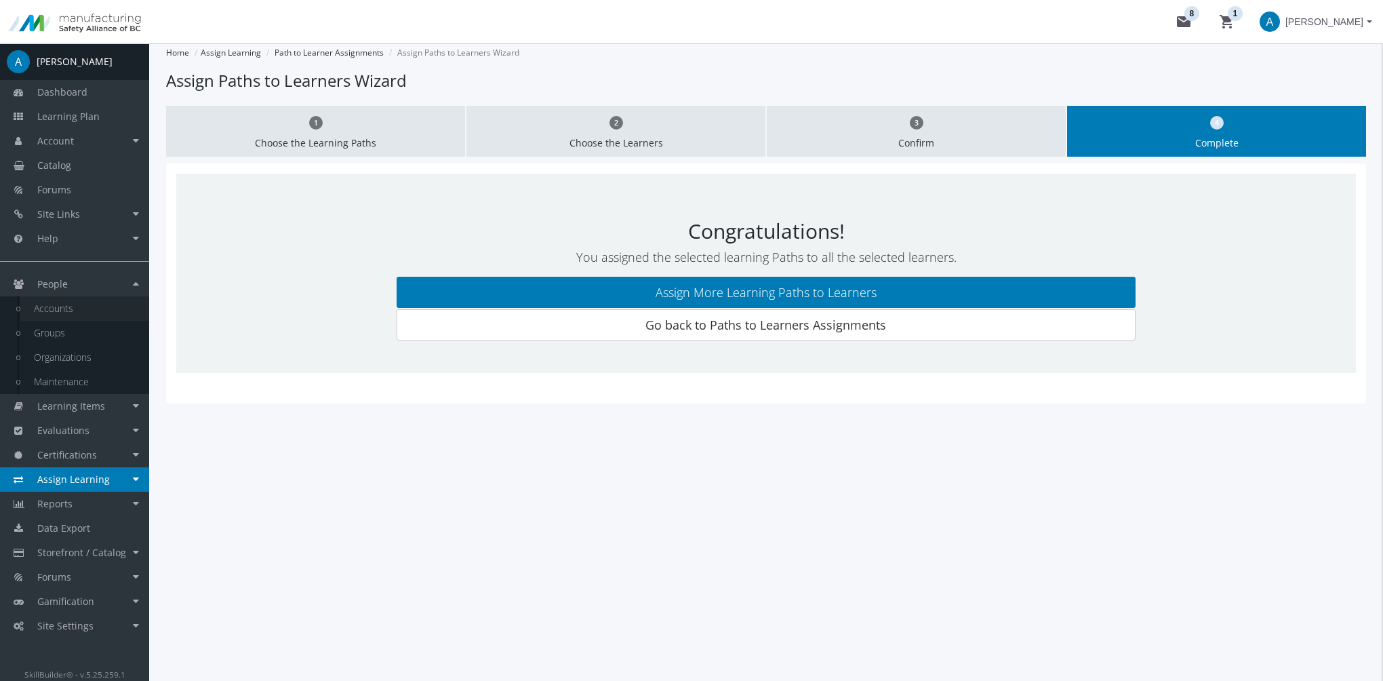
click at [100, 306] on link "Accounts" at bounding box center [84, 308] width 129 height 24
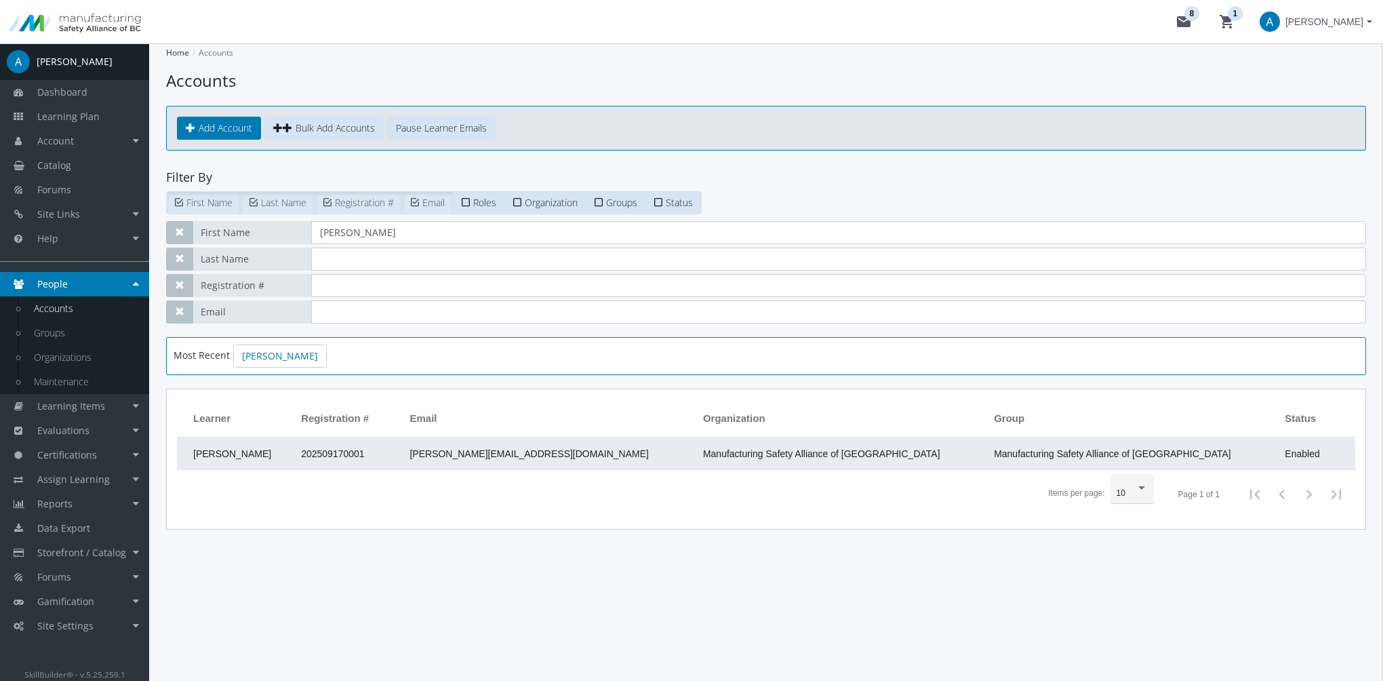
click at [363, 439] on td "202509170001" at bounding box center [348, 453] width 108 height 33
